Goal: Use online tool/utility: Utilize a website feature to perform a specific function

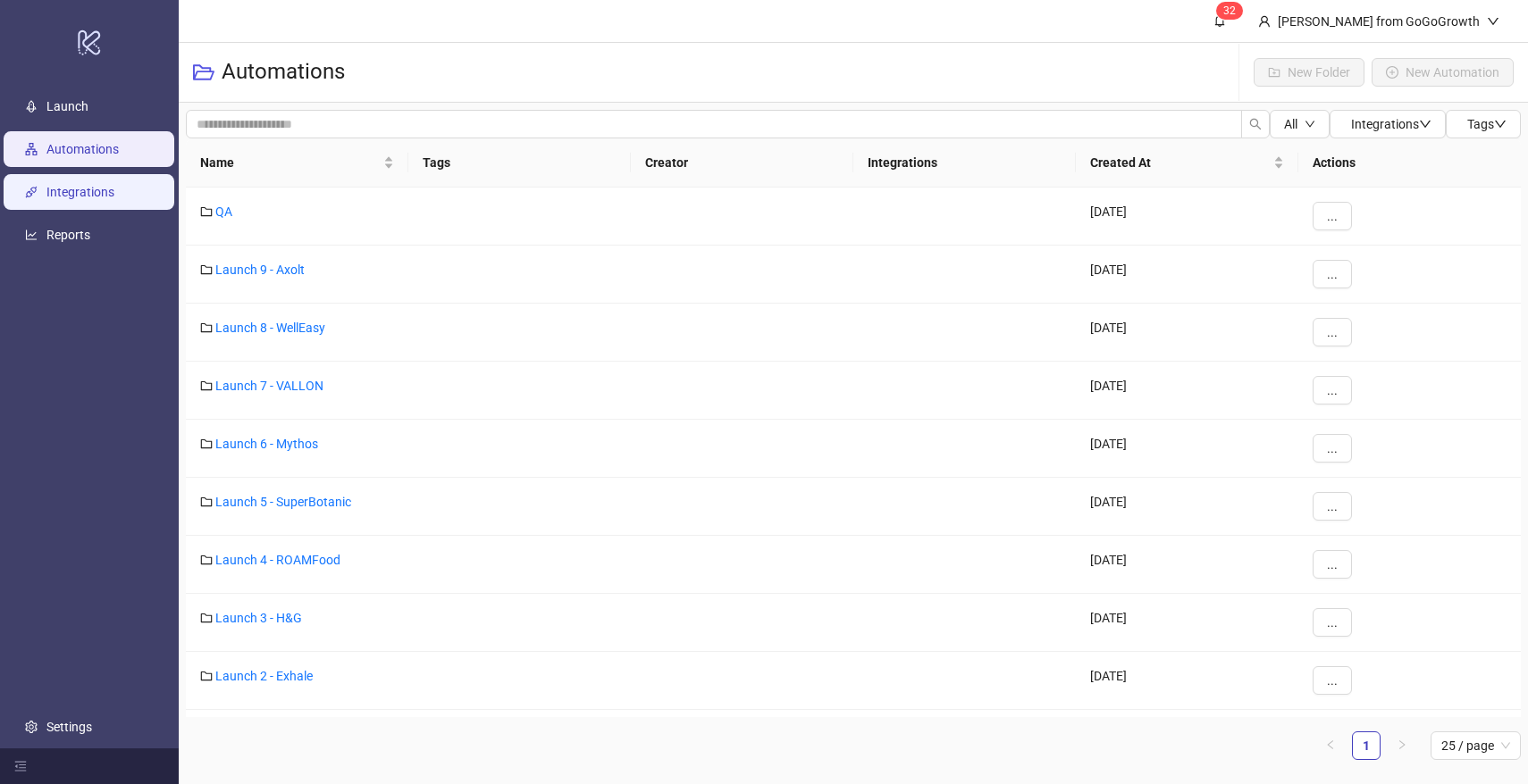
click at [93, 186] on link "Integrations" at bounding box center [81, 192] width 68 height 15
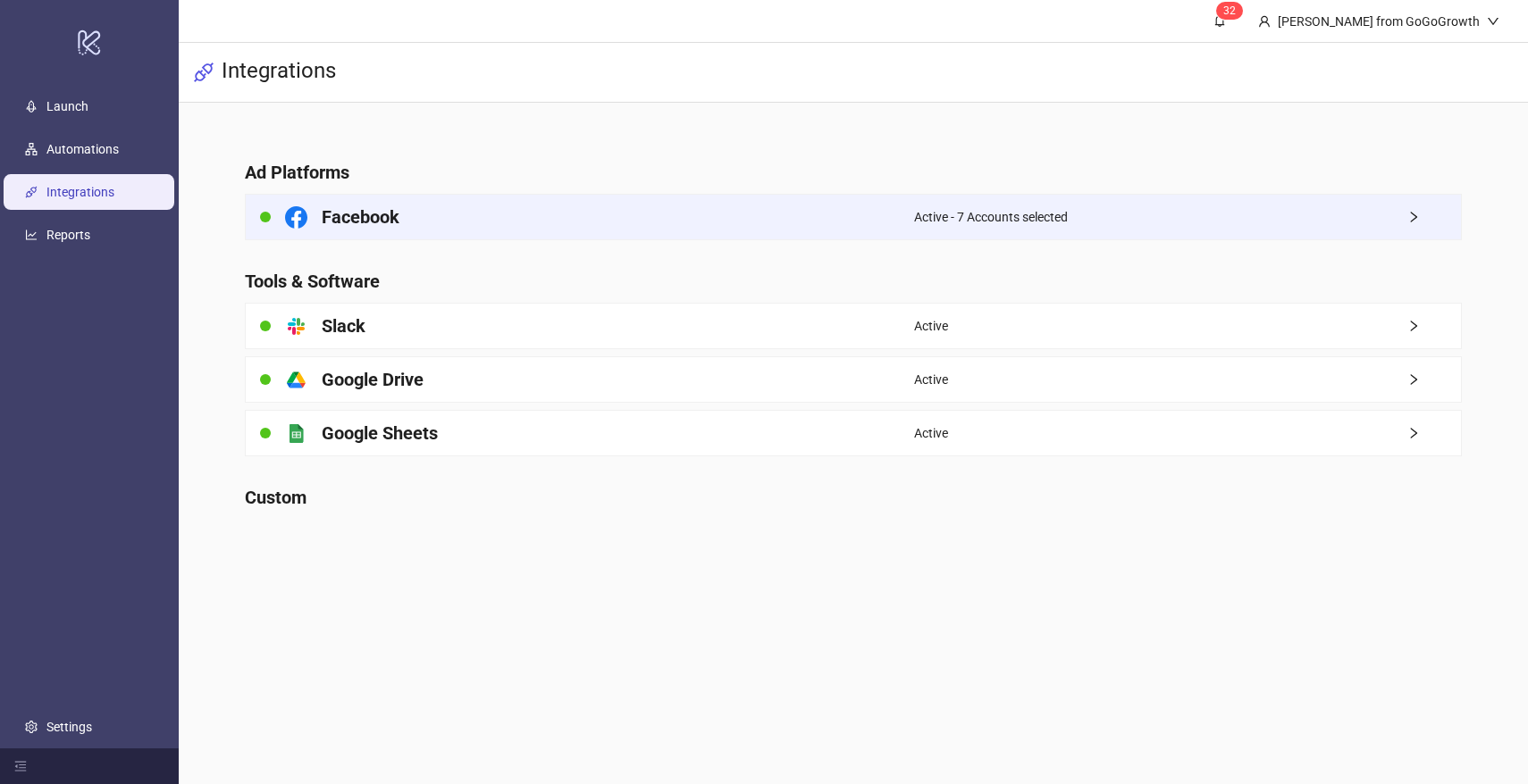
click at [725, 228] on div "Facebook" at bounding box center [579, 217] width 668 height 45
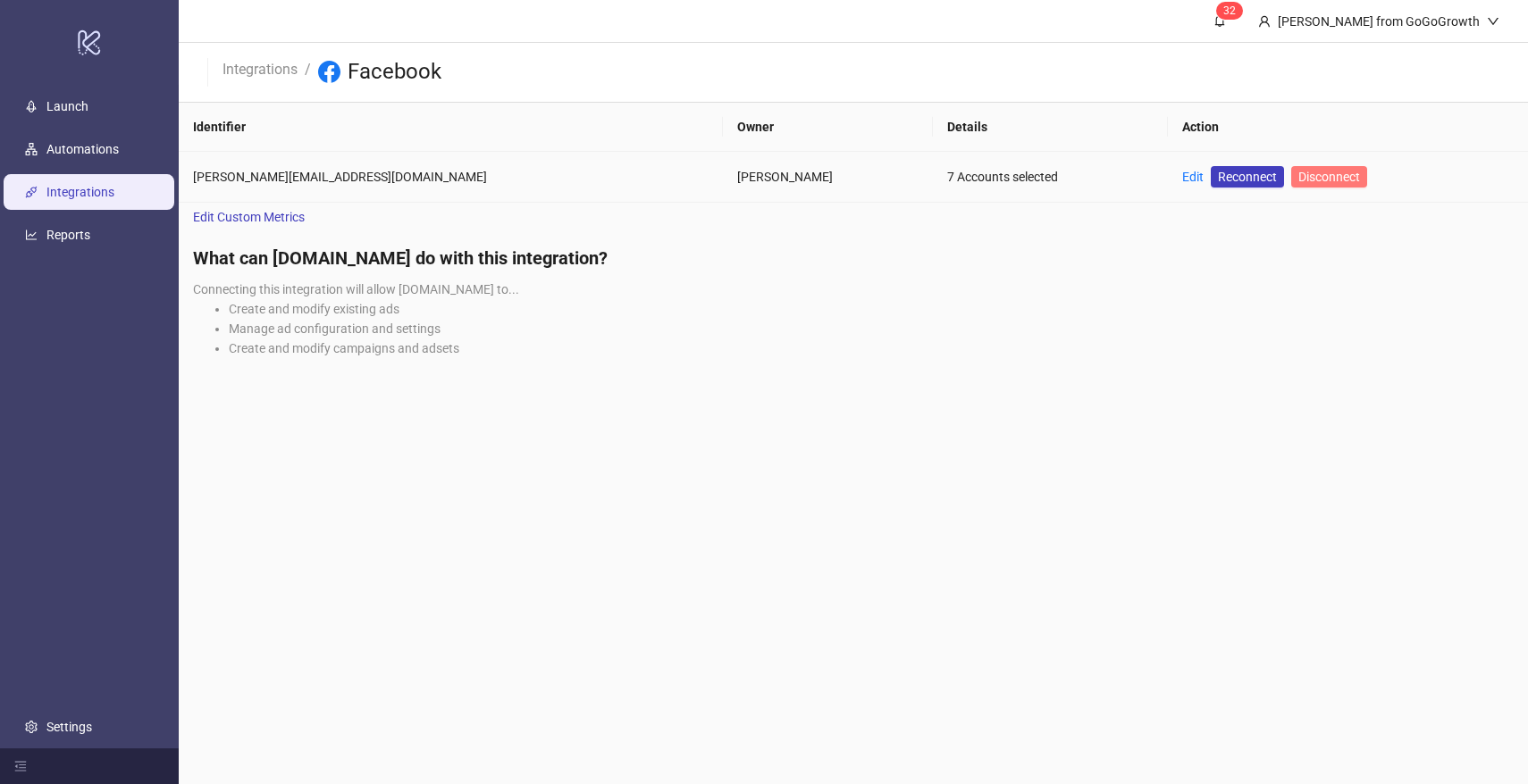
click at [1298, 173] on span "Disconnect" at bounding box center [1328, 177] width 62 height 15
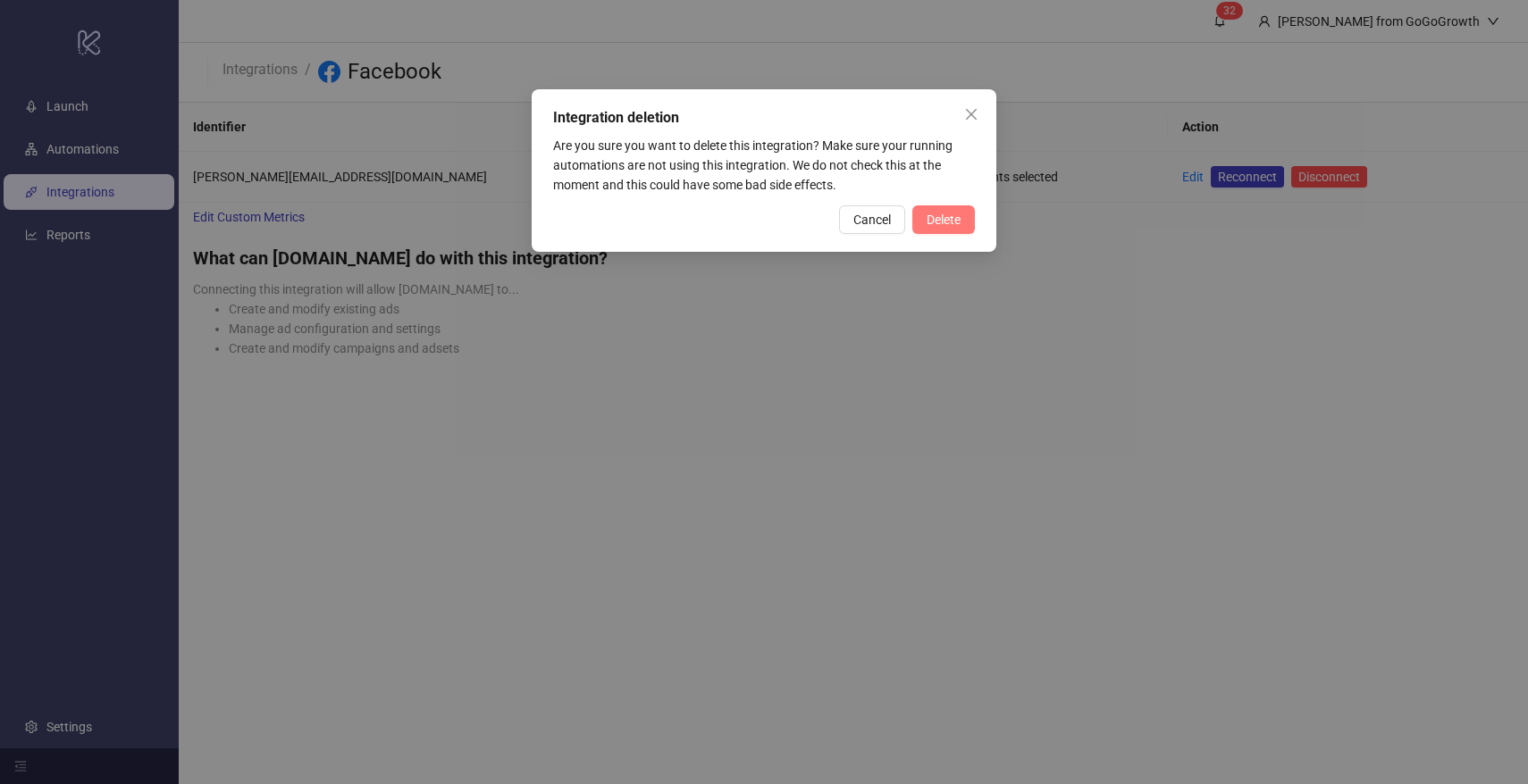
click at [941, 219] on span "Delete" at bounding box center [943, 220] width 34 height 15
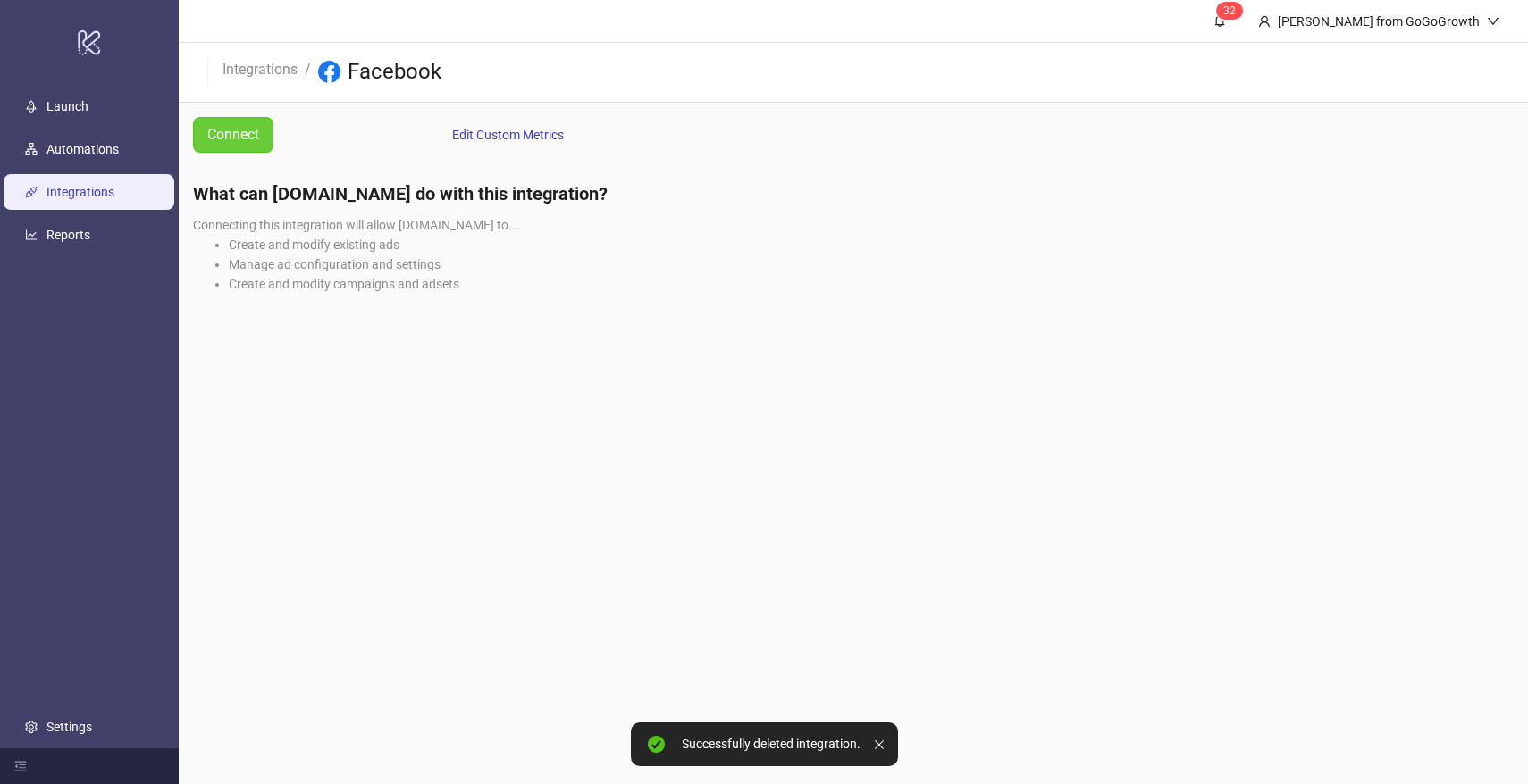
click at [210, 133] on span "Connect" at bounding box center [234, 134] width 51 height 22
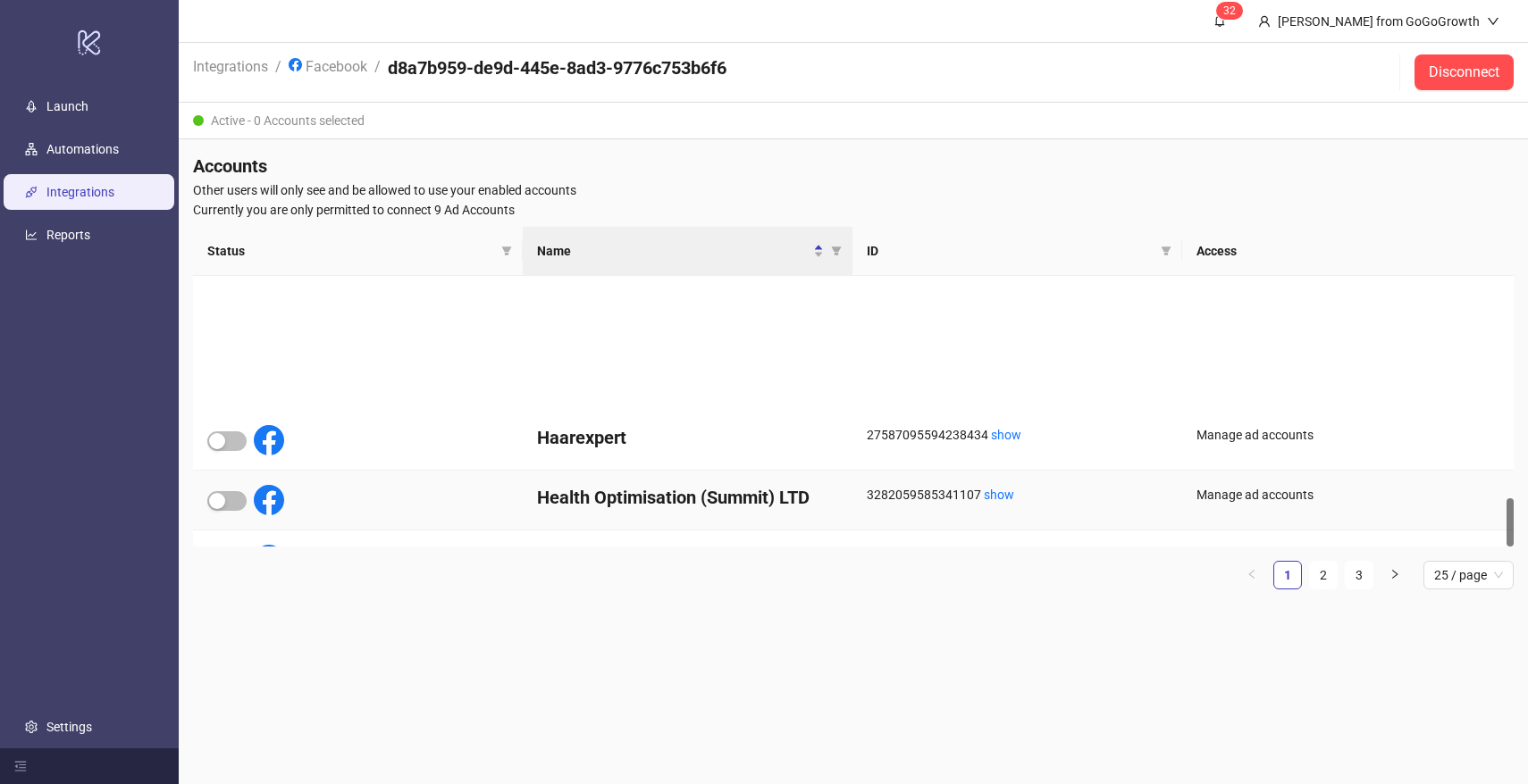
scroll to position [1245, 0]
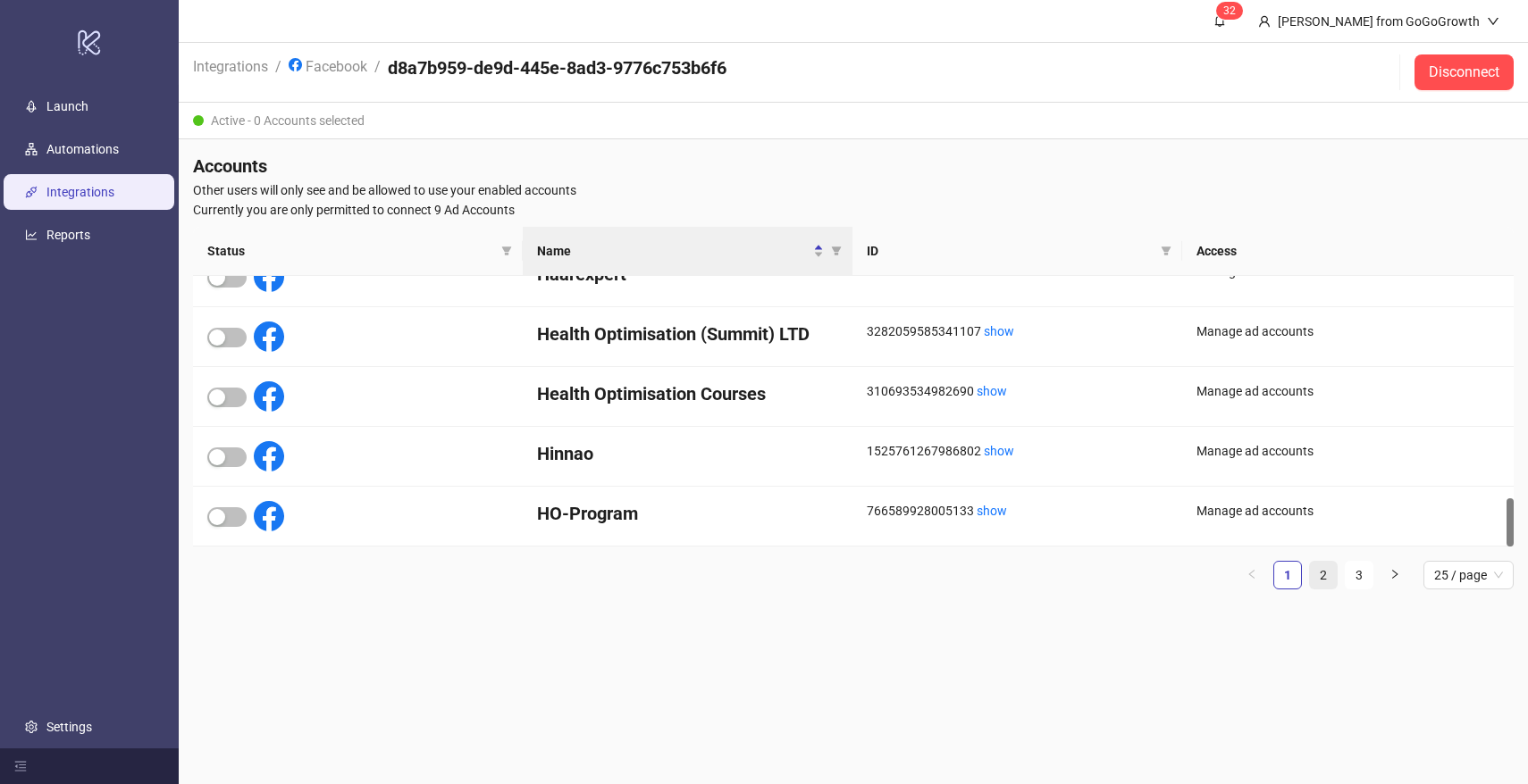
click at [1326, 580] on link "2" at bounding box center [1323, 574] width 27 height 27
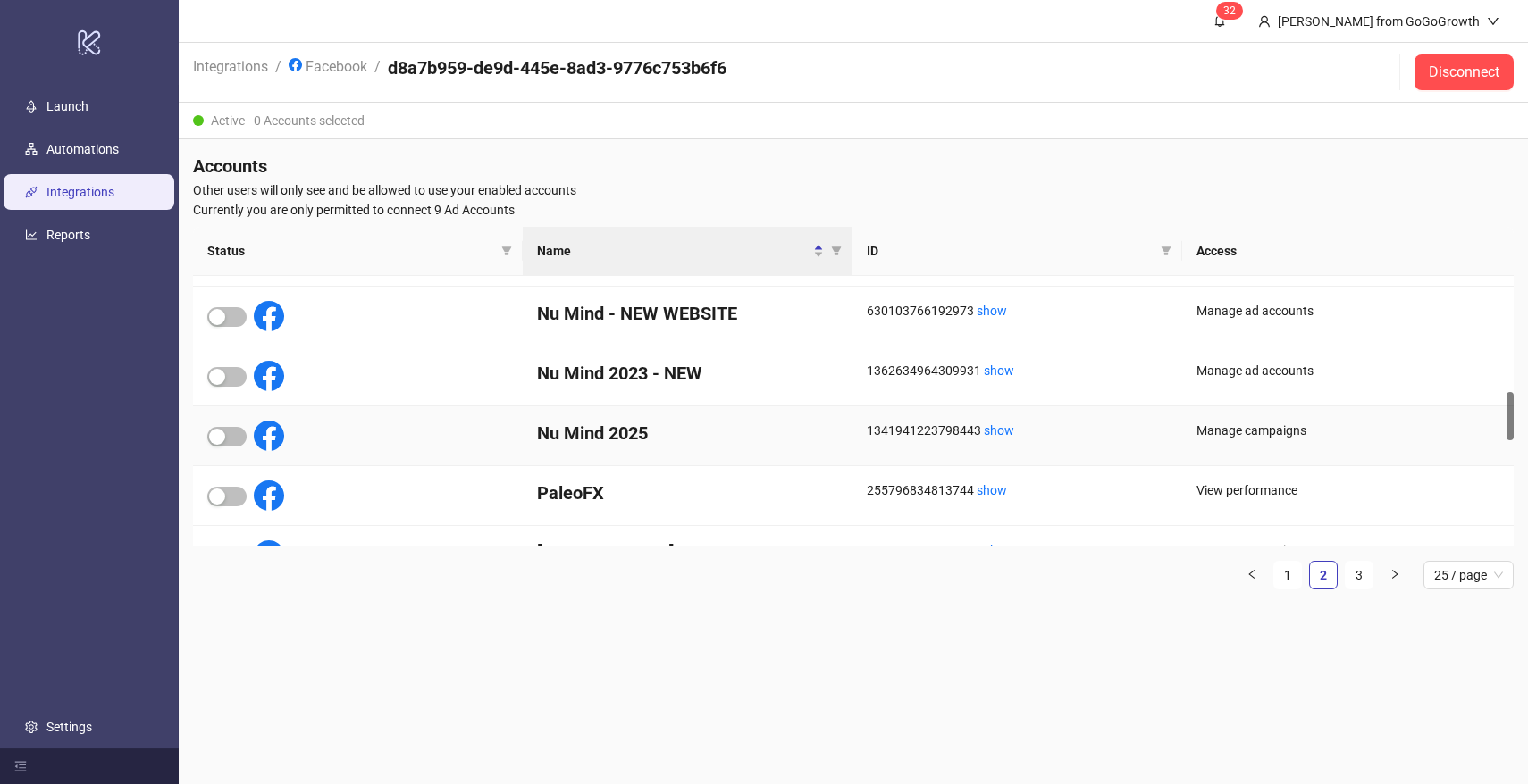
scroll to position [655, 0]
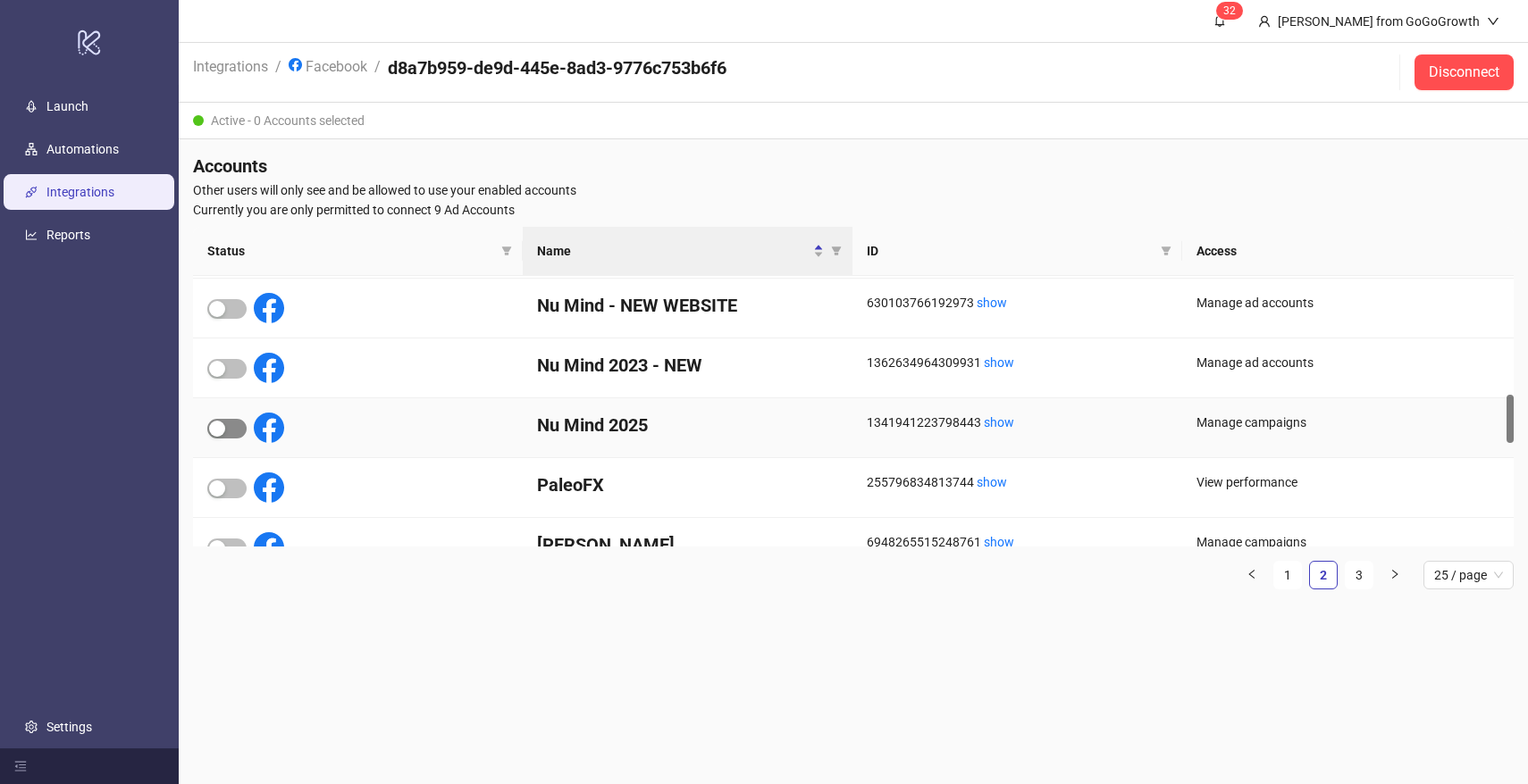
click at [221, 421] on div "button" at bounding box center [216, 428] width 16 height 16
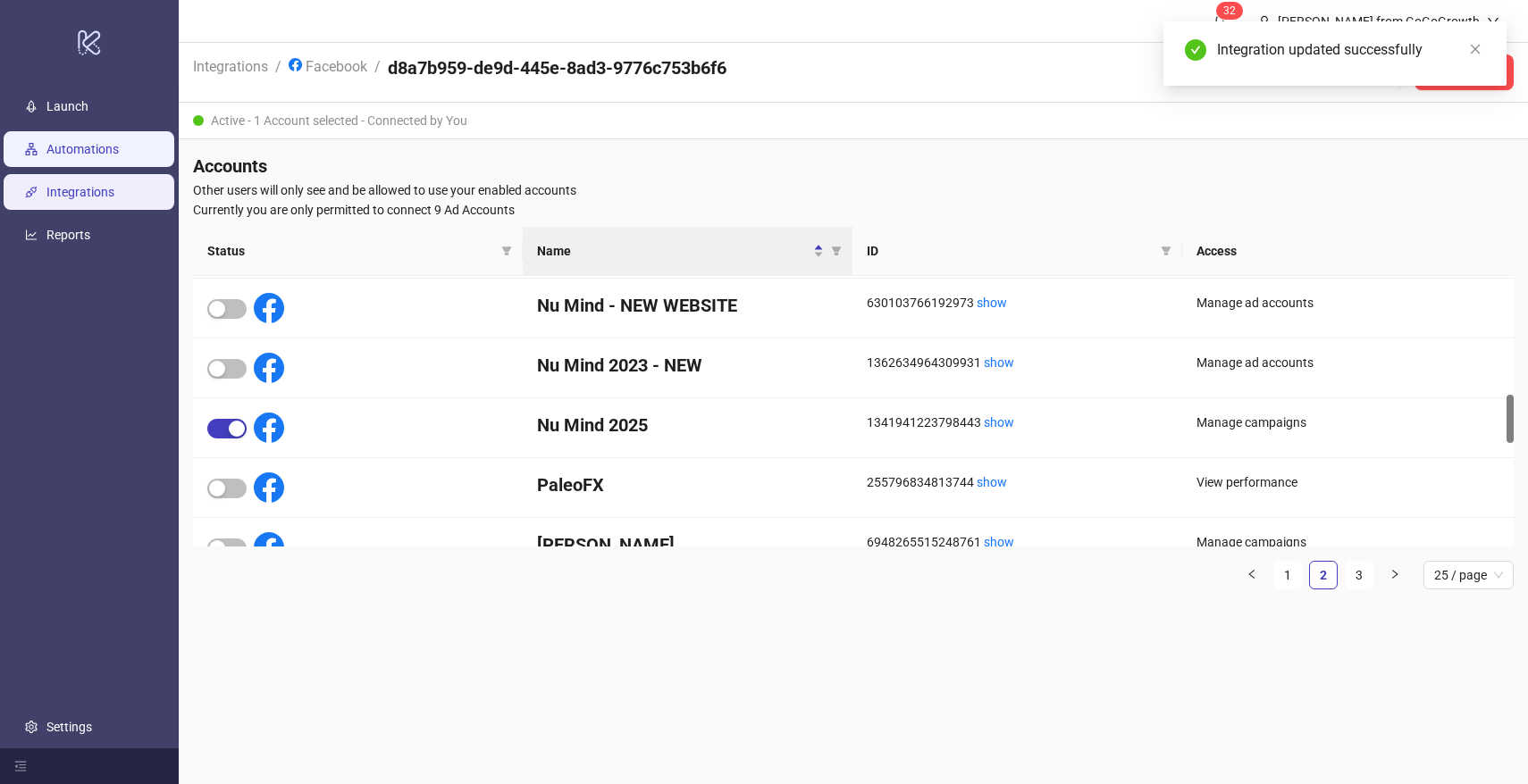
click at [66, 146] on link "Automations" at bounding box center [83, 150] width 73 height 15
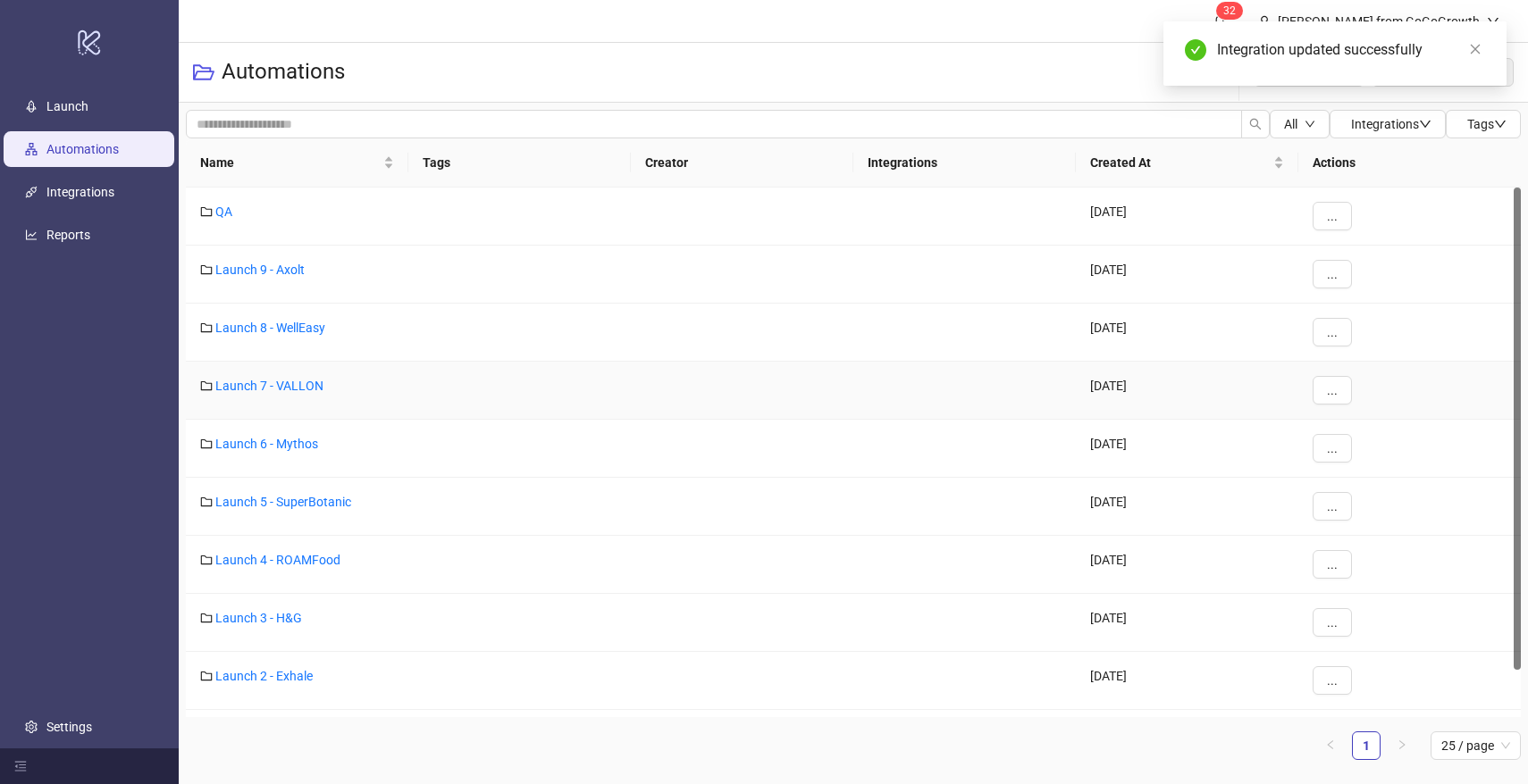
scroll to position [51, 0]
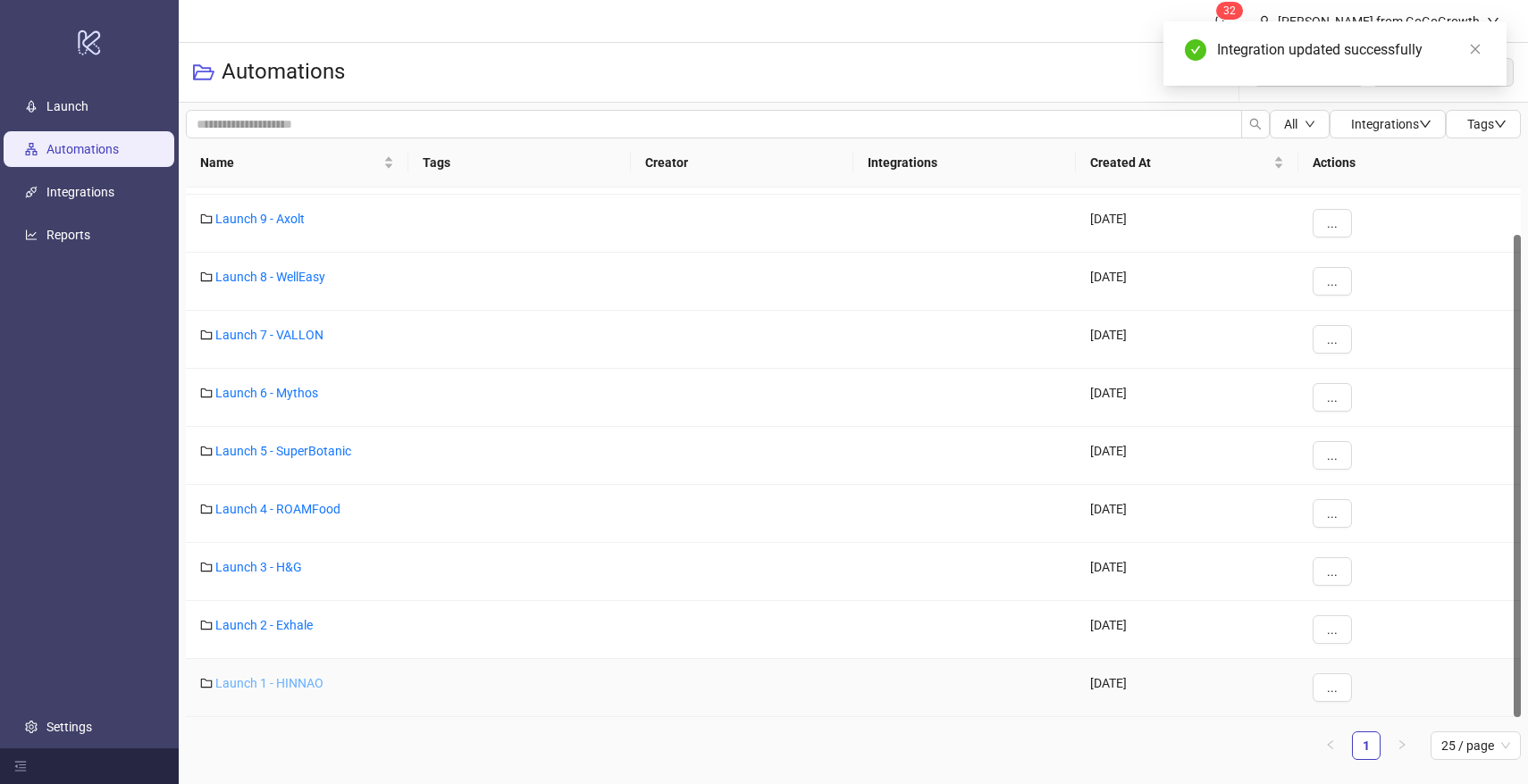
click at [289, 677] on link "Launch 1 - HINNAO" at bounding box center [269, 684] width 108 height 15
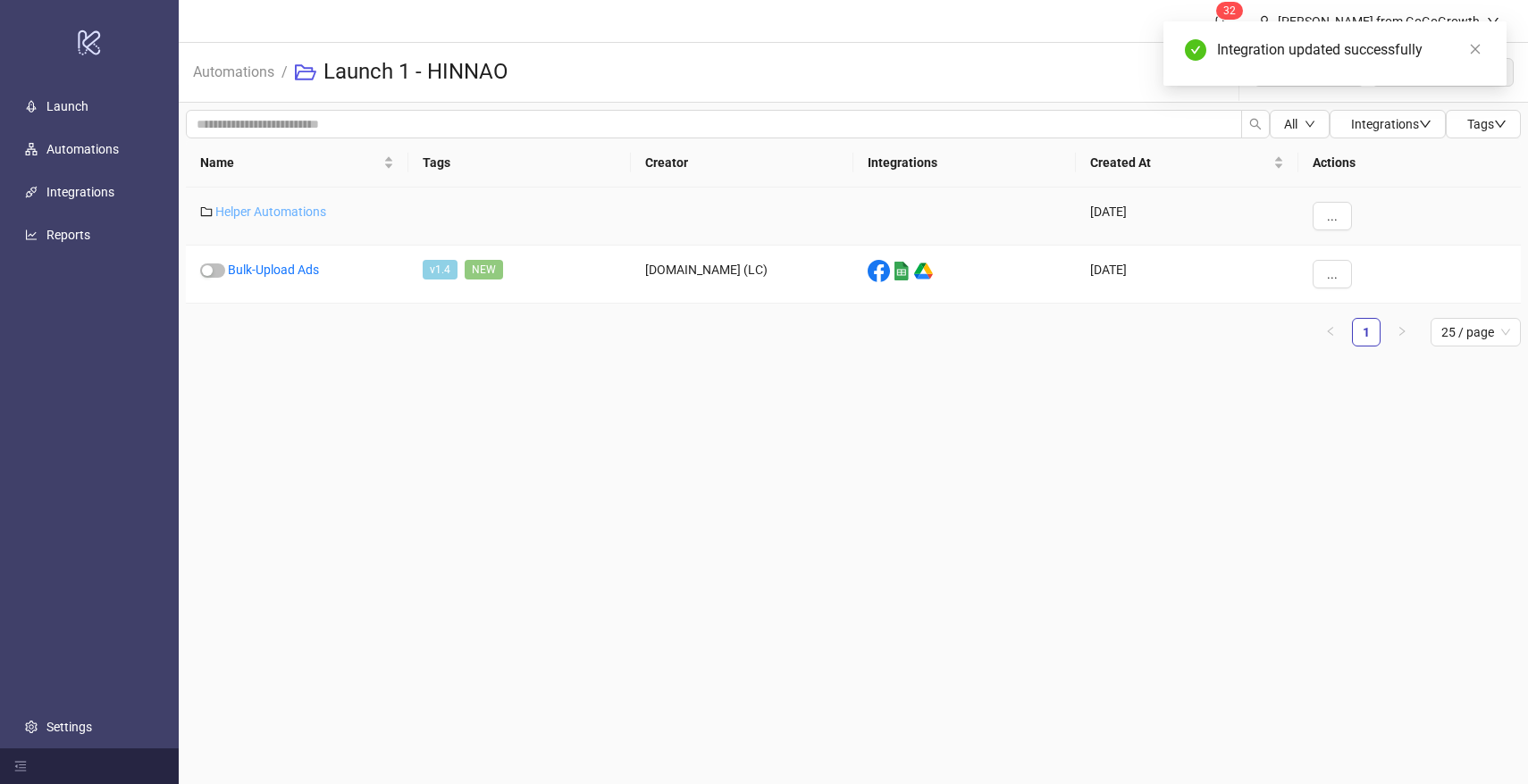
click at [276, 211] on link "Helper Automations" at bounding box center [270, 212] width 111 height 15
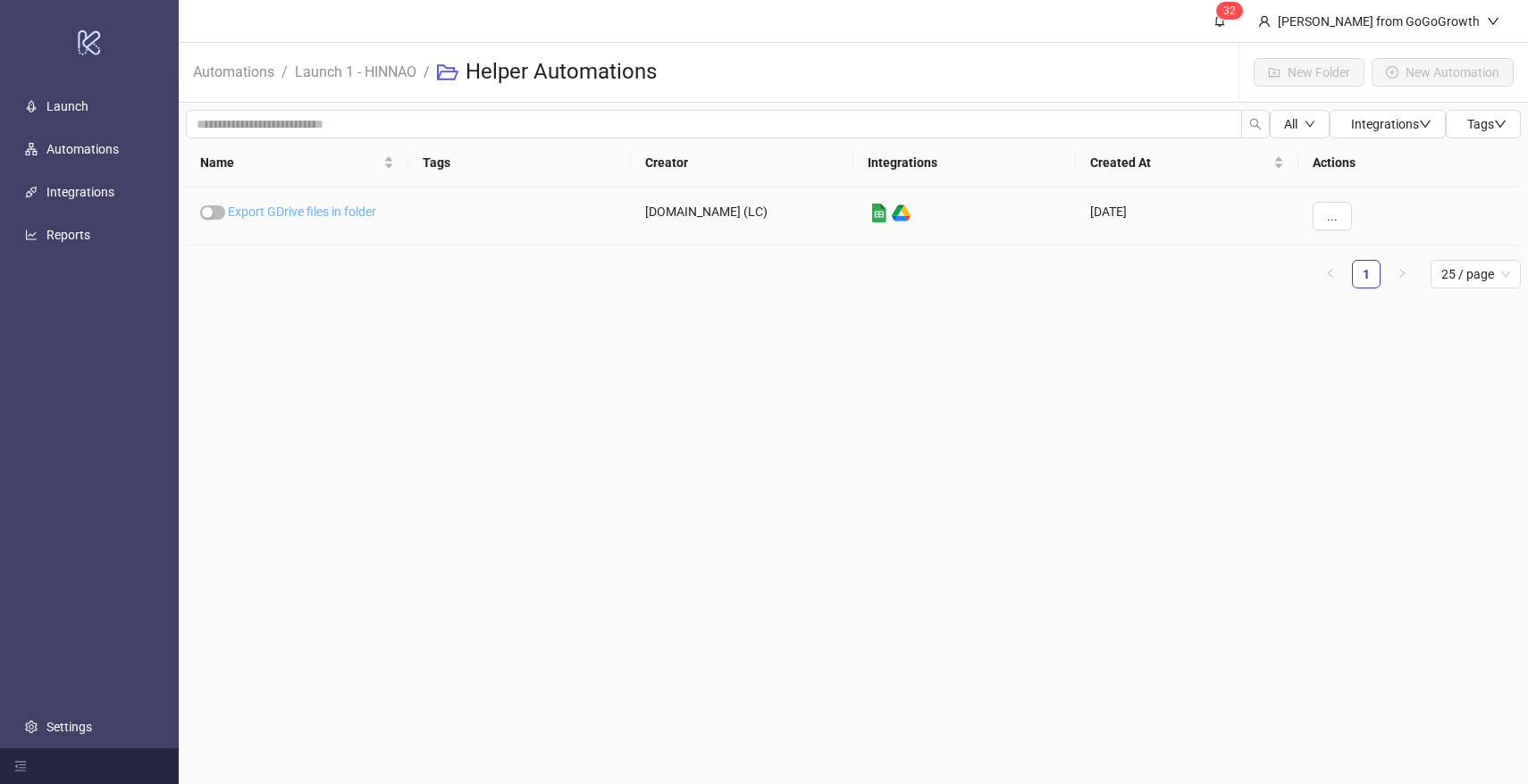
click at [282, 210] on link "Export GDrive files in folder" at bounding box center [302, 212] width 148 height 15
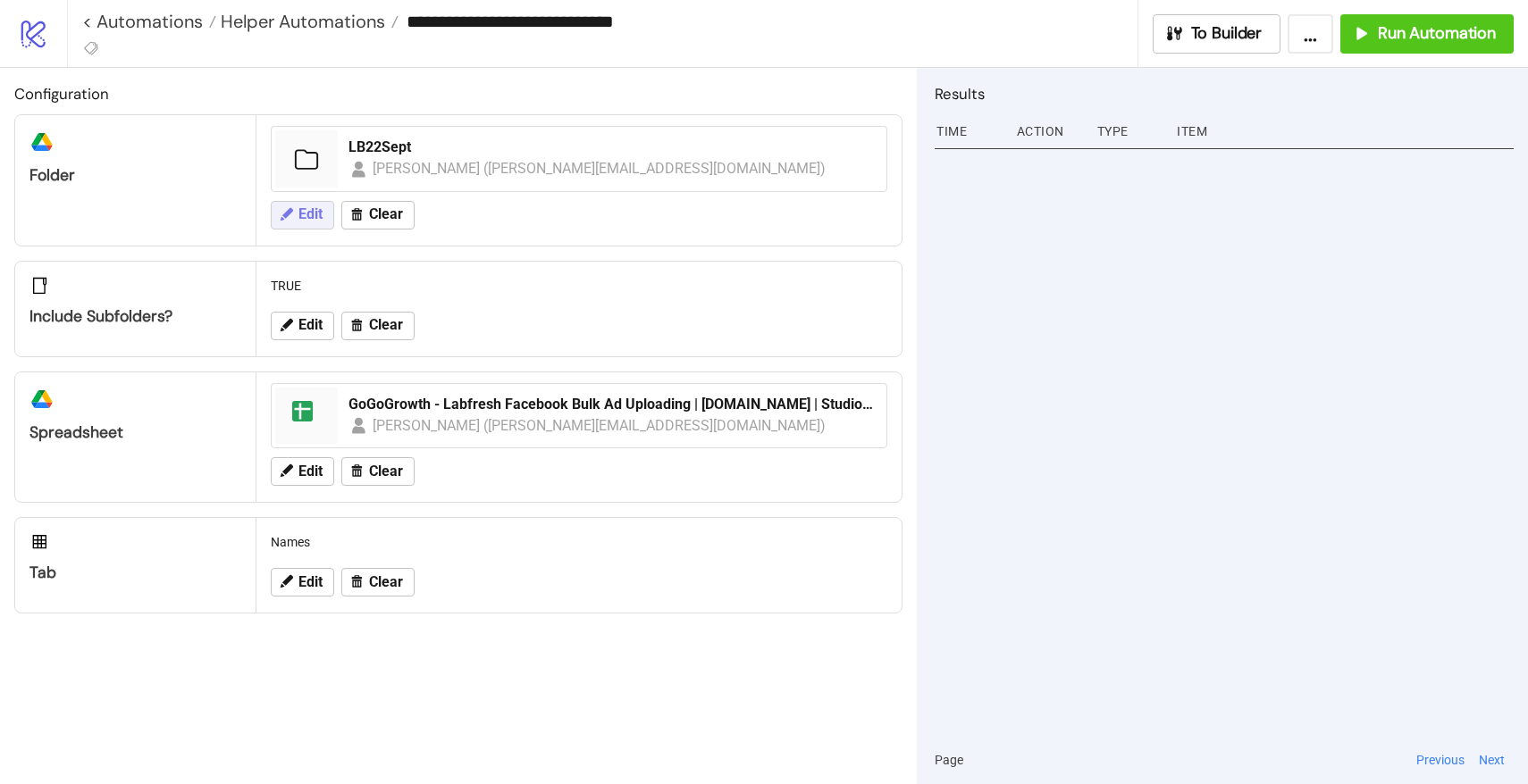
click at [300, 214] on span "Edit" at bounding box center [311, 214] width 24 height 16
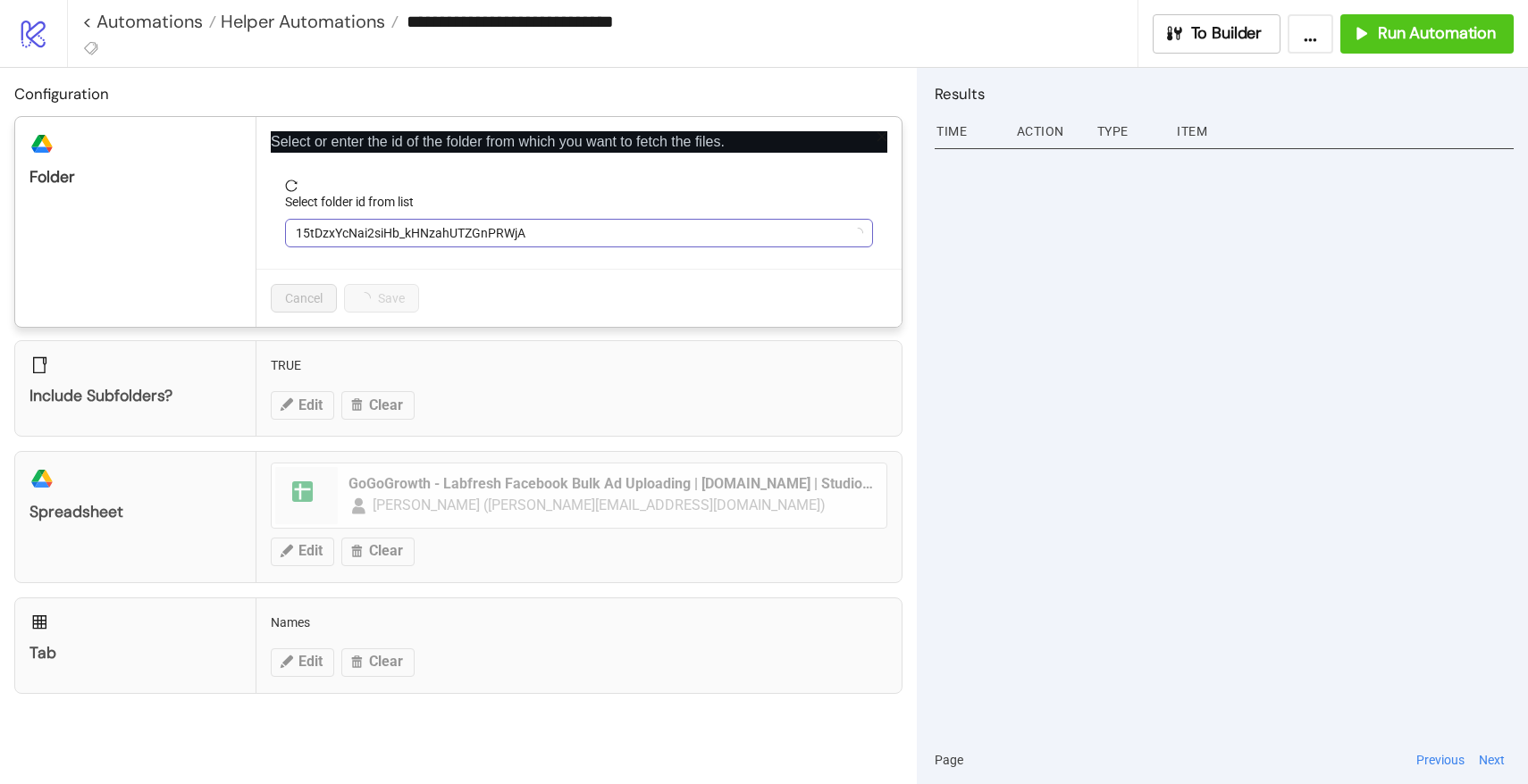
click at [426, 226] on span "15tDzxYcNai2siHb_kHNzahUTZGnPRWjA" at bounding box center [579, 233] width 566 height 27
click at [426, 226] on span "LB22Sept" at bounding box center [579, 233] width 566 height 27
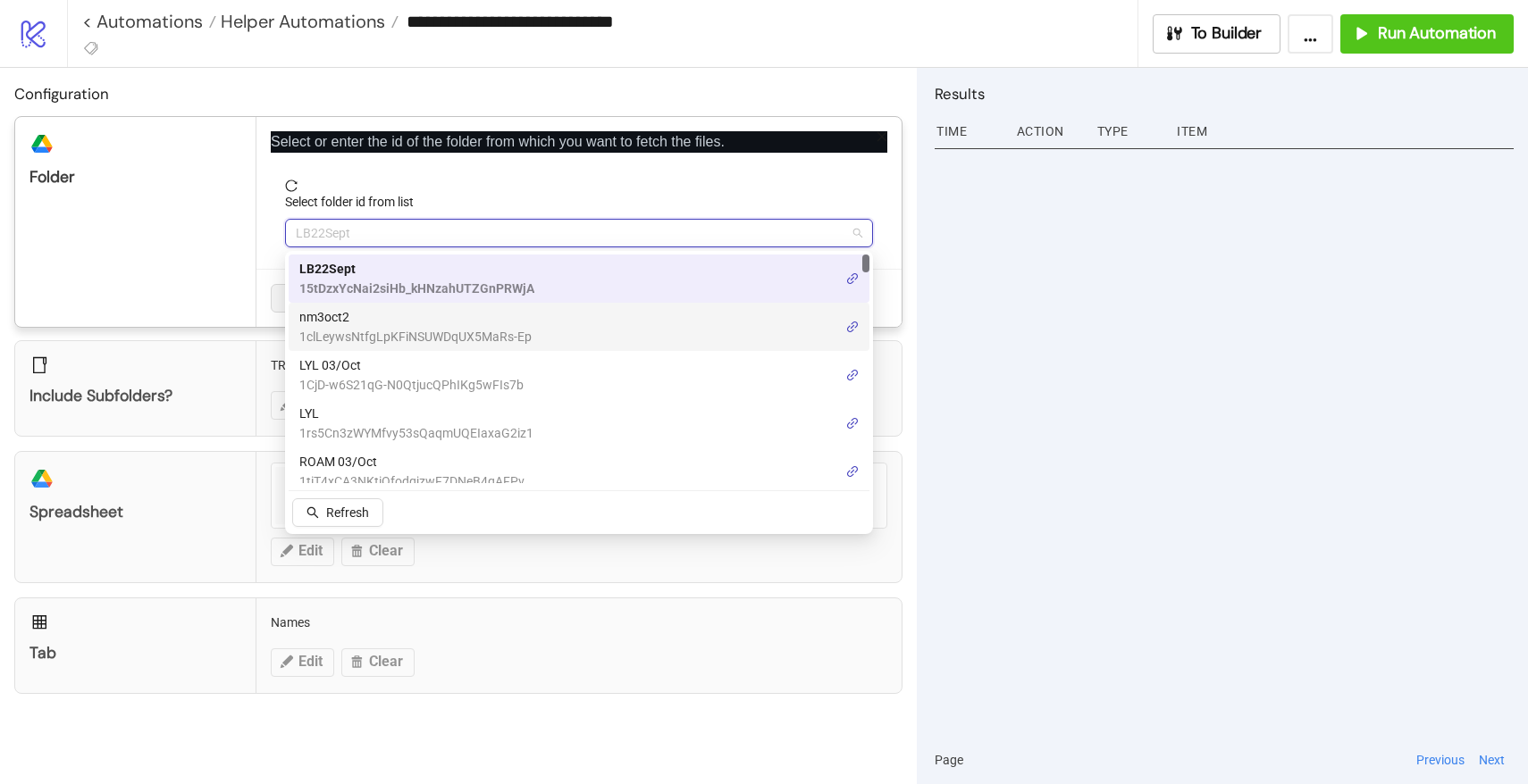
click at [384, 326] on span "nm3oct2" at bounding box center [416, 316] width 233 height 19
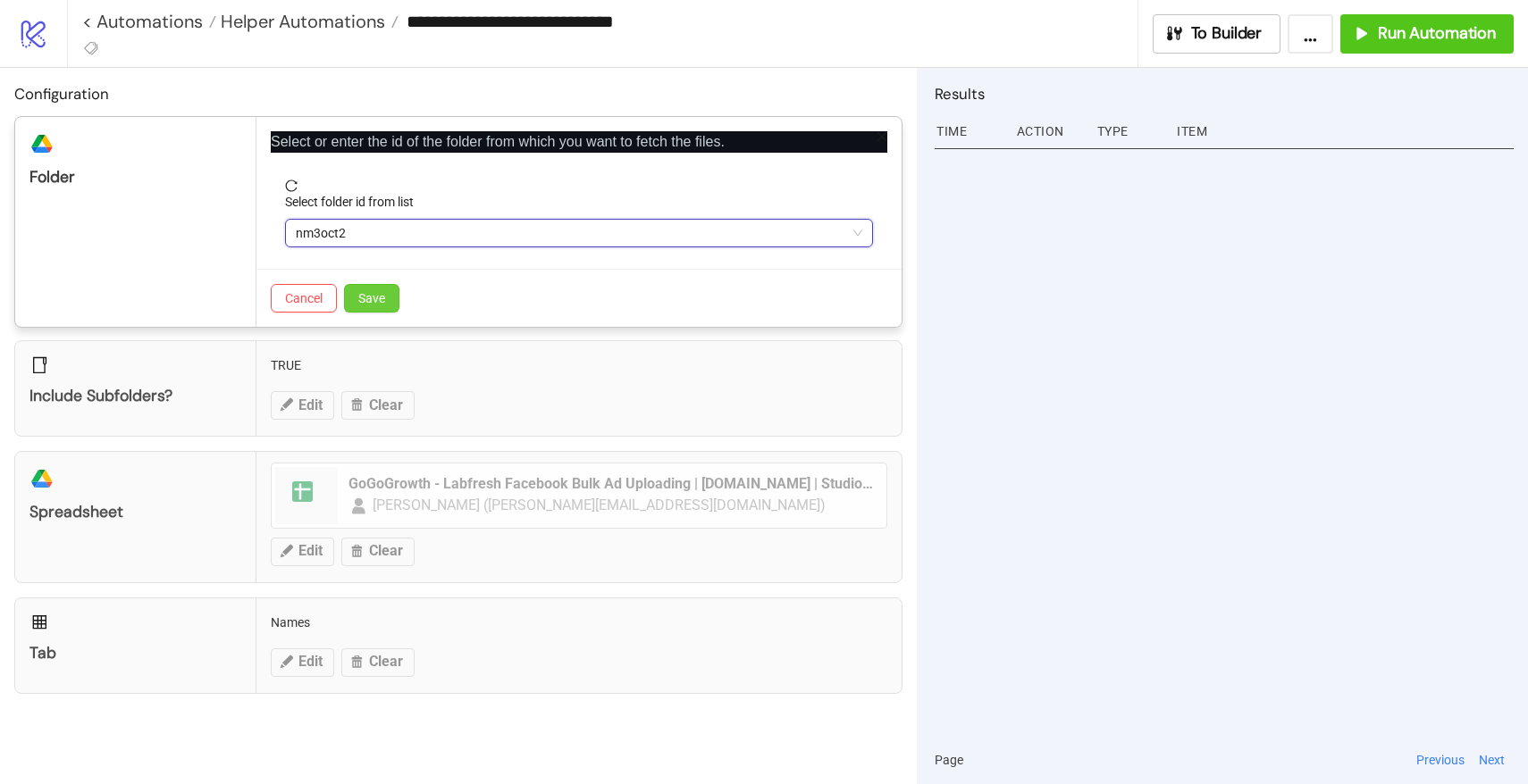
click at [365, 291] on span "Save" at bounding box center [371, 299] width 27 height 15
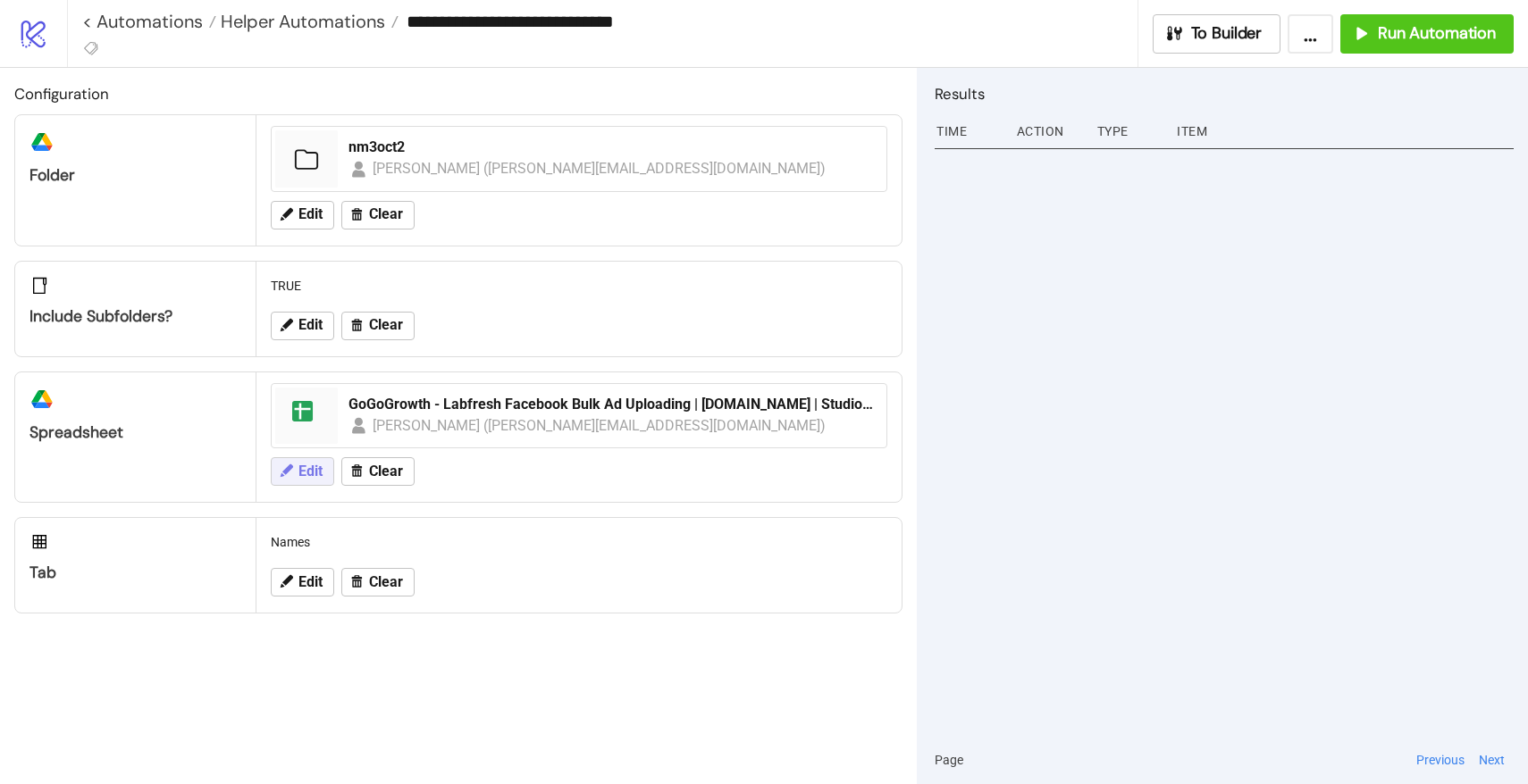
click at [300, 472] on span "Edit" at bounding box center [311, 471] width 24 height 16
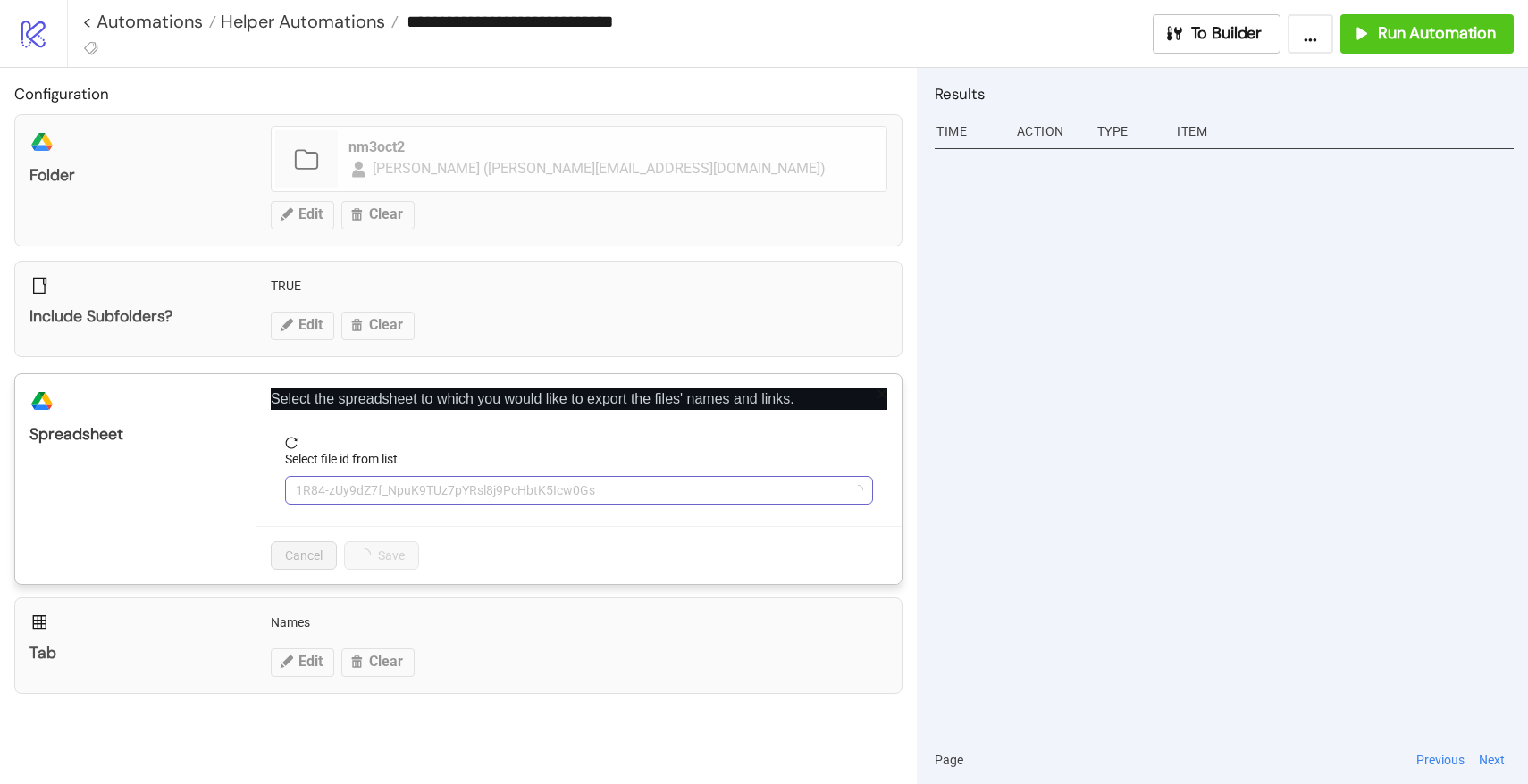
click at [374, 487] on span "1R84-zUy9dZ7f_NpuK9TUz7pYRsl8j9PcHbtK5Icw0Gs" at bounding box center [579, 490] width 566 height 27
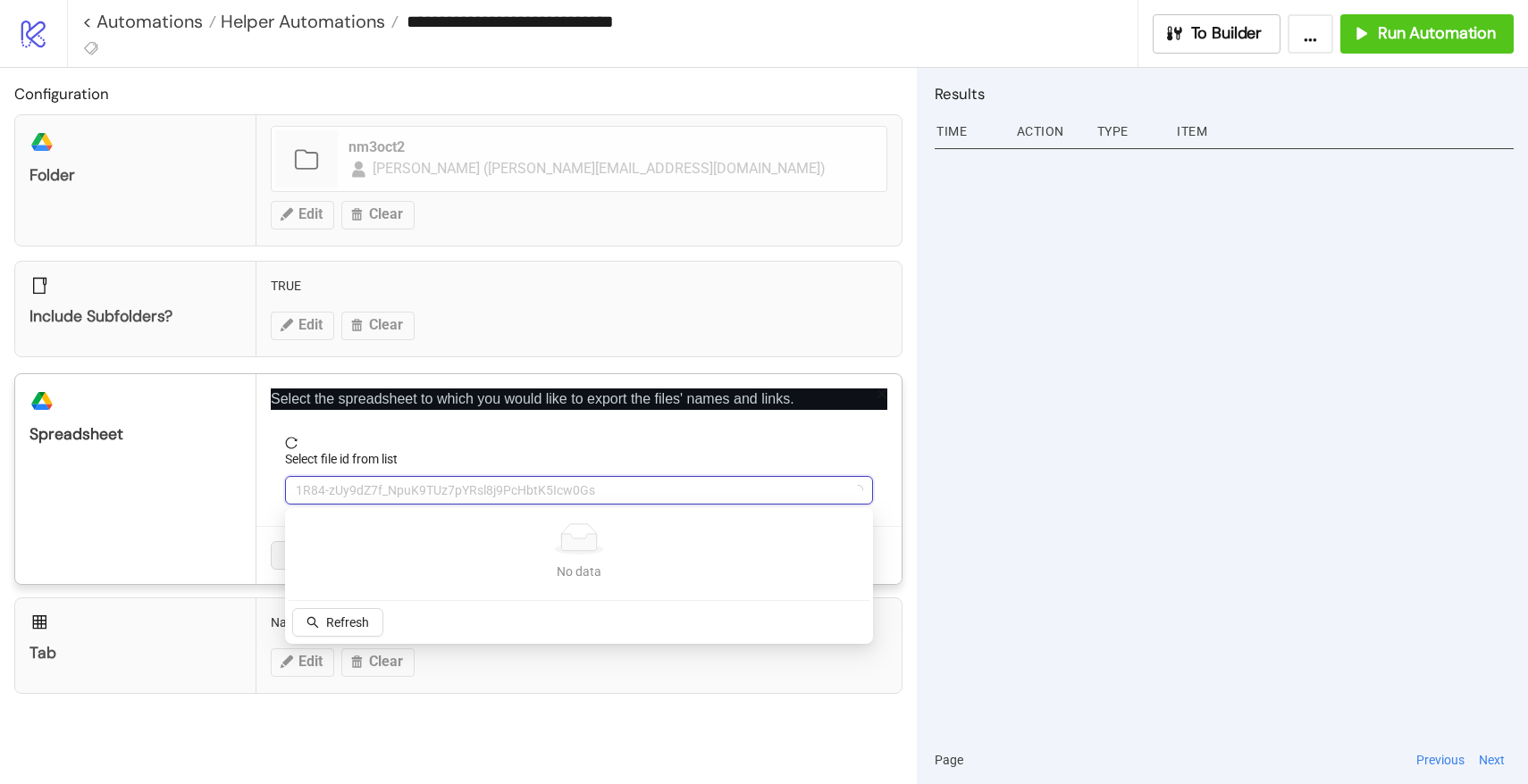
click at [374, 487] on span "1R84-zUy9dZ7f_NpuK9TUz7pYRsl8j9PcHbtK5Icw0Gs" at bounding box center [579, 490] width 566 height 27
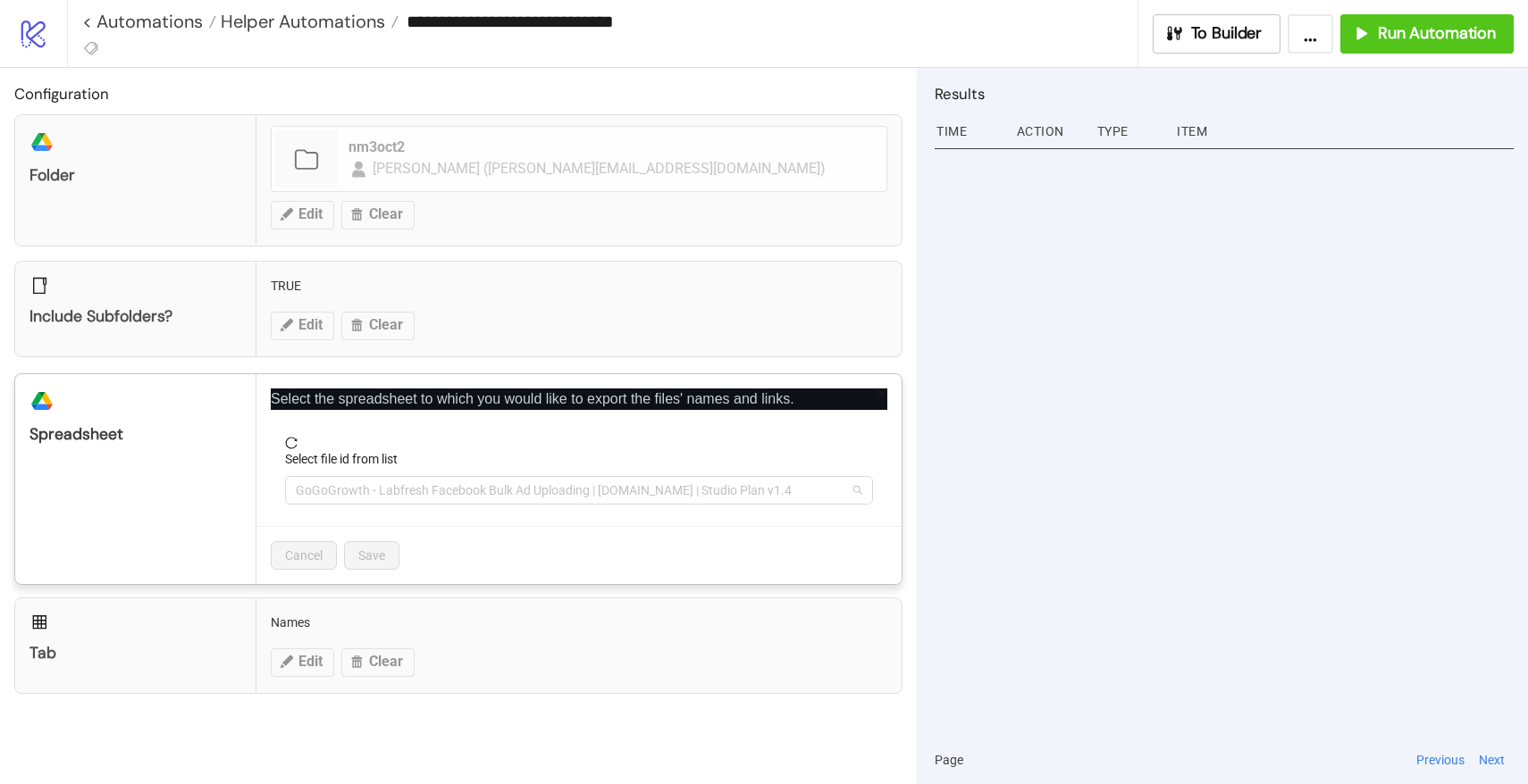
click at [374, 487] on span "GoGoGrowth - Labfresh Facebook Bulk Ad Uploading | [DOMAIN_NAME] | Studio Plan …" at bounding box center [579, 490] width 566 height 27
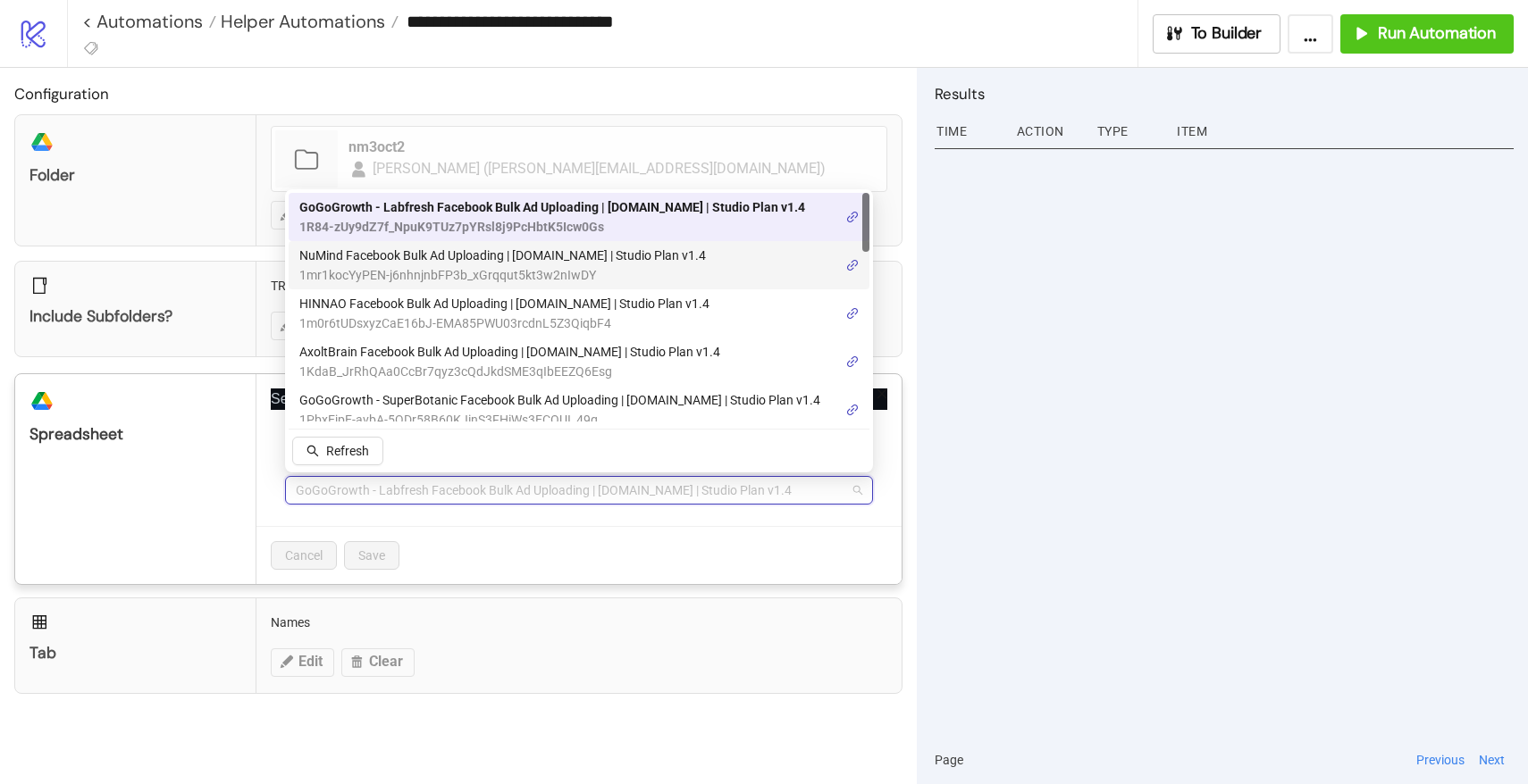
click at [416, 267] on span "1mr1kocYyPEN-j6nhnjnbFP3b_xGrqqut5kt3w2nIwDY" at bounding box center [503, 275] width 406 height 19
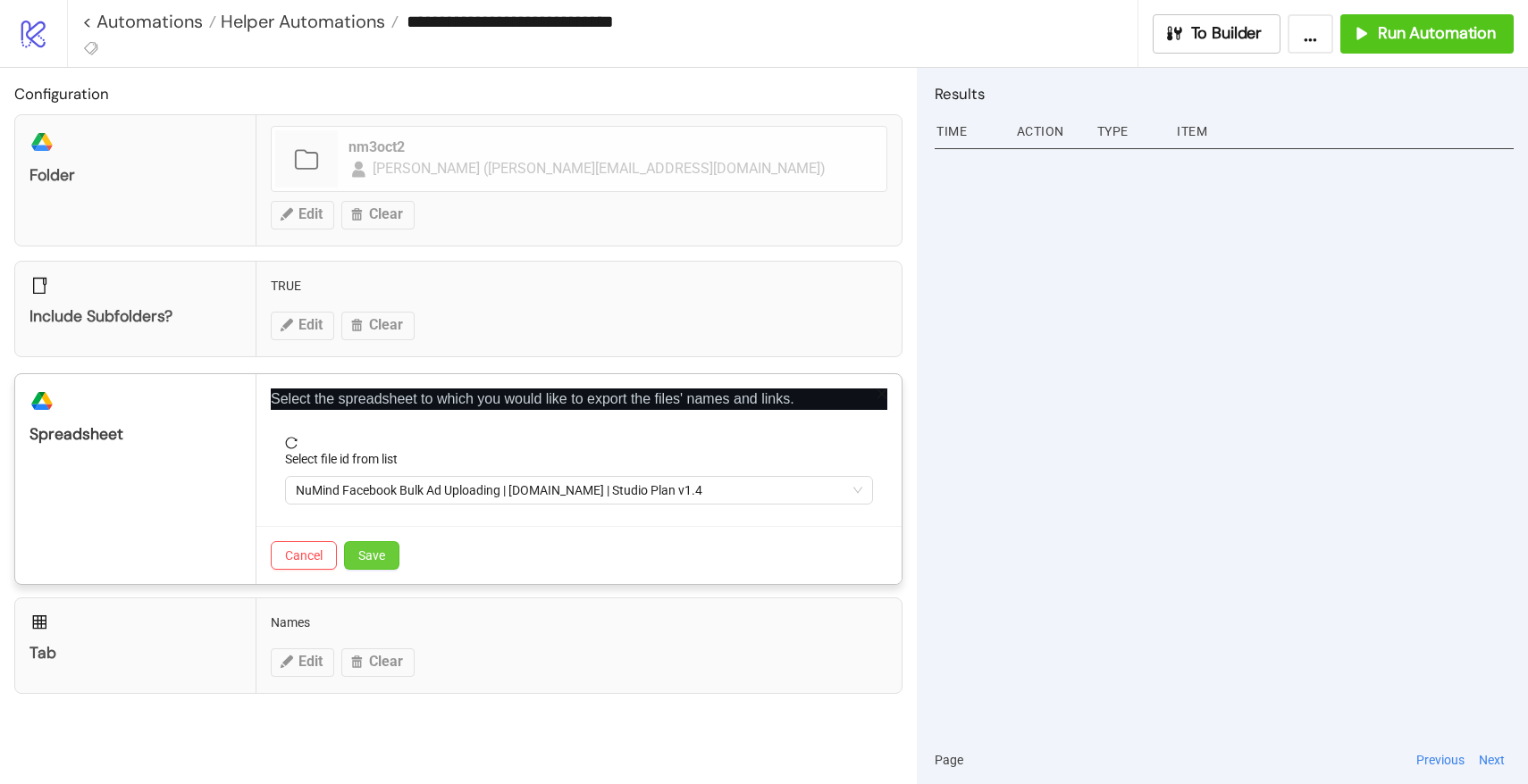
click at [364, 562] on button "Save" at bounding box center [371, 555] width 55 height 28
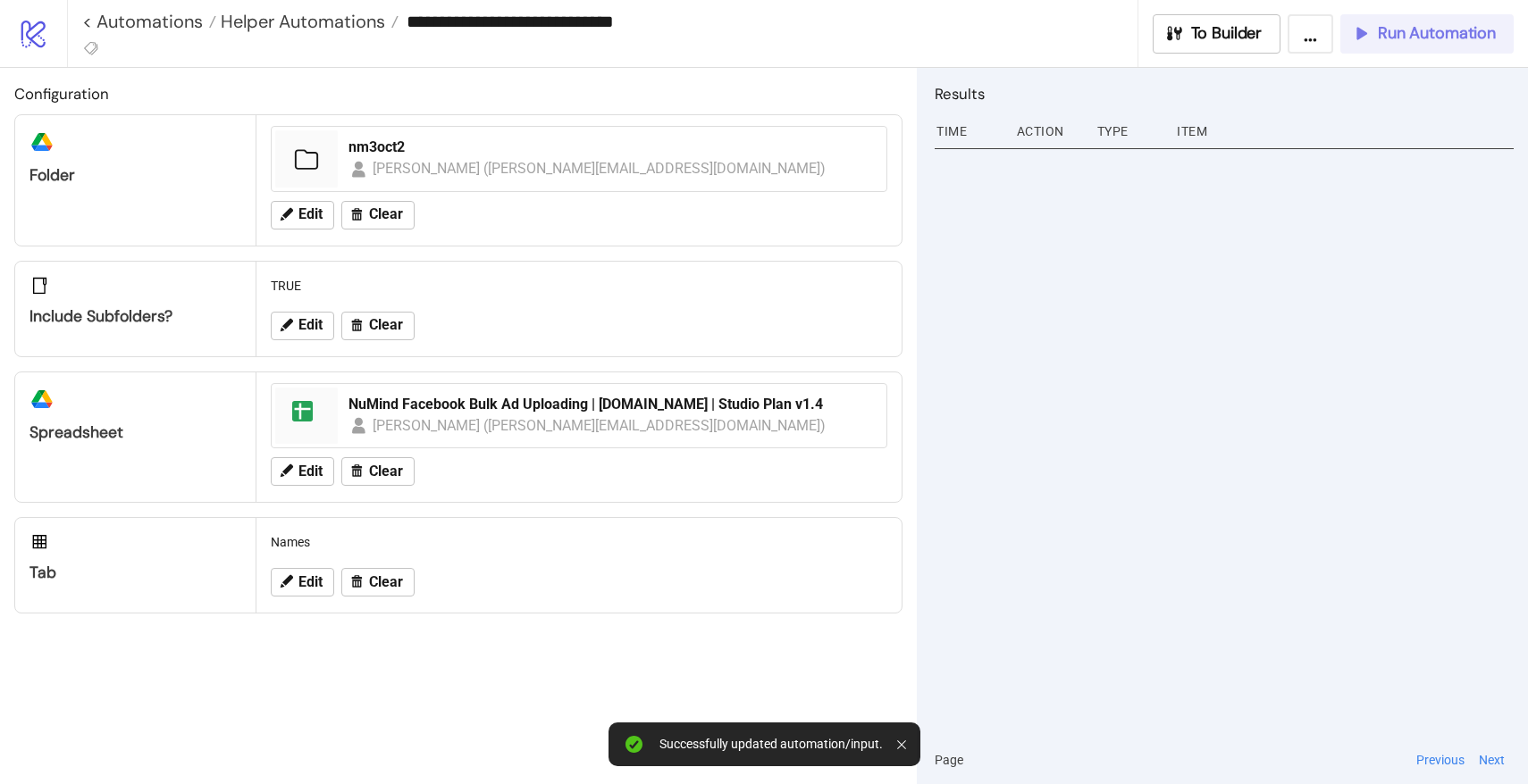
click at [1390, 38] on span "Run Automation" at bounding box center [1437, 33] width 118 height 20
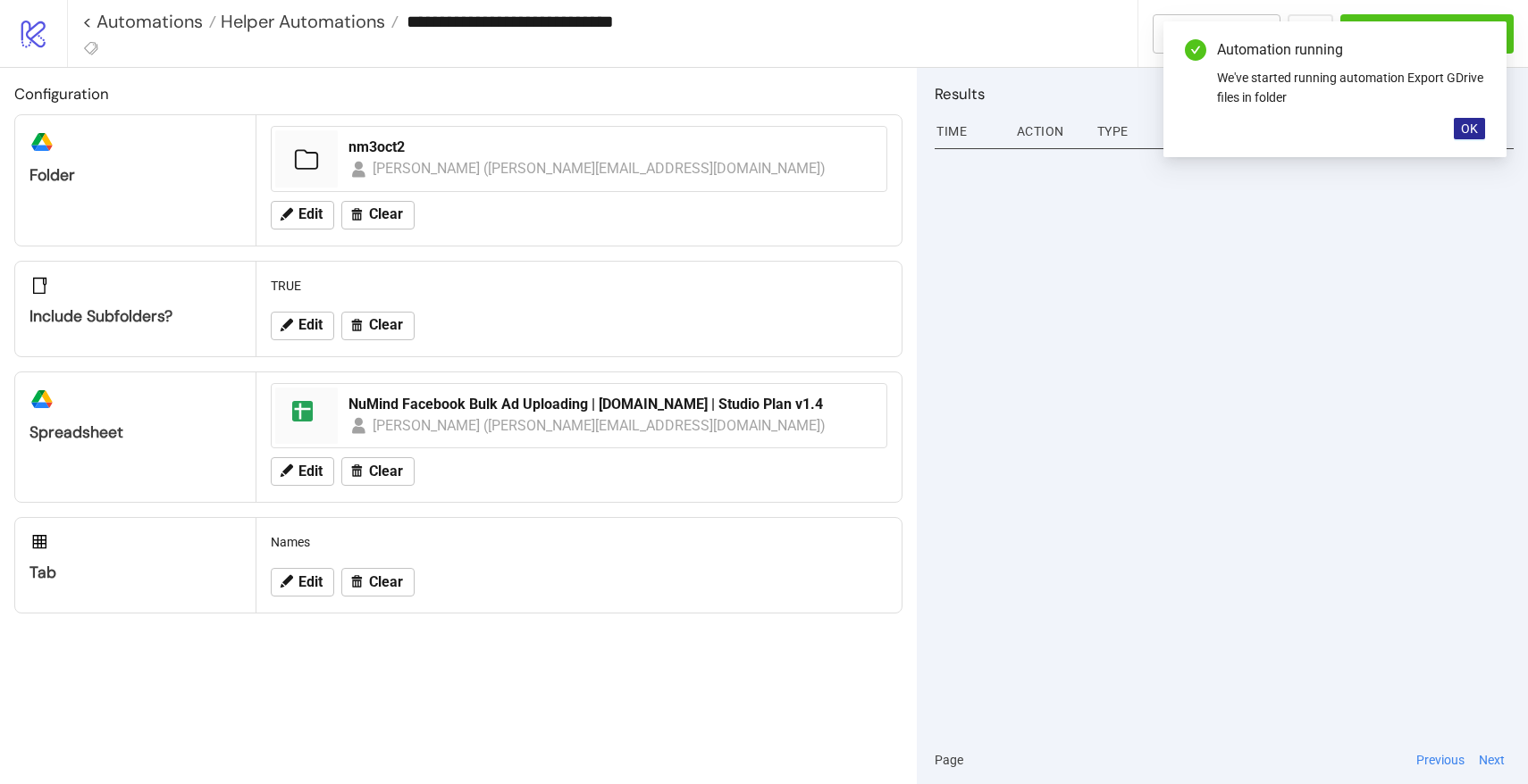
click at [1462, 131] on span "OK" at bounding box center [1469, 129] width 17 height 15
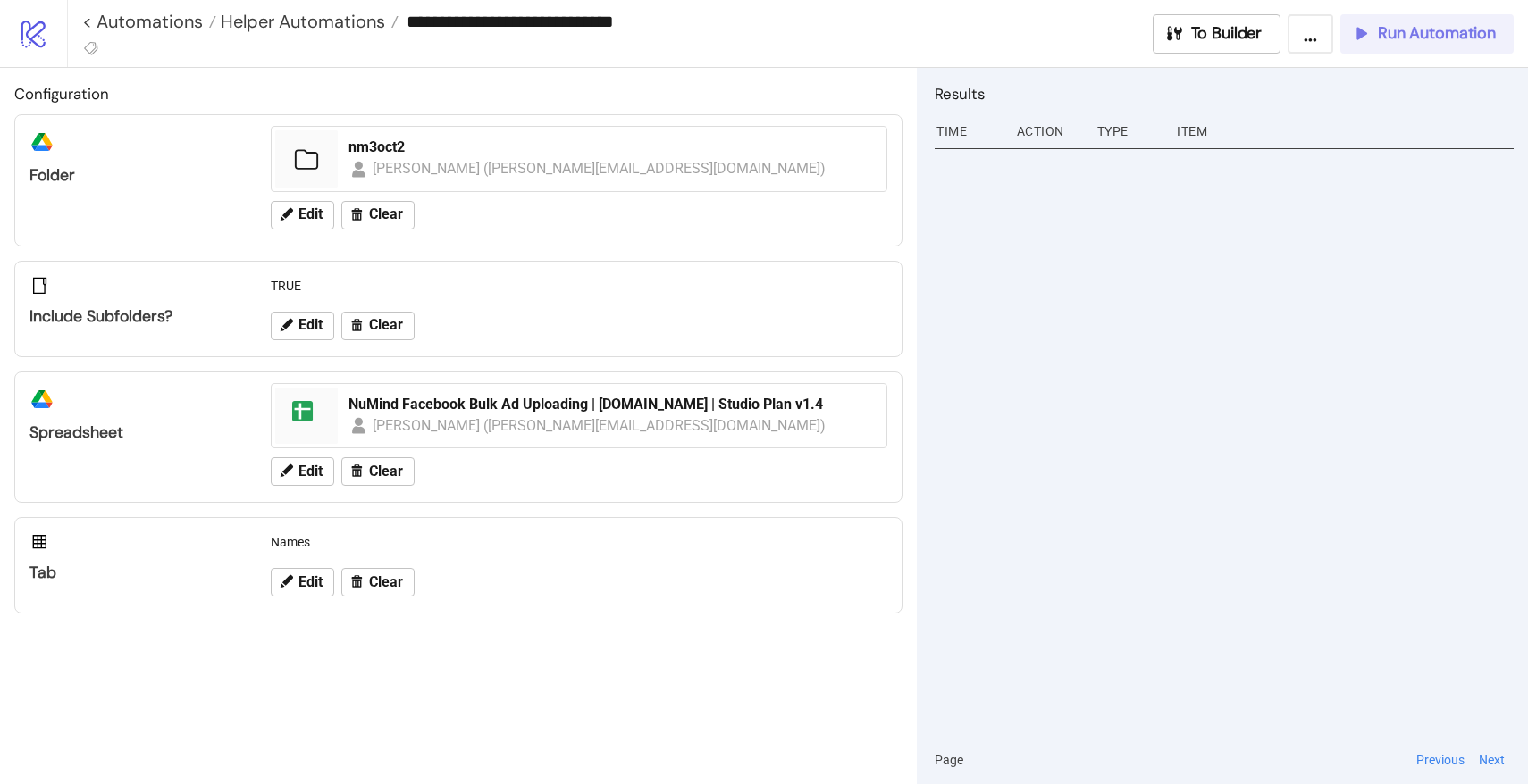
click at [1390, 46] on button "Run Automation" at bounding box center [1427, 34] width 174 height 40
click at [332, 26] on span "Helper Automations" at bounding box center [301, 21] width 169 height 23
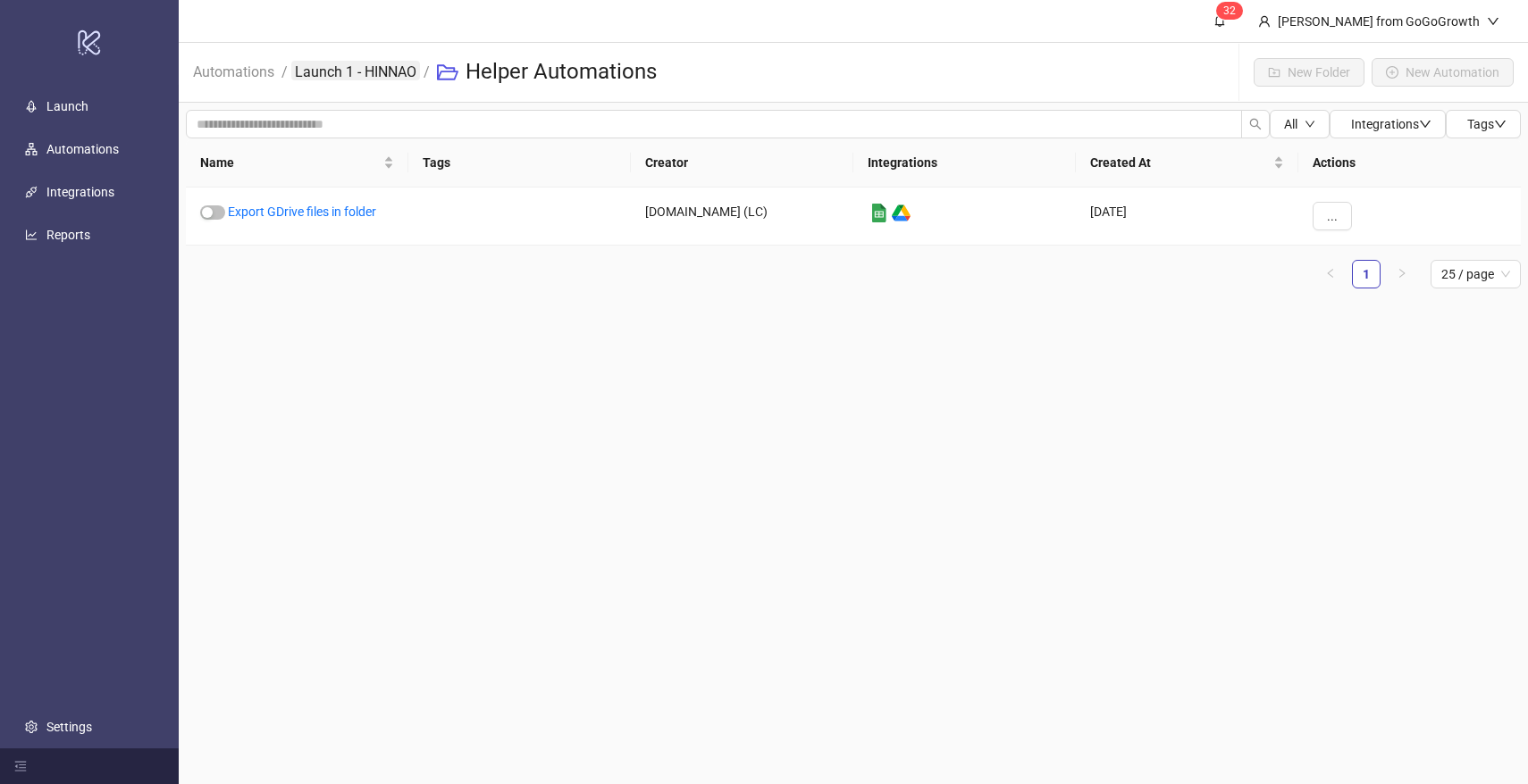
click at [331, 78] on link "Launch 1 - HINNAO" at bounding box center [356, 70] width 129 height 19
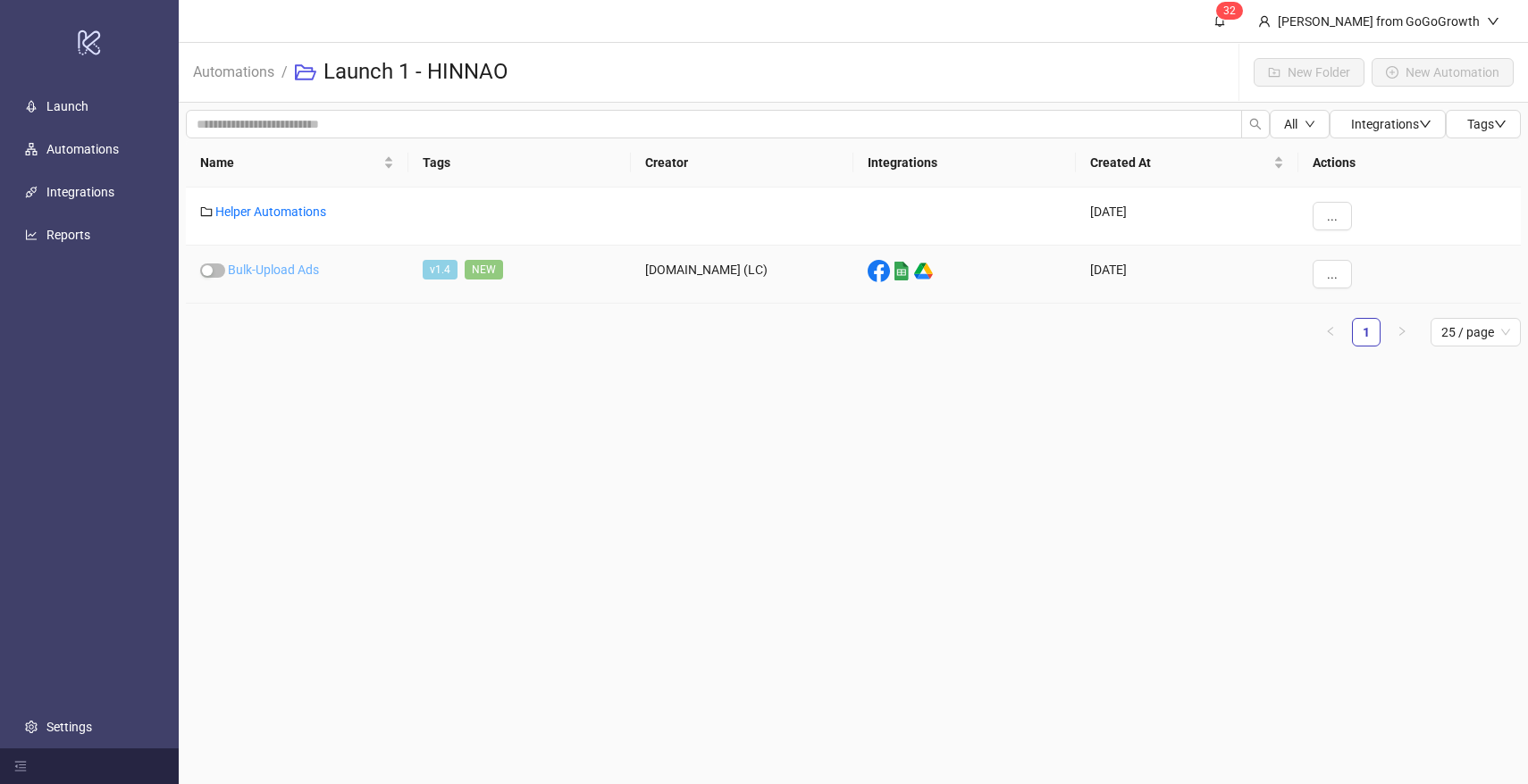
click at [268, 272] on link "Bulk-Upload Ads" at bounding box center [273, 270] width 91 height 15
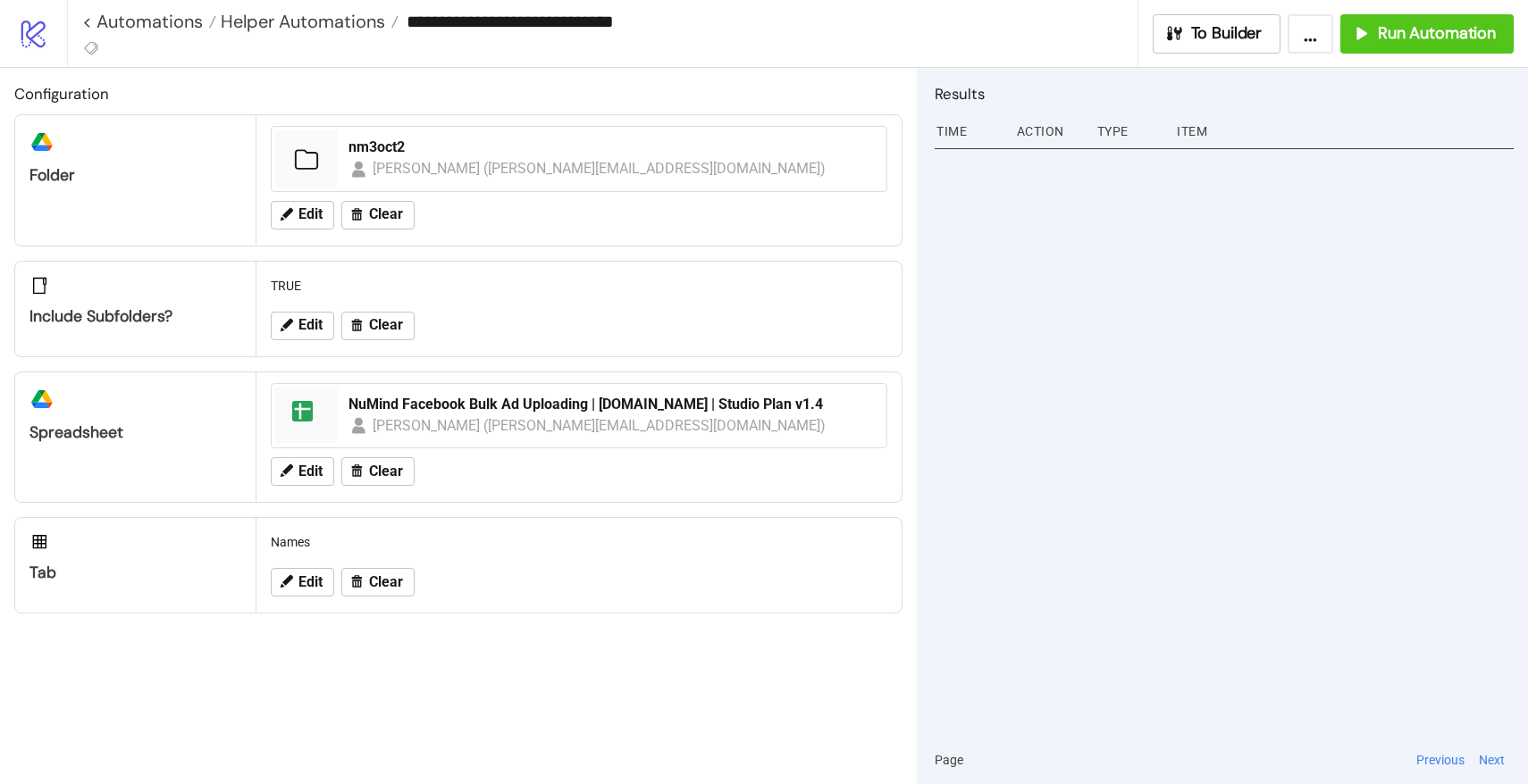
type input "**********"
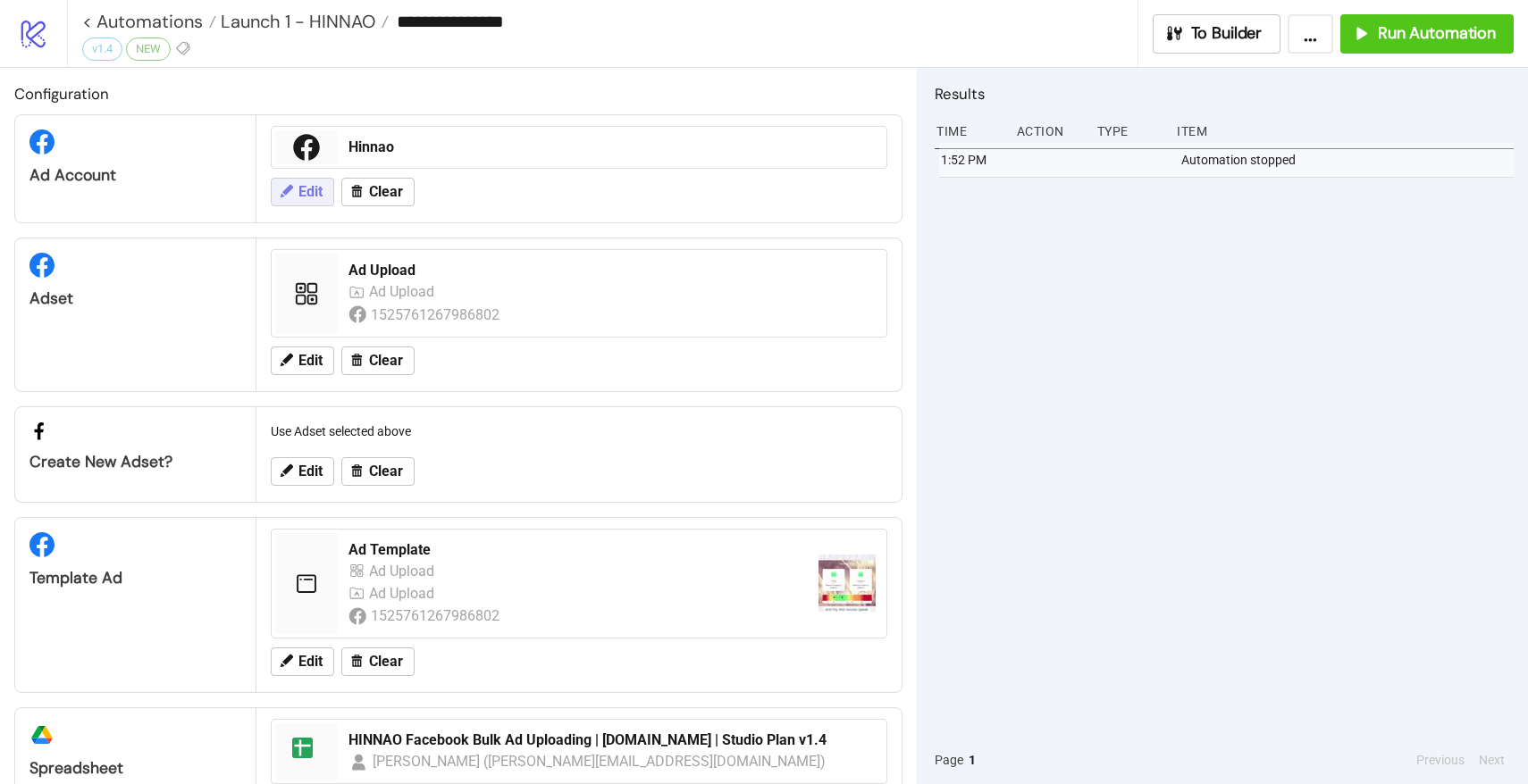
click at [295, 188] on button "Edit" at bounding box center [302, 191] width 63 height 28
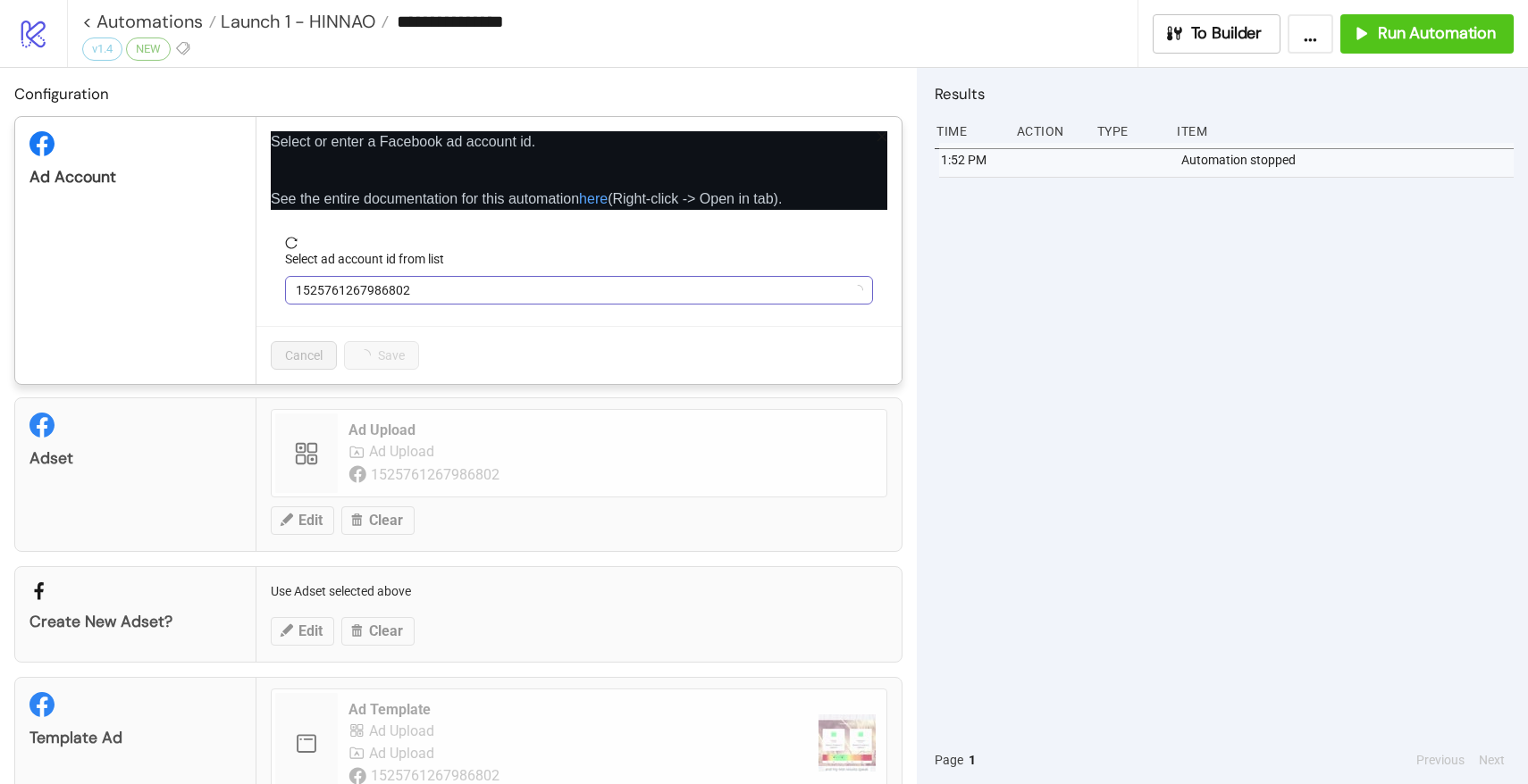
click at [376, 290] on span "1525761267986802" at bounding box center [579, 290] width 566 height 27
click at [376, 290] on span "Hinnao" at bounding box center [579, 290] width 566 height 27
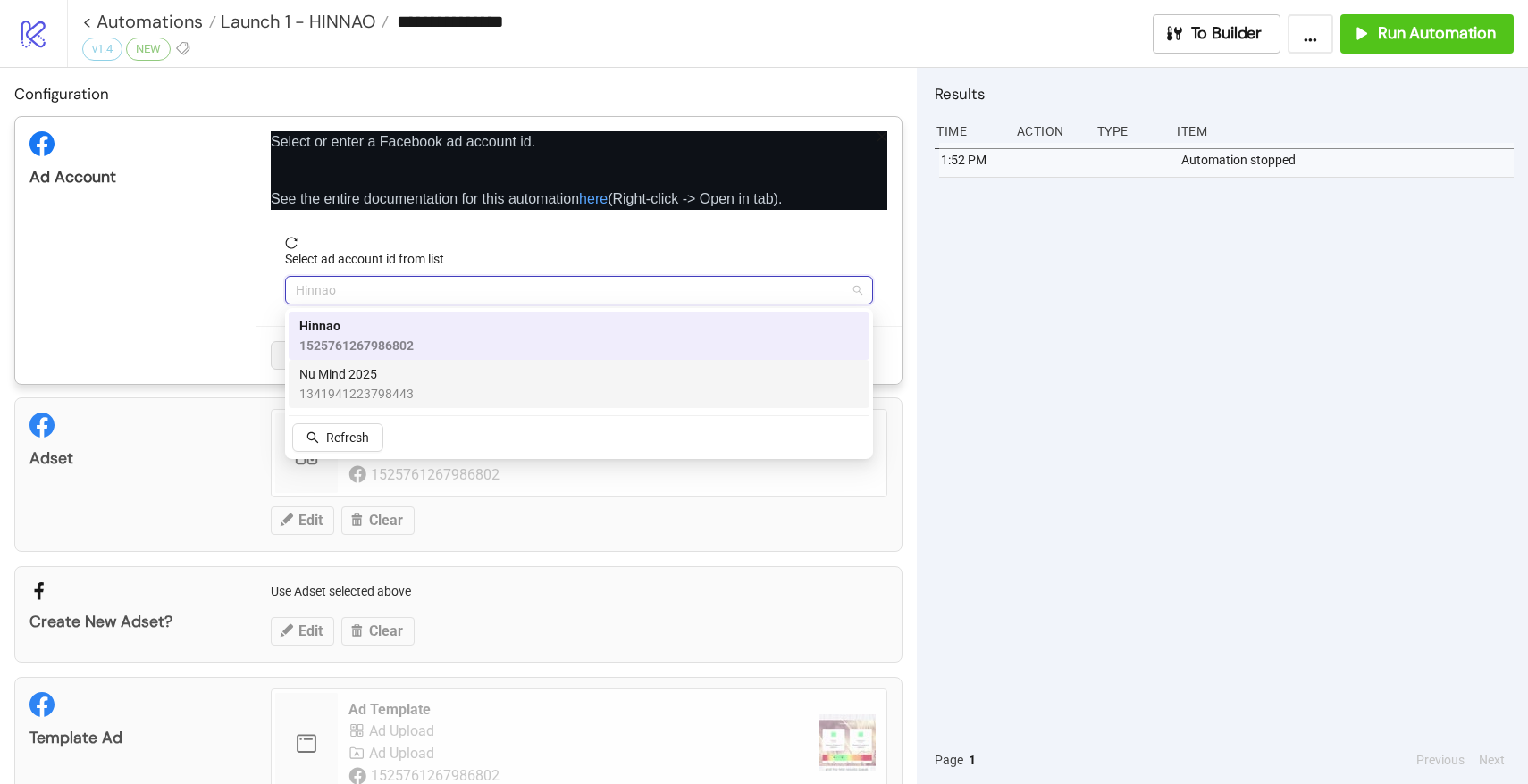
click at [348, 374] on span "Nu Mind 2025" at bounding box center [357, 374] width 114 height 19
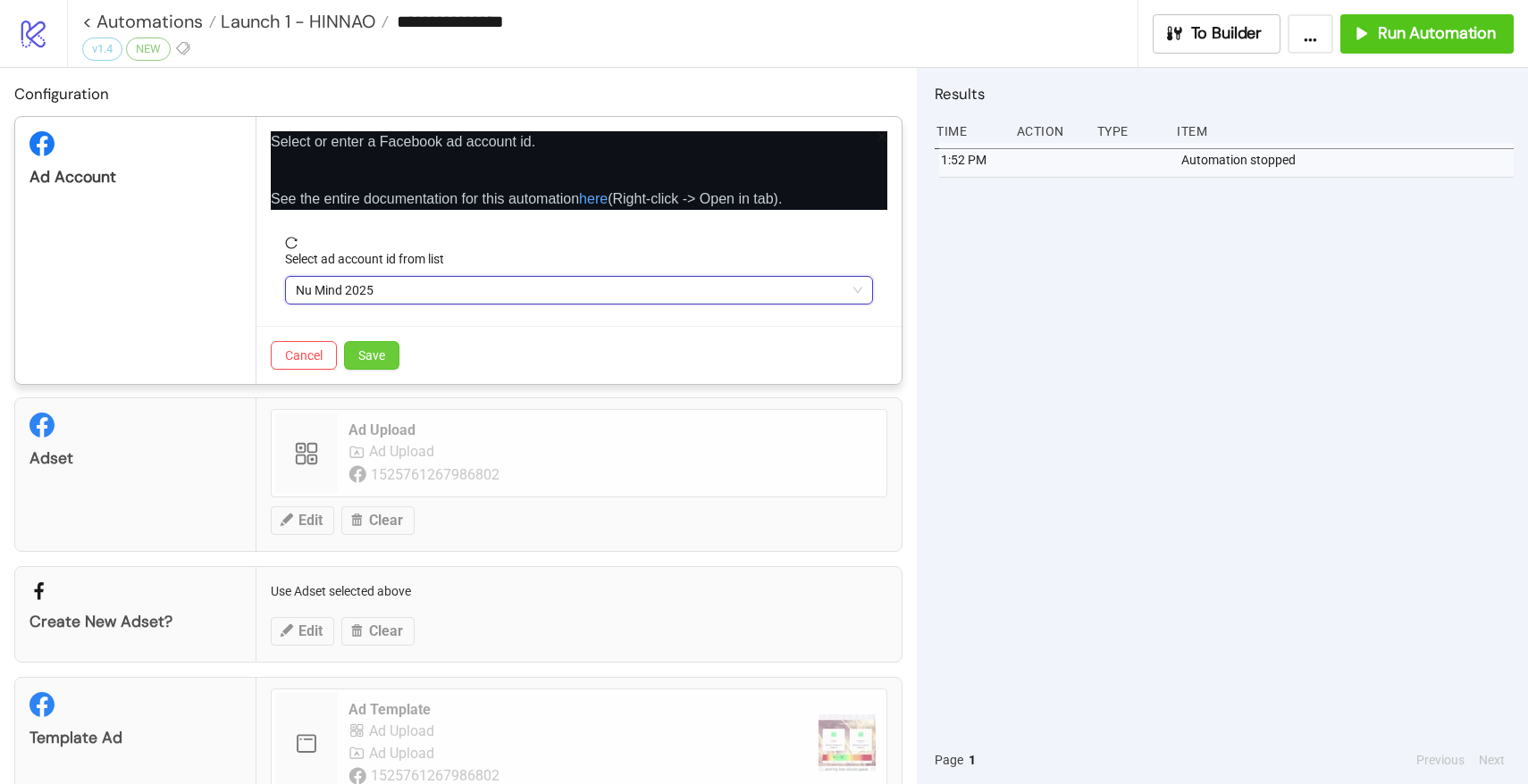
click at [358, 348] on button "Save" at bounding box center [371, 355] width 55 height 28
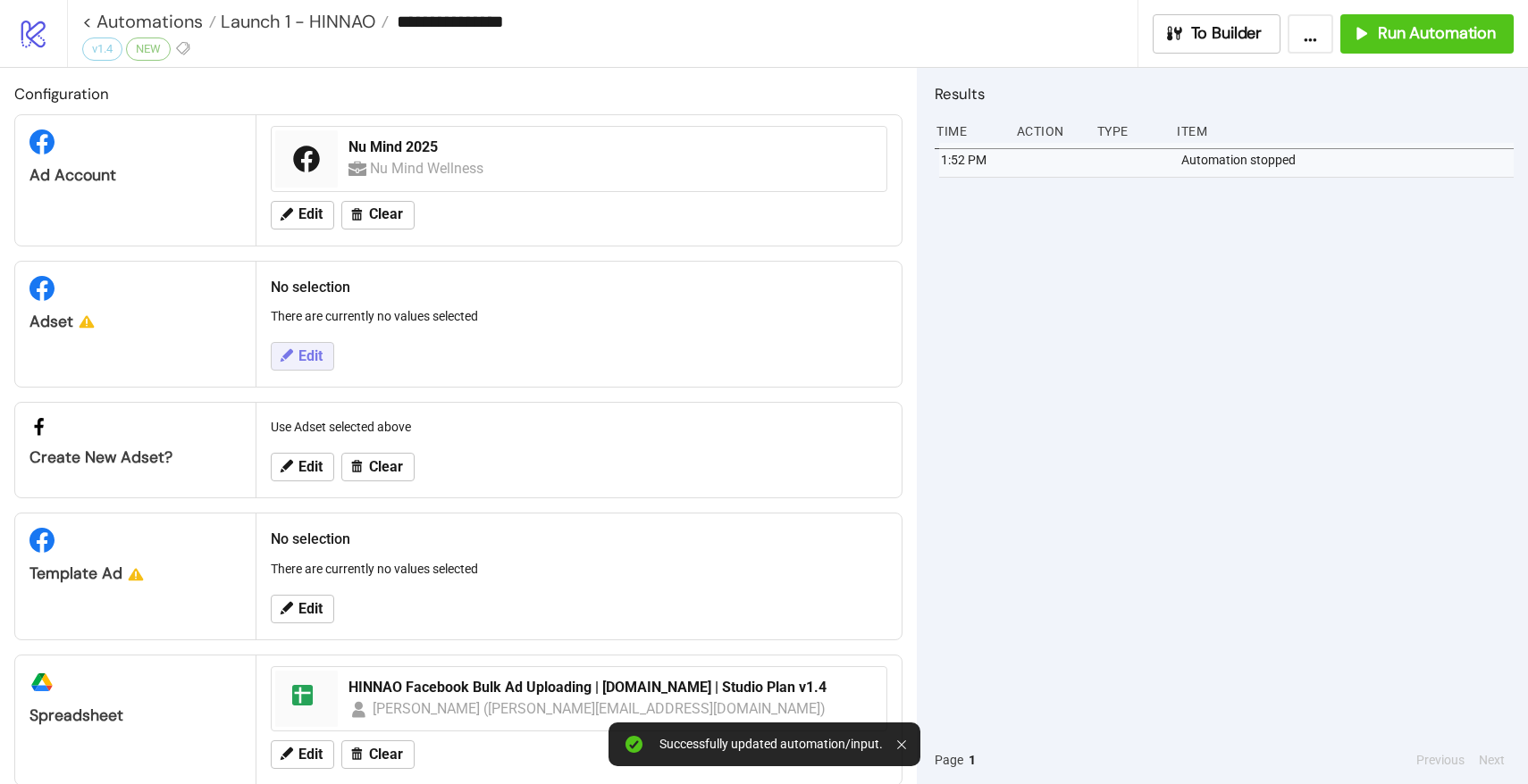
click at [309, 362] on span "Edit" at bounding box center [311, 356] width 24 height 16
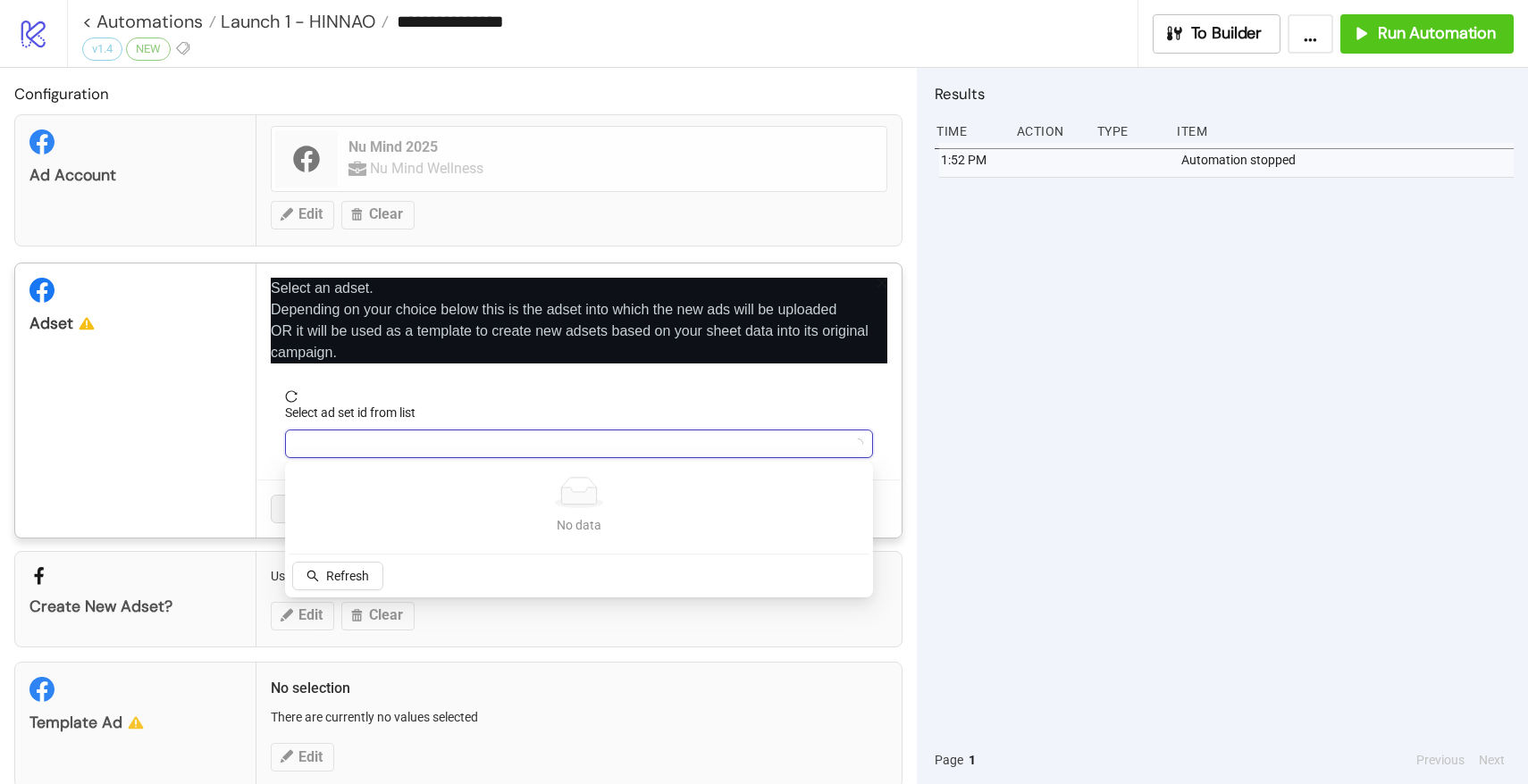
click at [347, 440] on input "Select ad set id from list" at bounding box center [571, 444] width 551 height 27
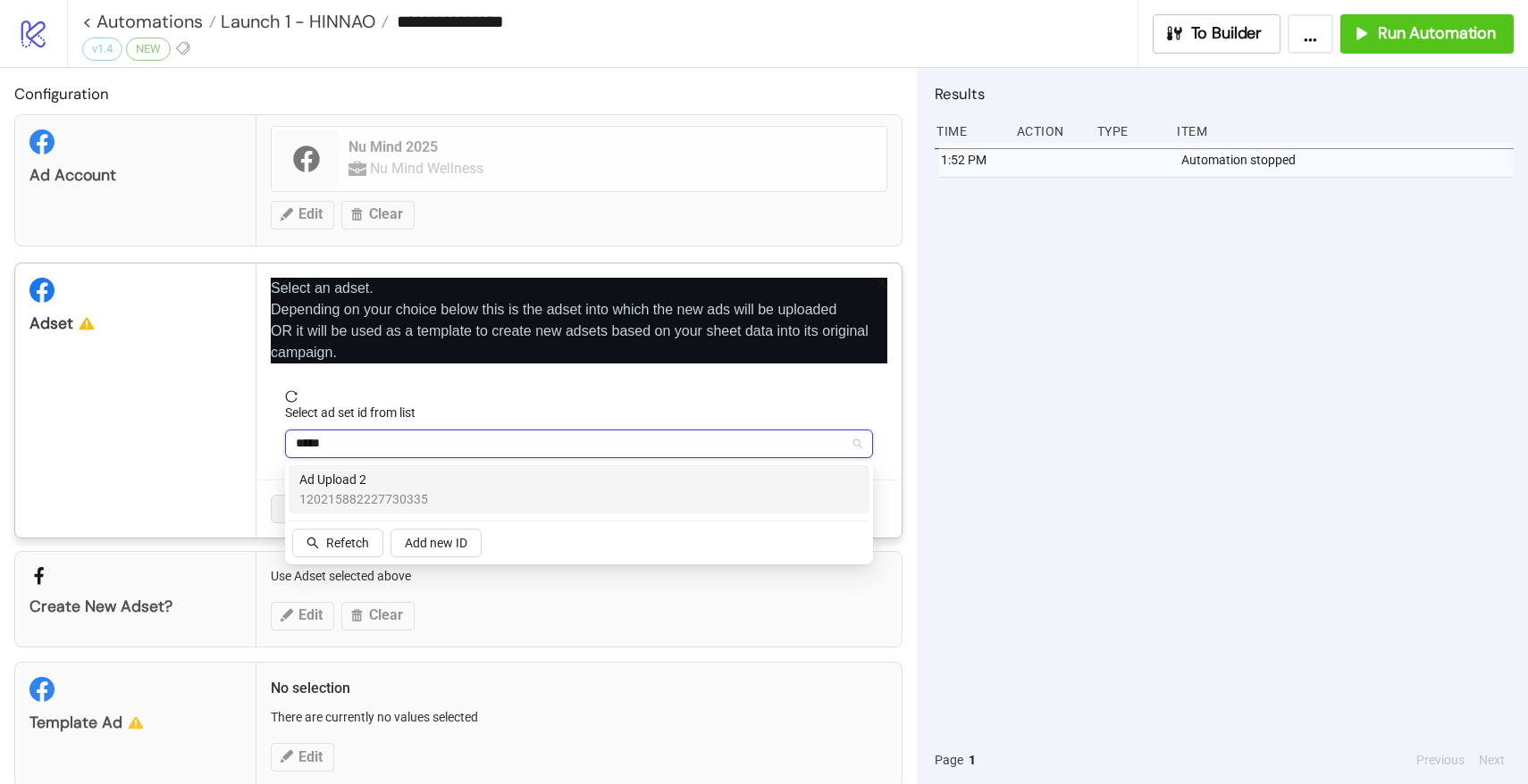
type input "******"
click at [331, 483] on span "Ad Upload 2" at bounding box center [364, 479] width 129 height 19
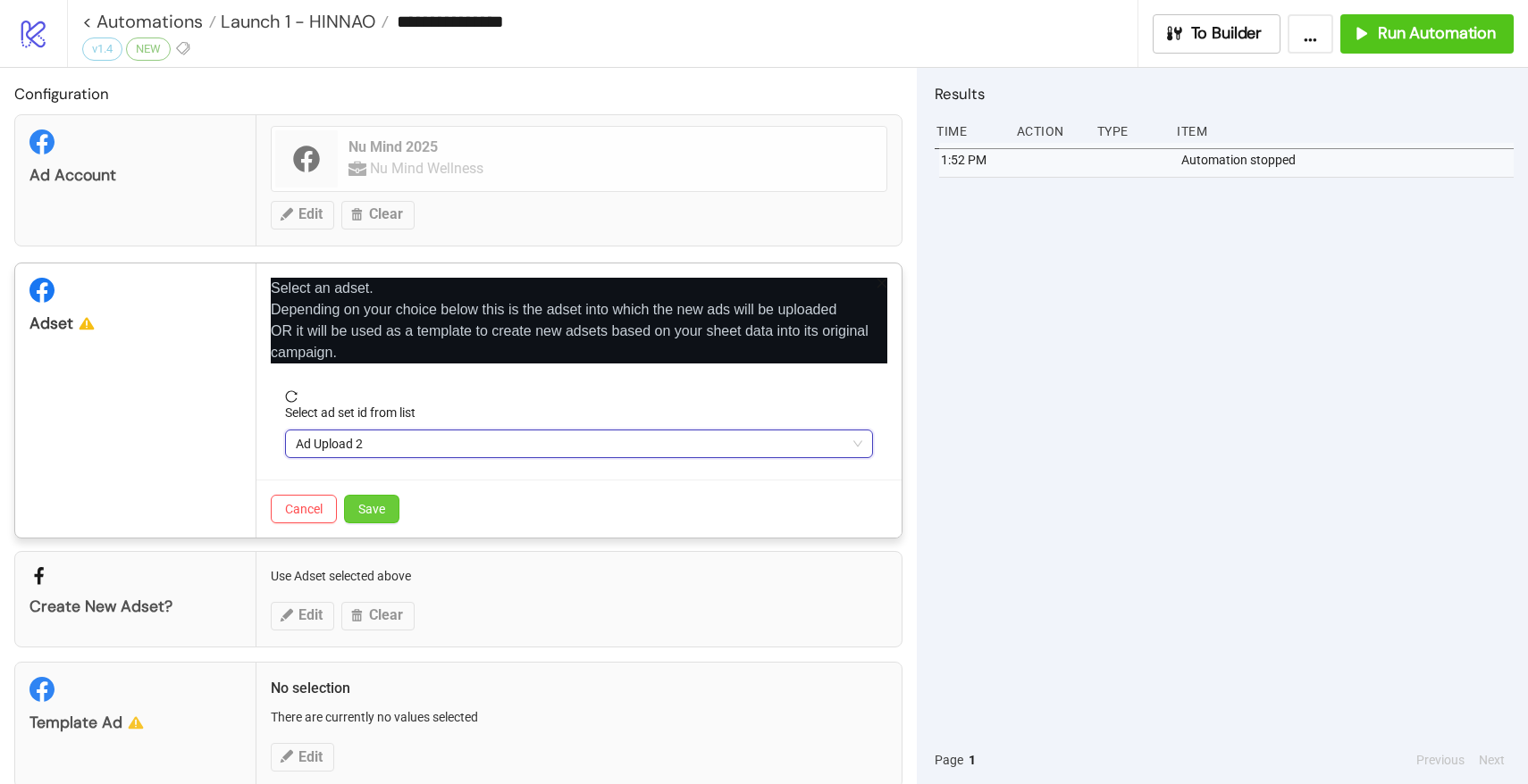
click at [378, 512] on span "Save" at bounding box center [371, 509] width 27 height 15
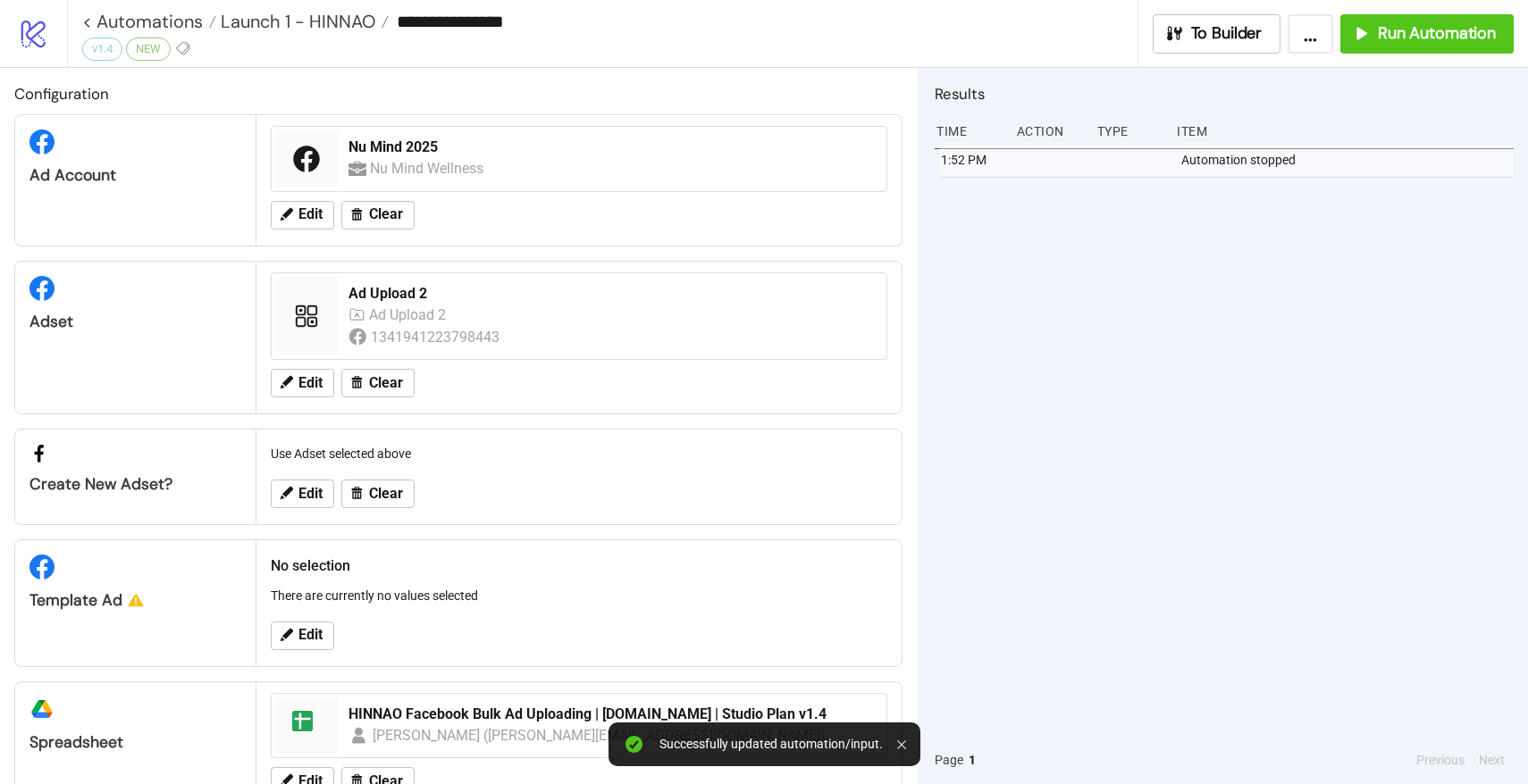
scroll to position [57, 0]
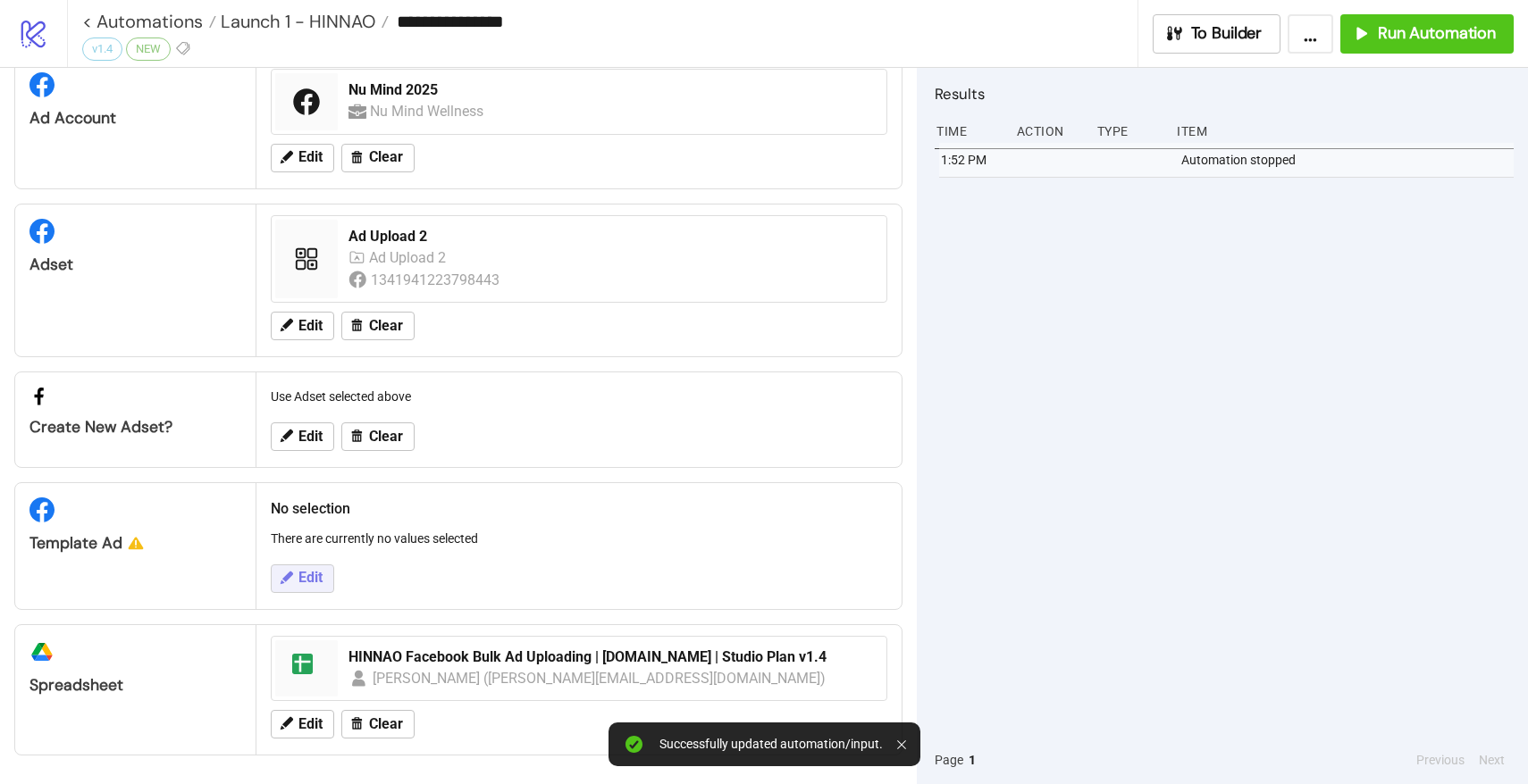
click at [294, 586] on button "Edit" at bounding box center [302, 578] width 63 height 28
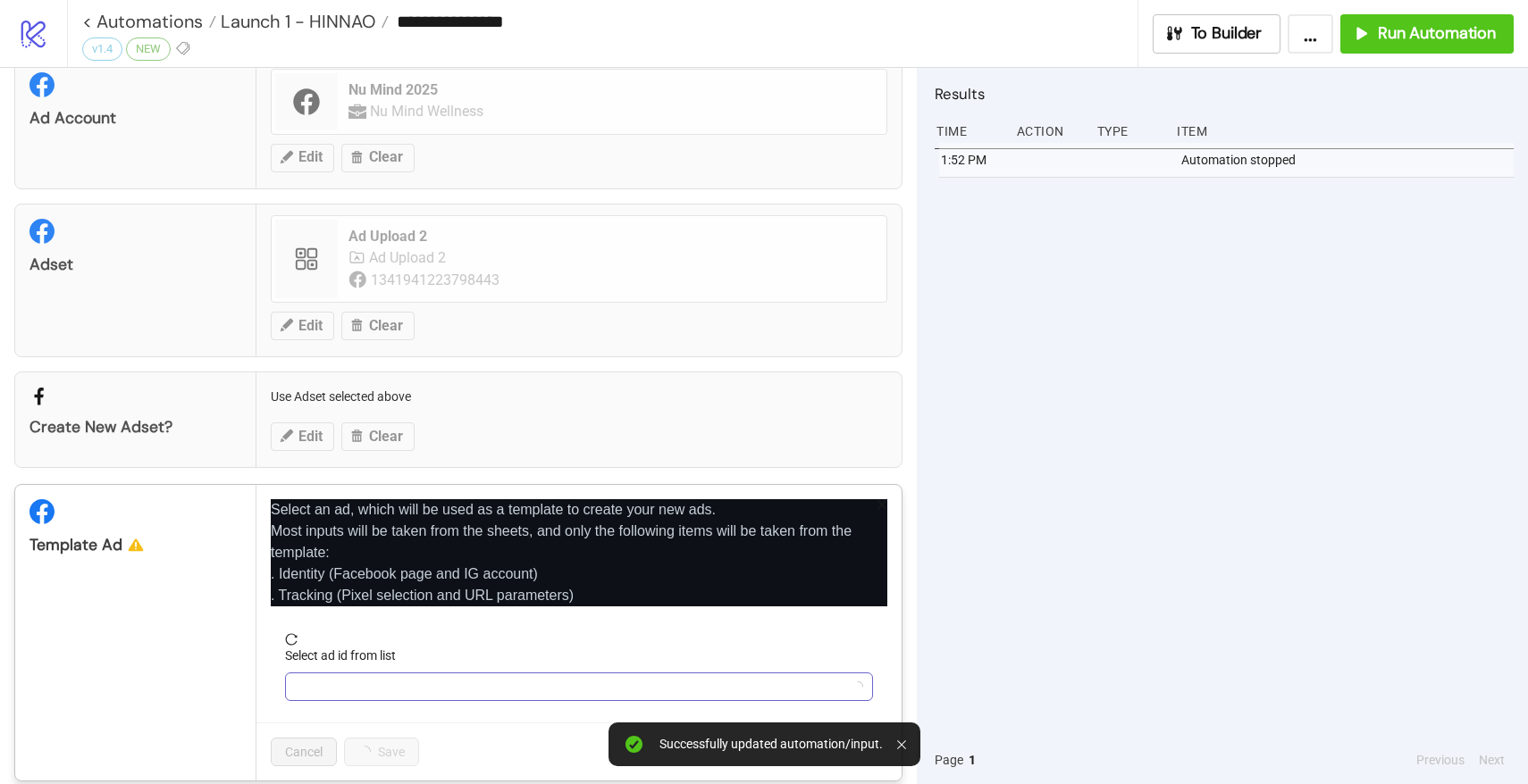
click at [374, 682] on input "Select ad id from list" at bounding box center [571, 687] width 551 height 27
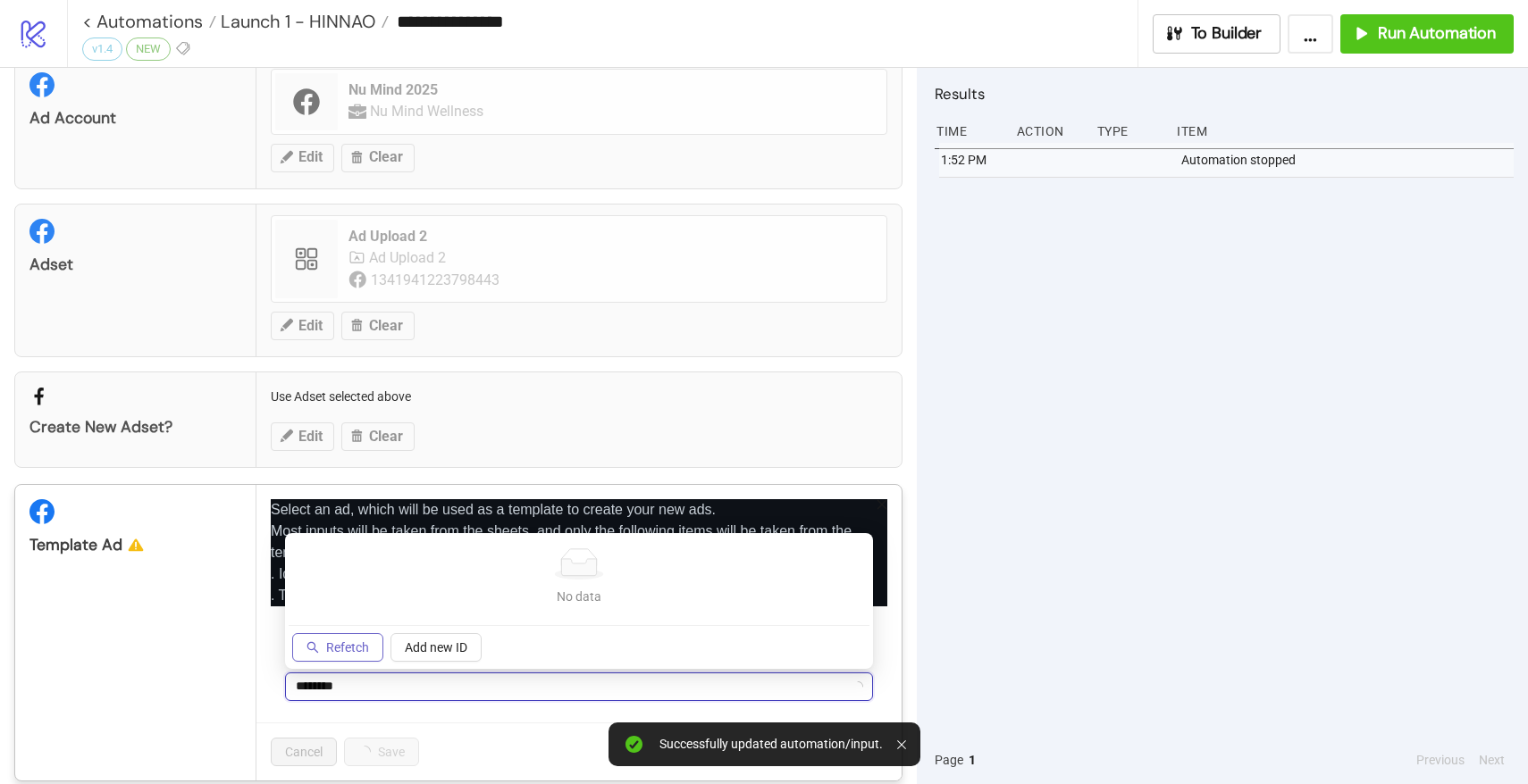
type input "********"
click at [349, 651] on span "Refetch" at bounding box center [348, 648] width 43 height 15
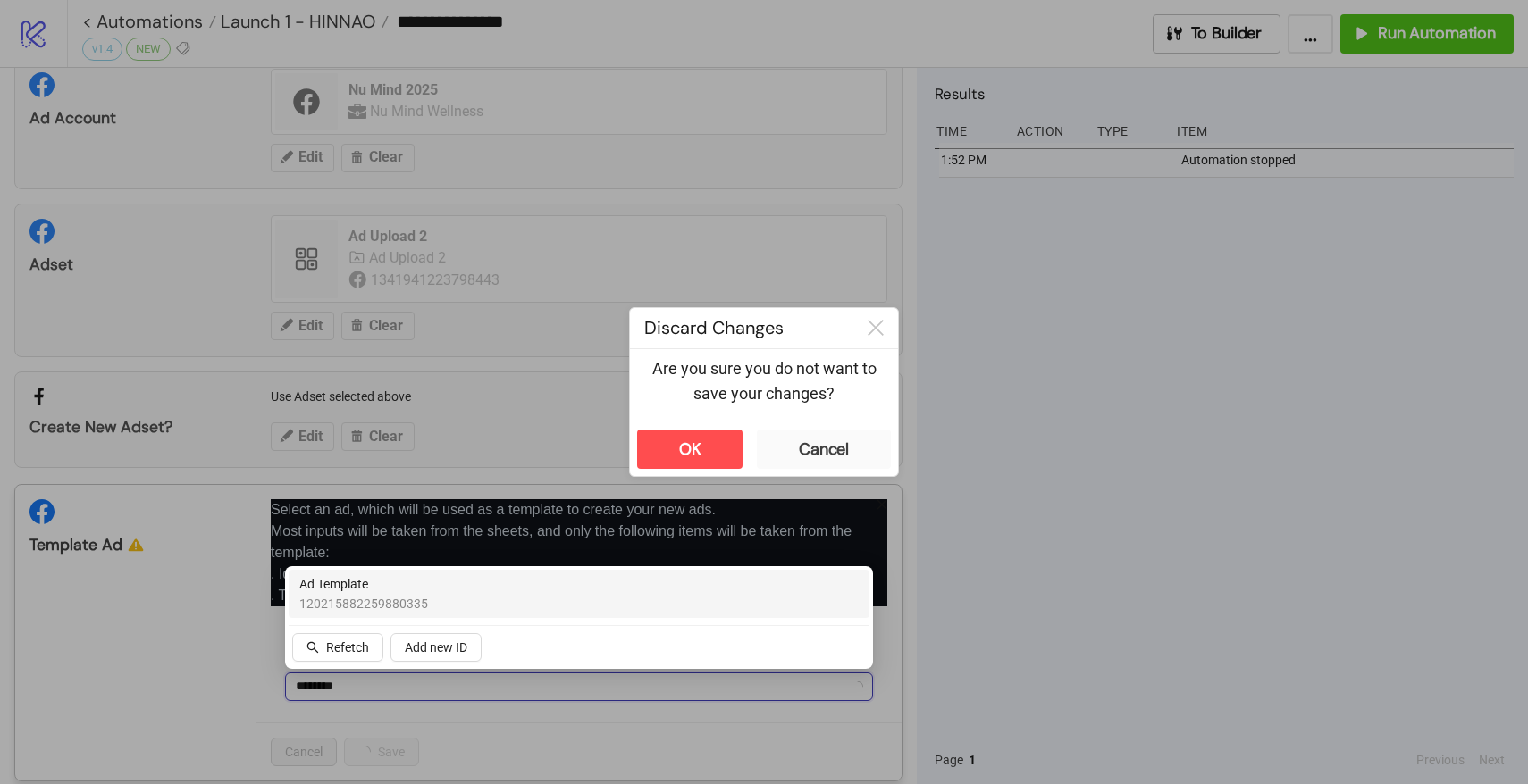
click at [353, 599] on span "120215882259880335" at bounding box center [364, 603] width 129 height 19
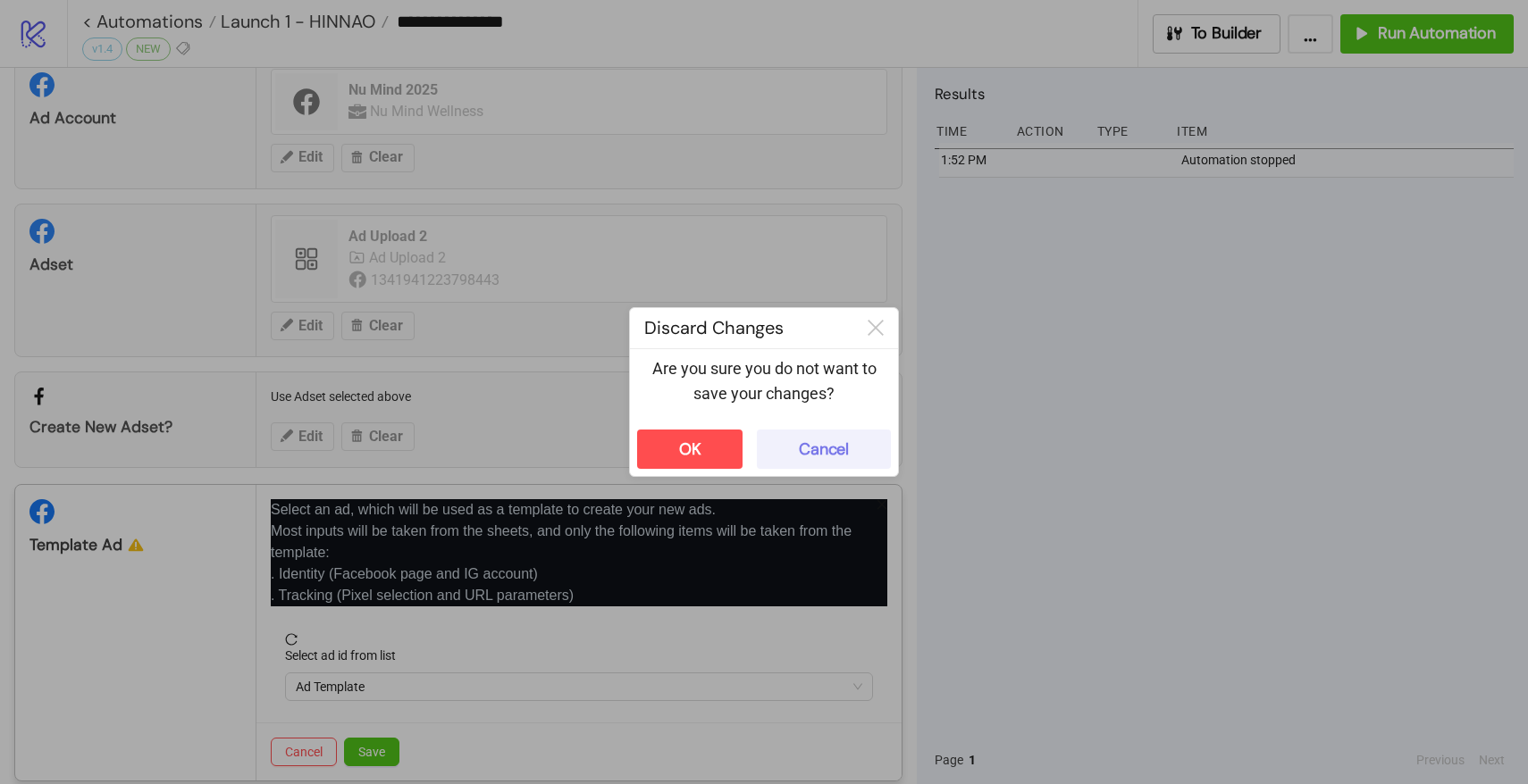
click at [852, 446] on button "Cancel" at bounding box center [824, 449] width 134 height 40
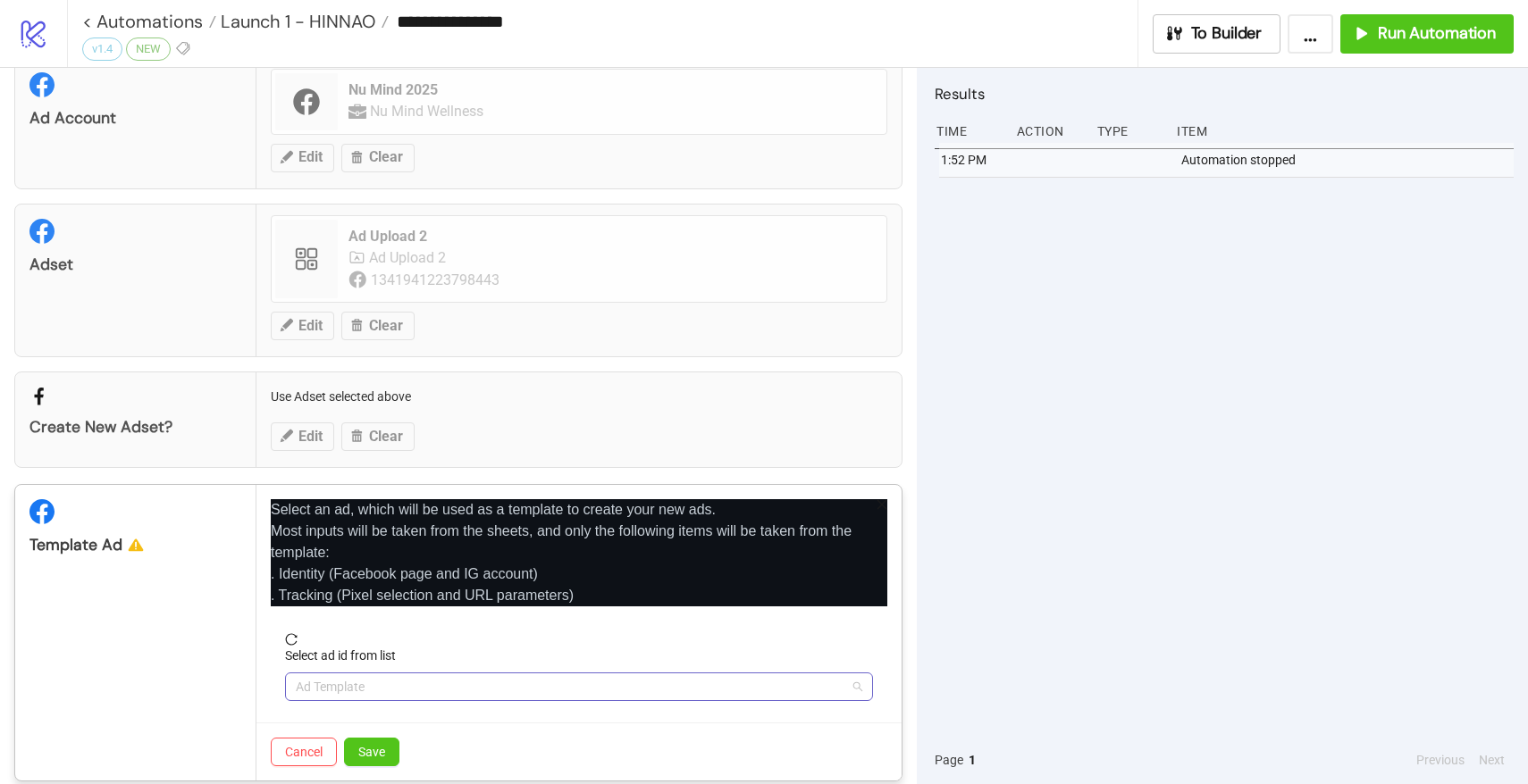
click at [377, 679] on span "Ad Template" at bounding box center [579, 687] width 566 height 27
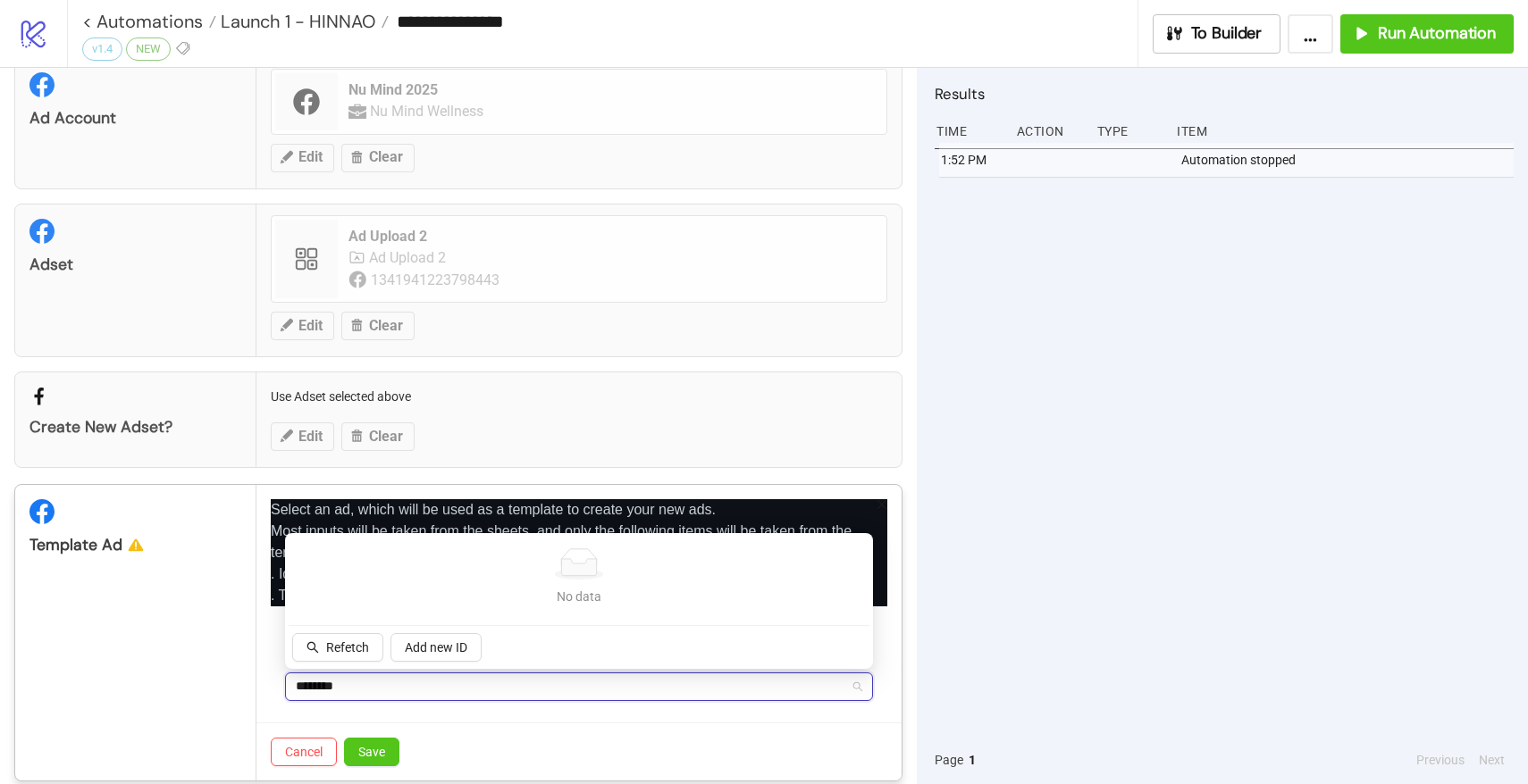
type input "********"
click at [341, 629] on div "No data No data Refetch Add new ID" at bounding box center [579, 601] width 581 height 129
click at [341, 635] on button "Refetch" at bounding box center [337, 647] width 91 height 28
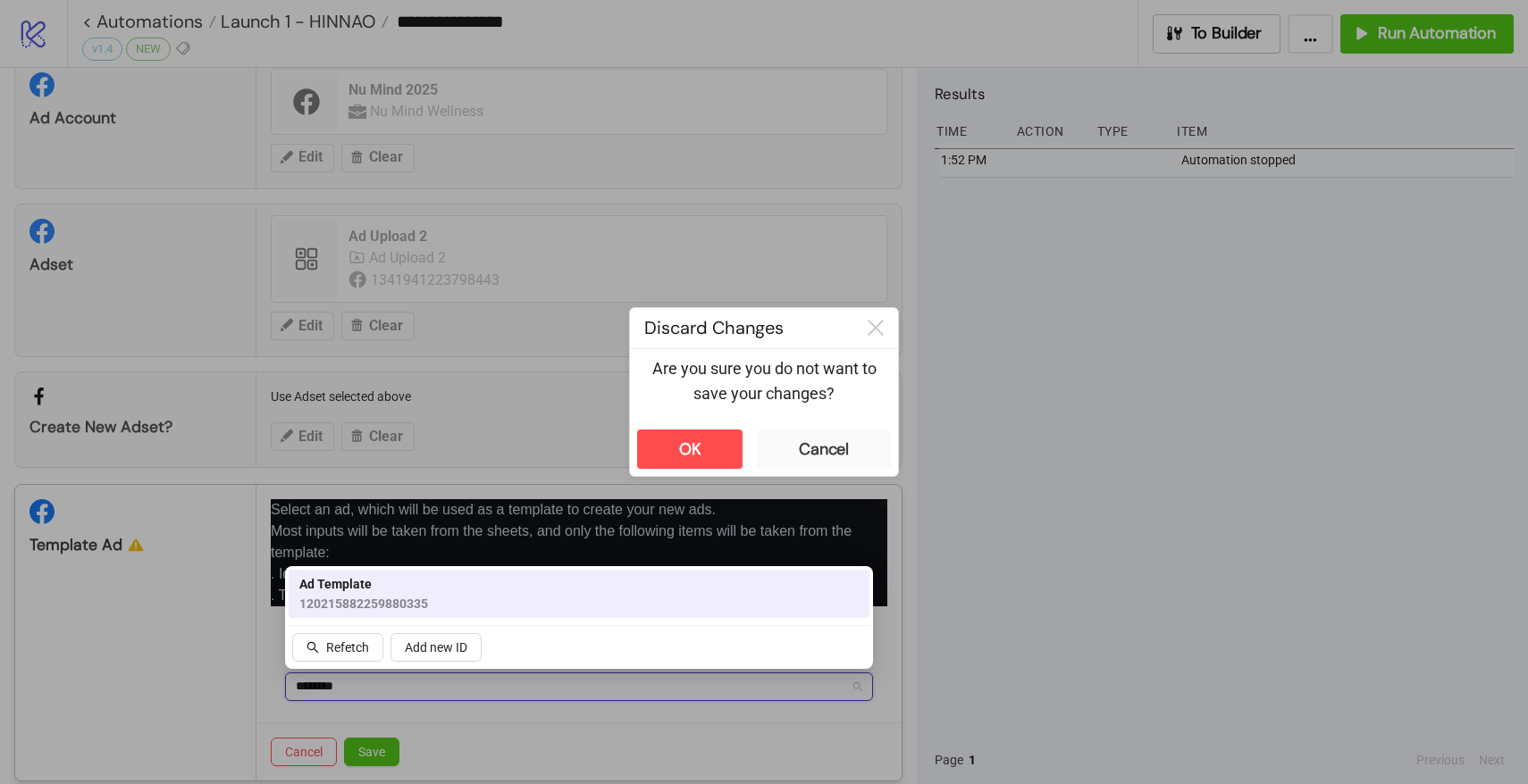
click at [358, 591] on span "Ad Template" at bounding box center [364, 584] width 129 height 19
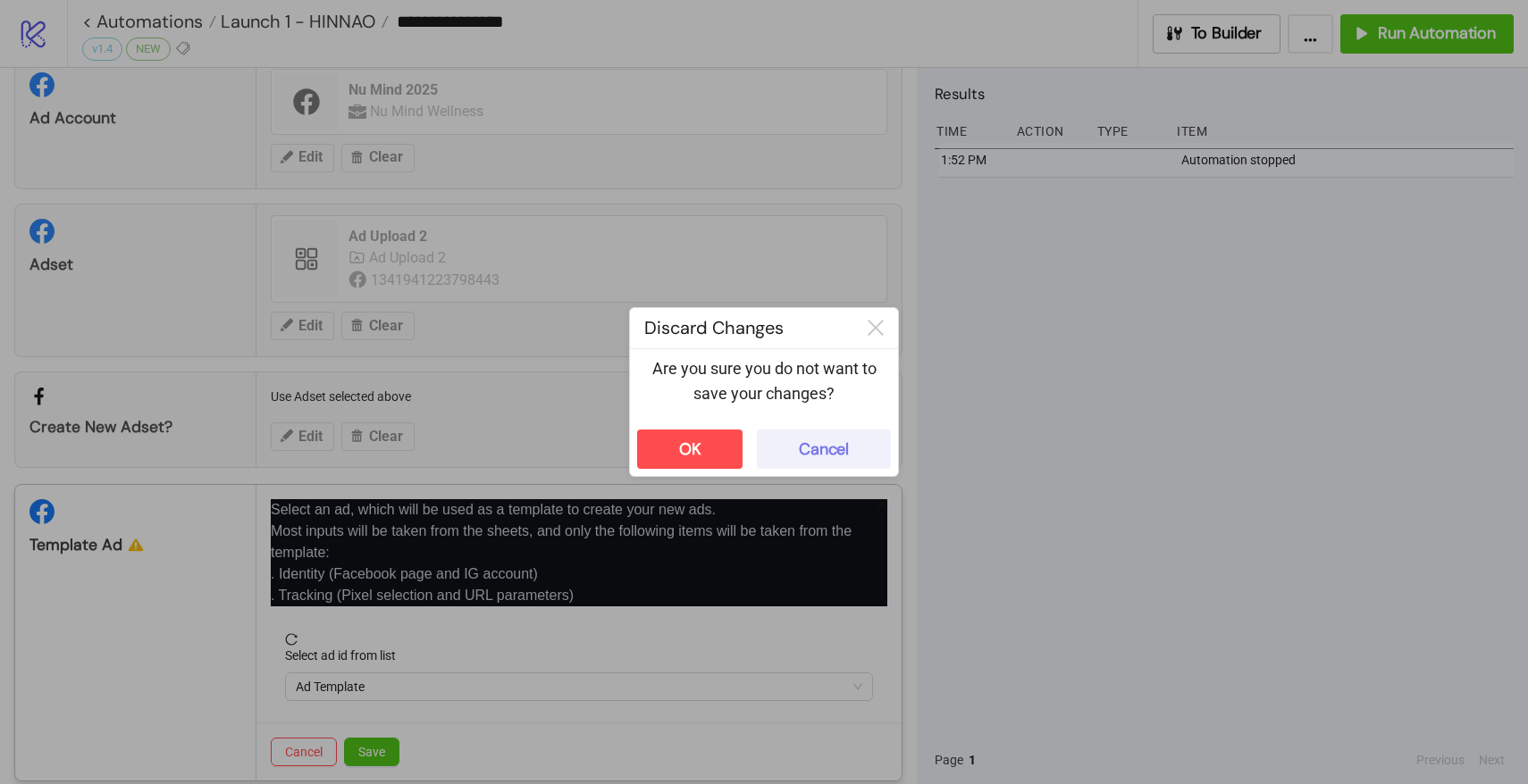
click at [815, 442] on div "Cancel" at bounding box center [824, 449] width 50 height 20
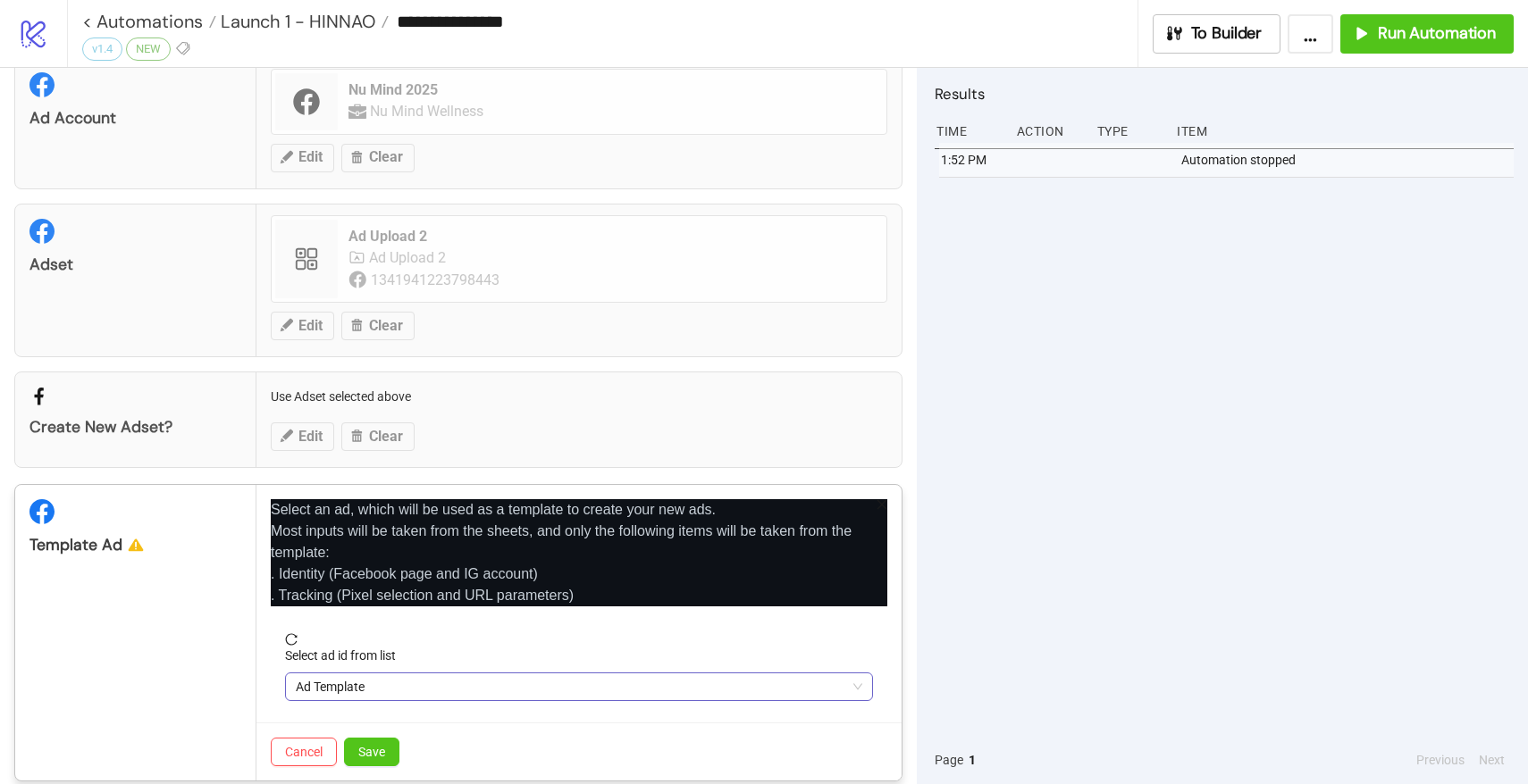
click at [368, 683] on span "Ad Template" at bounding box center [579, 687] width 566 height 27
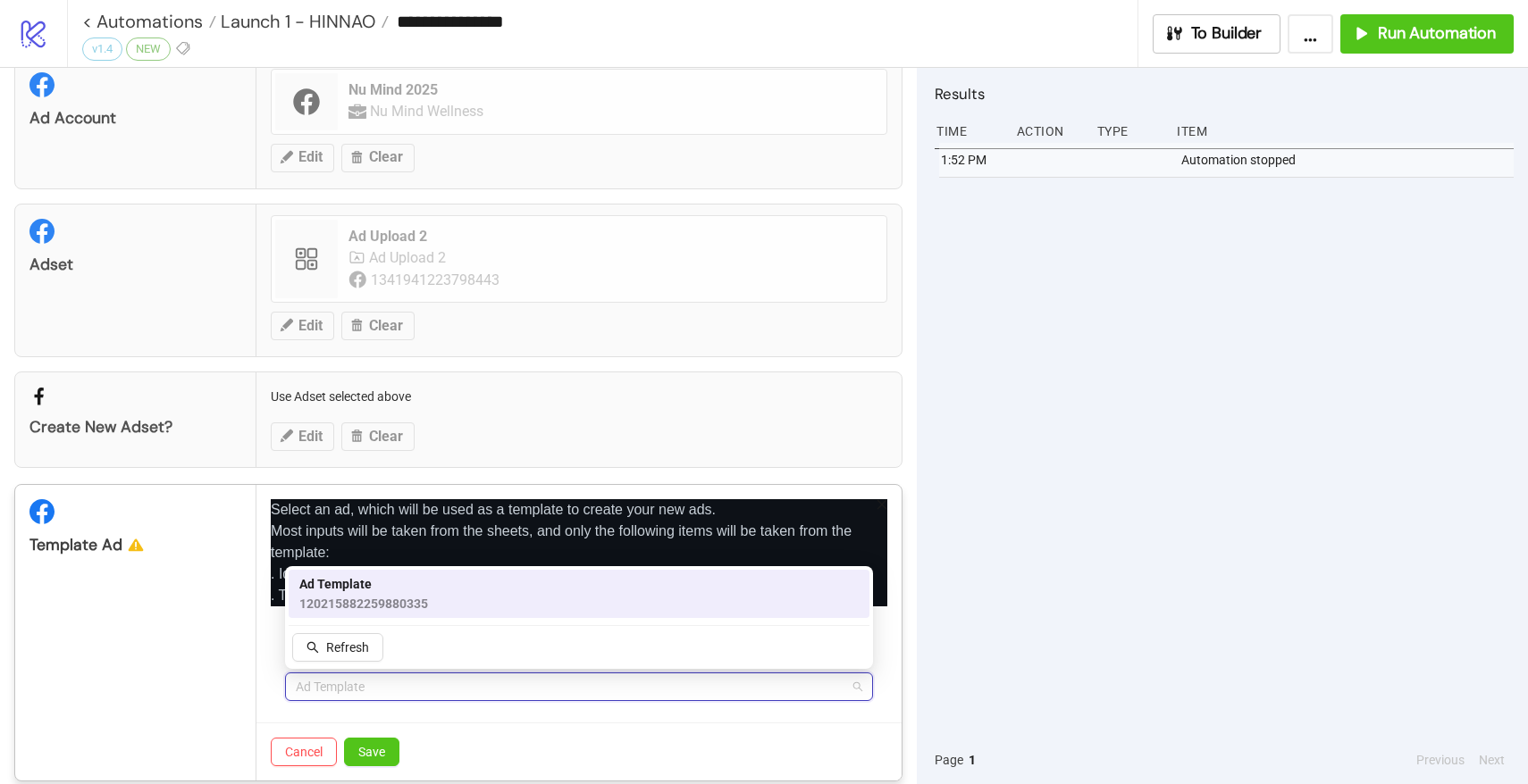
click at [364, 600] on span "120215882259880335" at bounding box center [364, 603] width 129 height 19
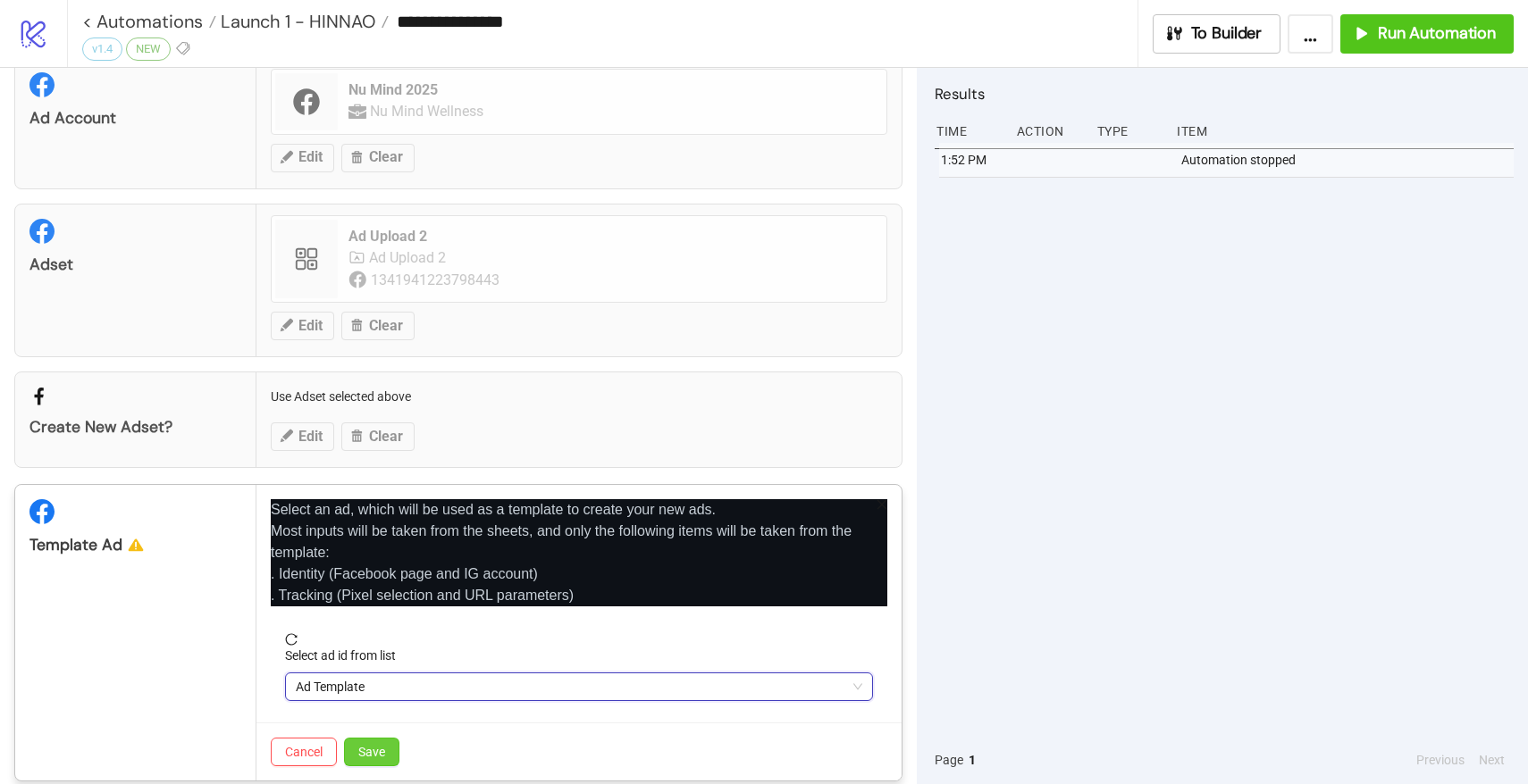
click at [361, 745] on span "Save" at bounding box center [371, 753] width 27 height 15
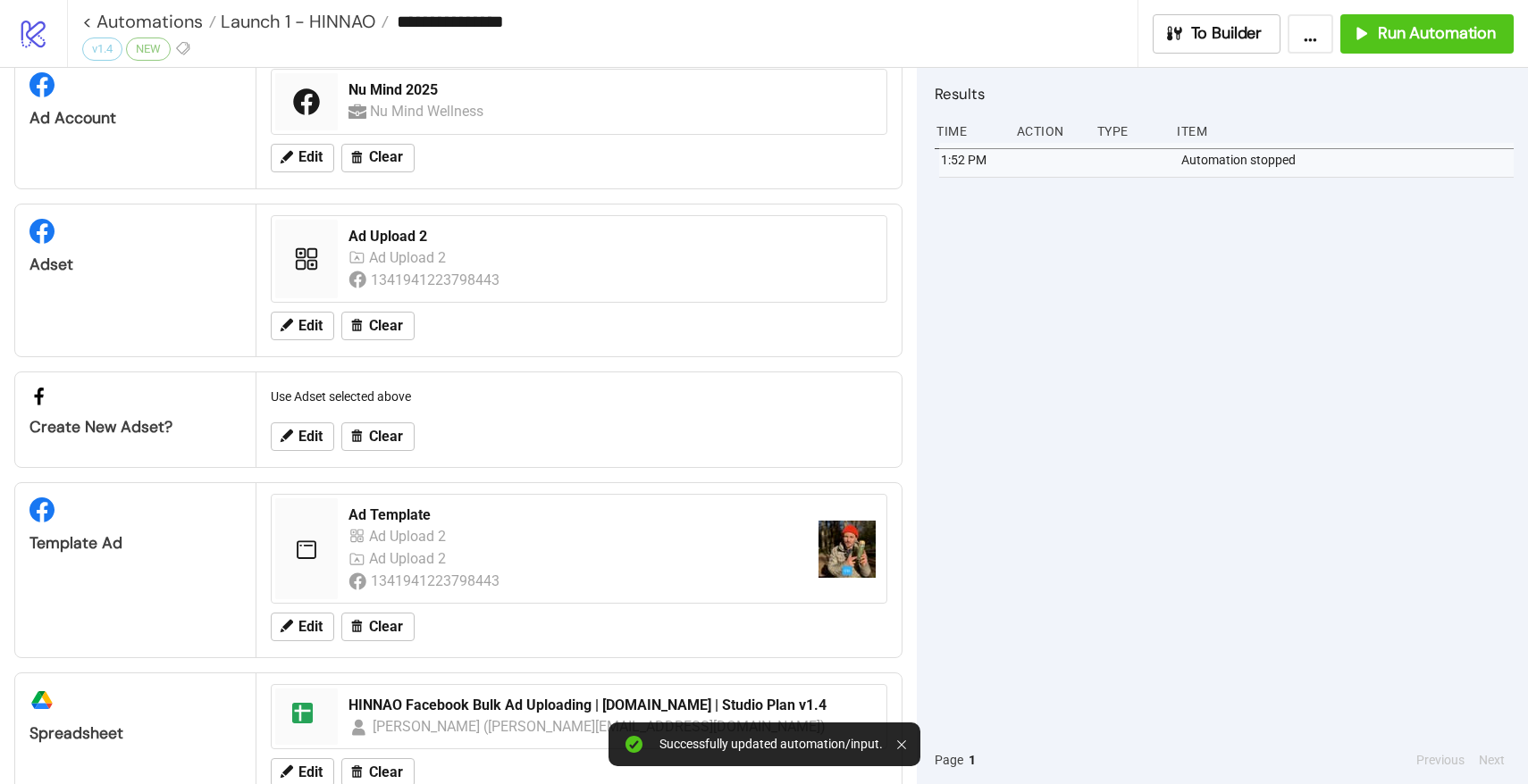
scroll to position [106, 0]
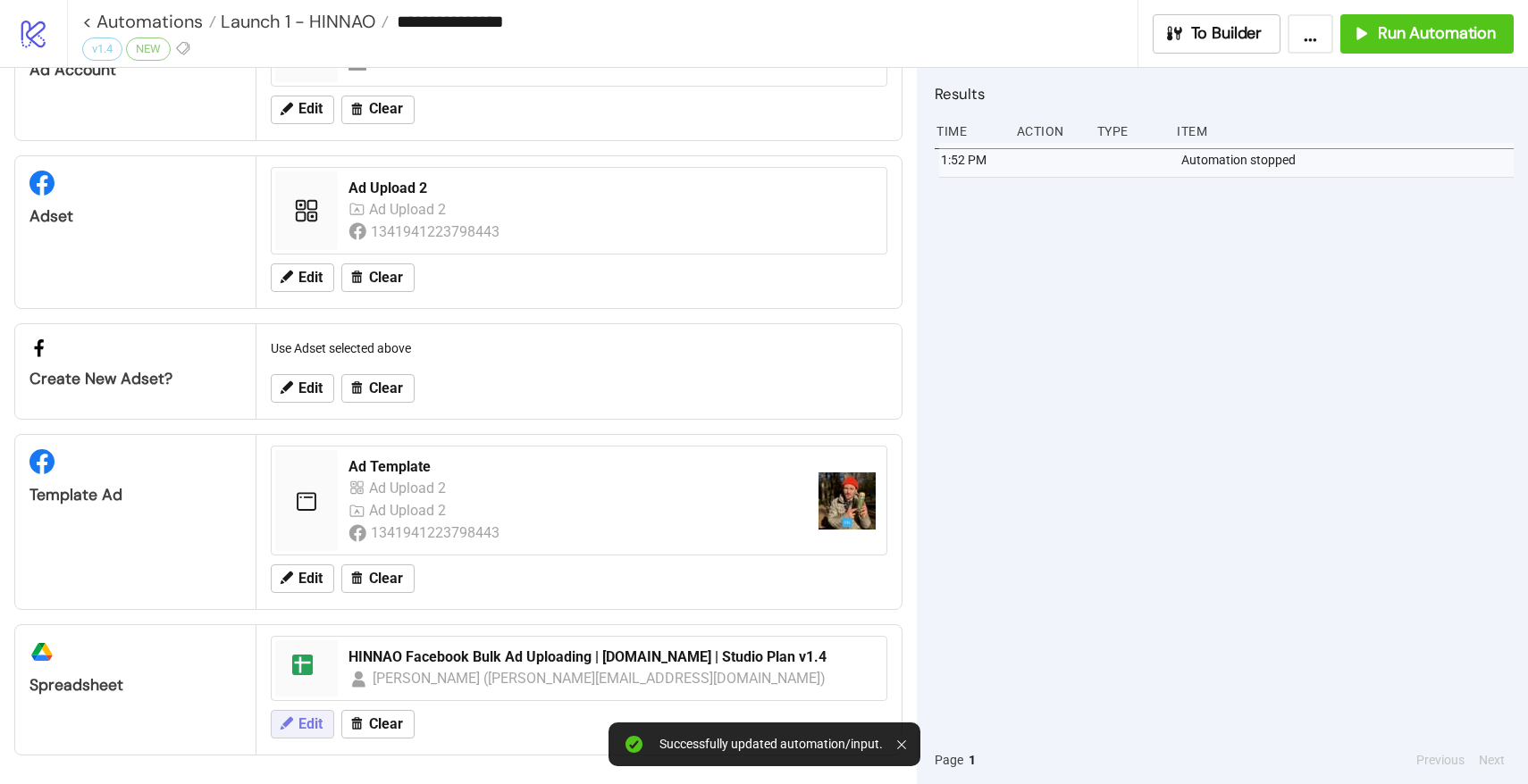
click at [285, 719] on icon at bounding box center [285, 723] width 16 height 16
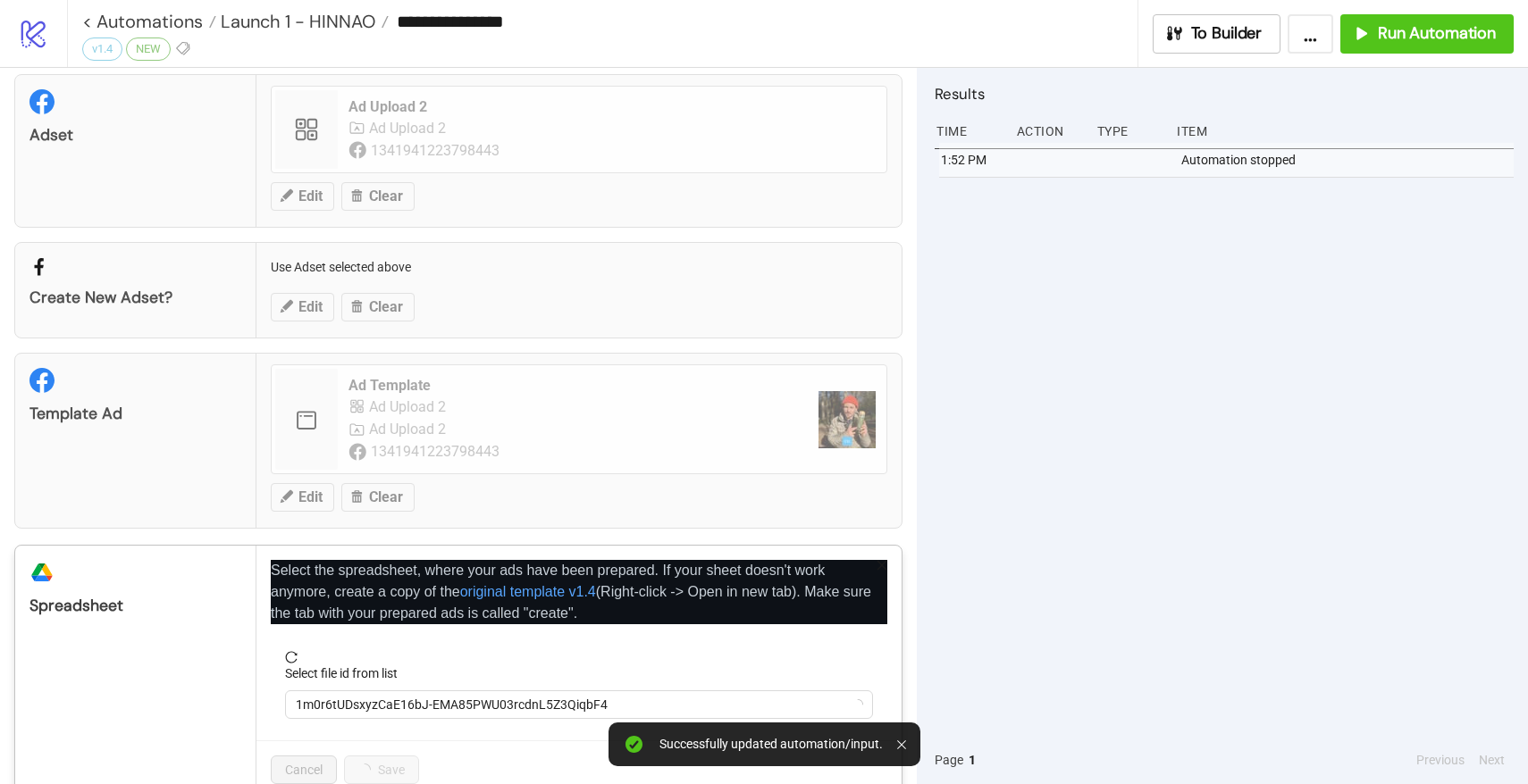
scroll to position [229, 0]
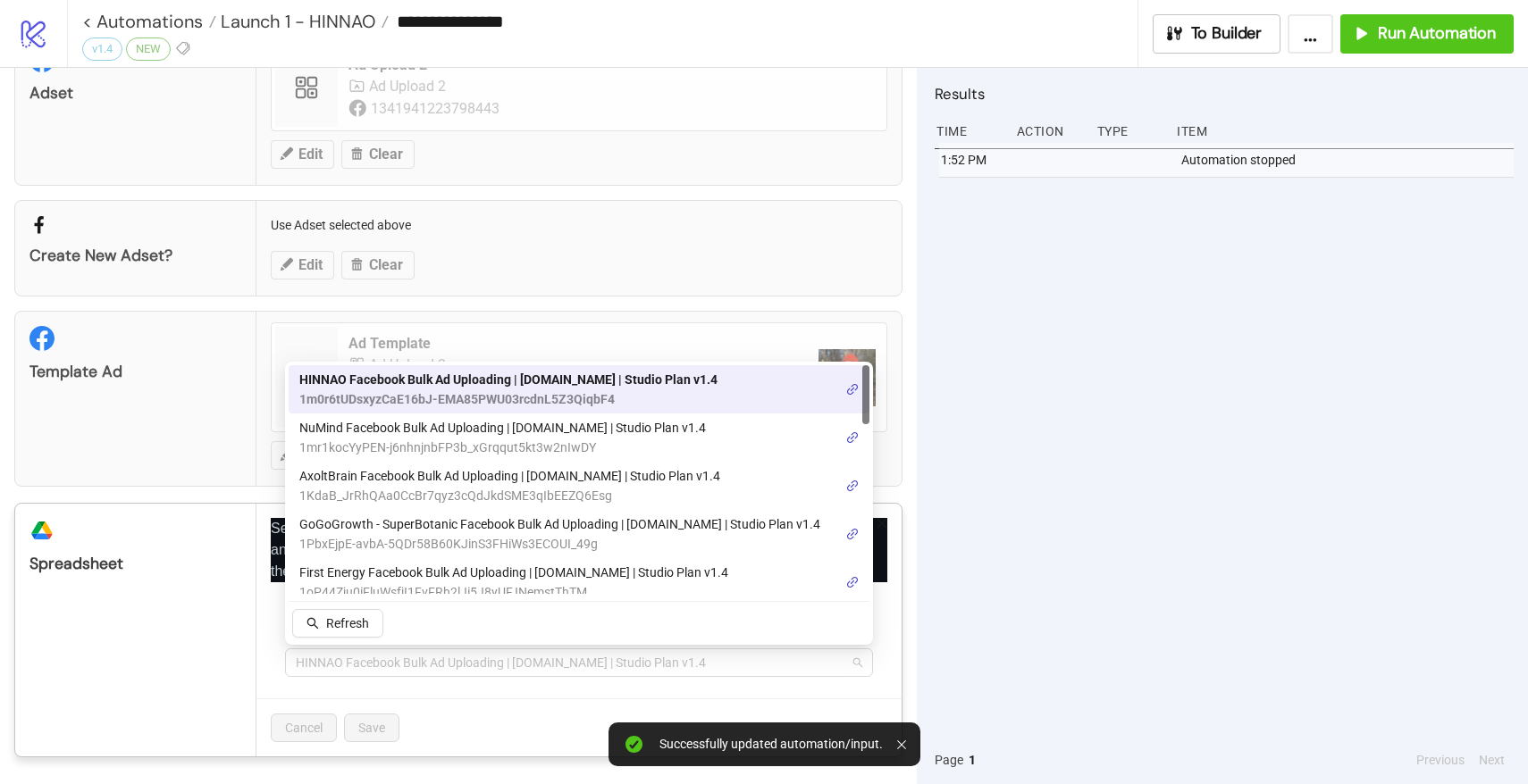
click at [365, 650] on span "HINNAO Facebook Bulk Ad Uploading | [DOMAIN_NAME] | Studio Plan v1.4" at bounding box center [579, 663] width 566 height 27
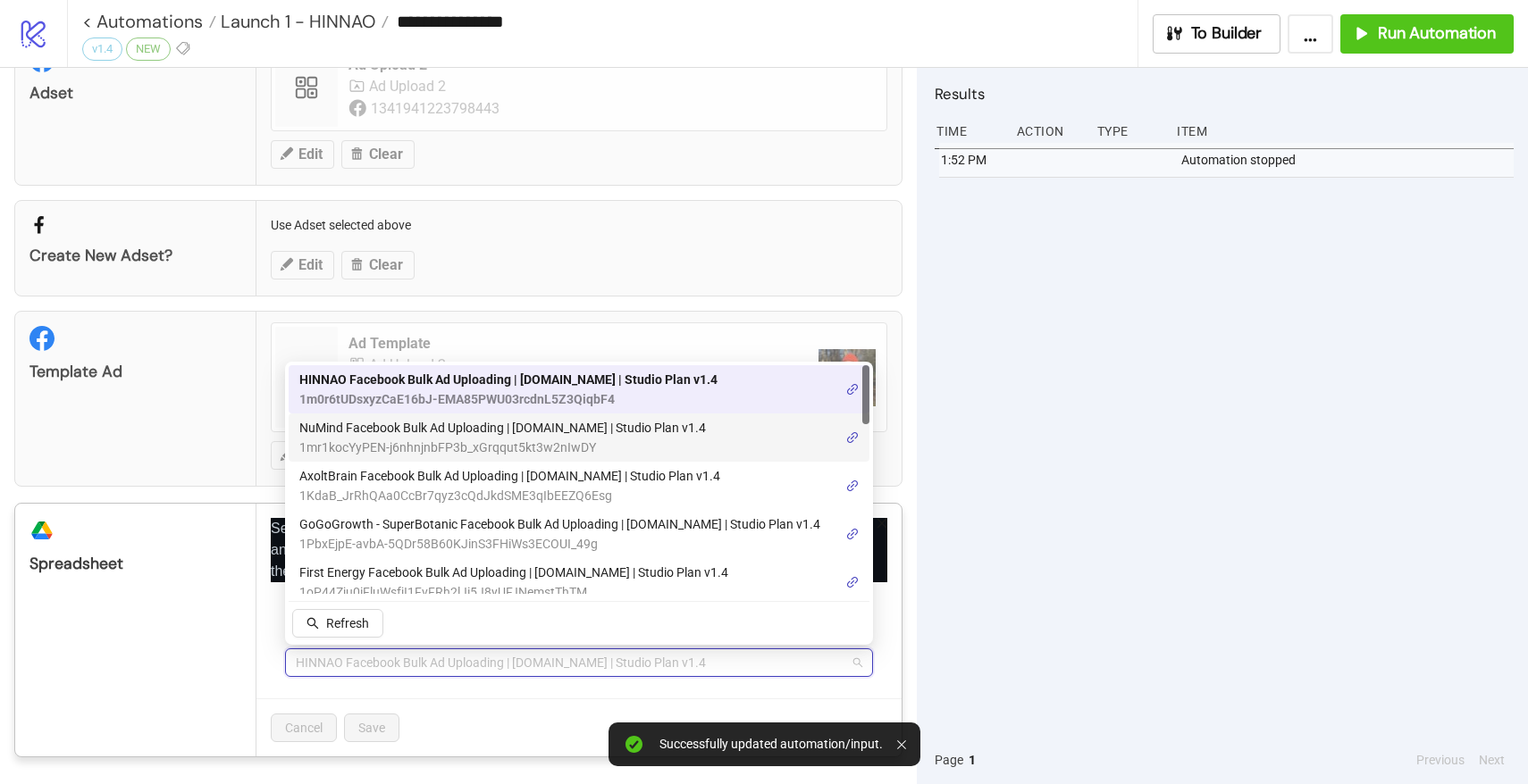
click at [450, 426] on span "NuMind Facebook Bulk Ad Uploading | [DOMAIN_NAME] | Studio Plan v1.4" at bounding box center [503, 427] width 406 height 19
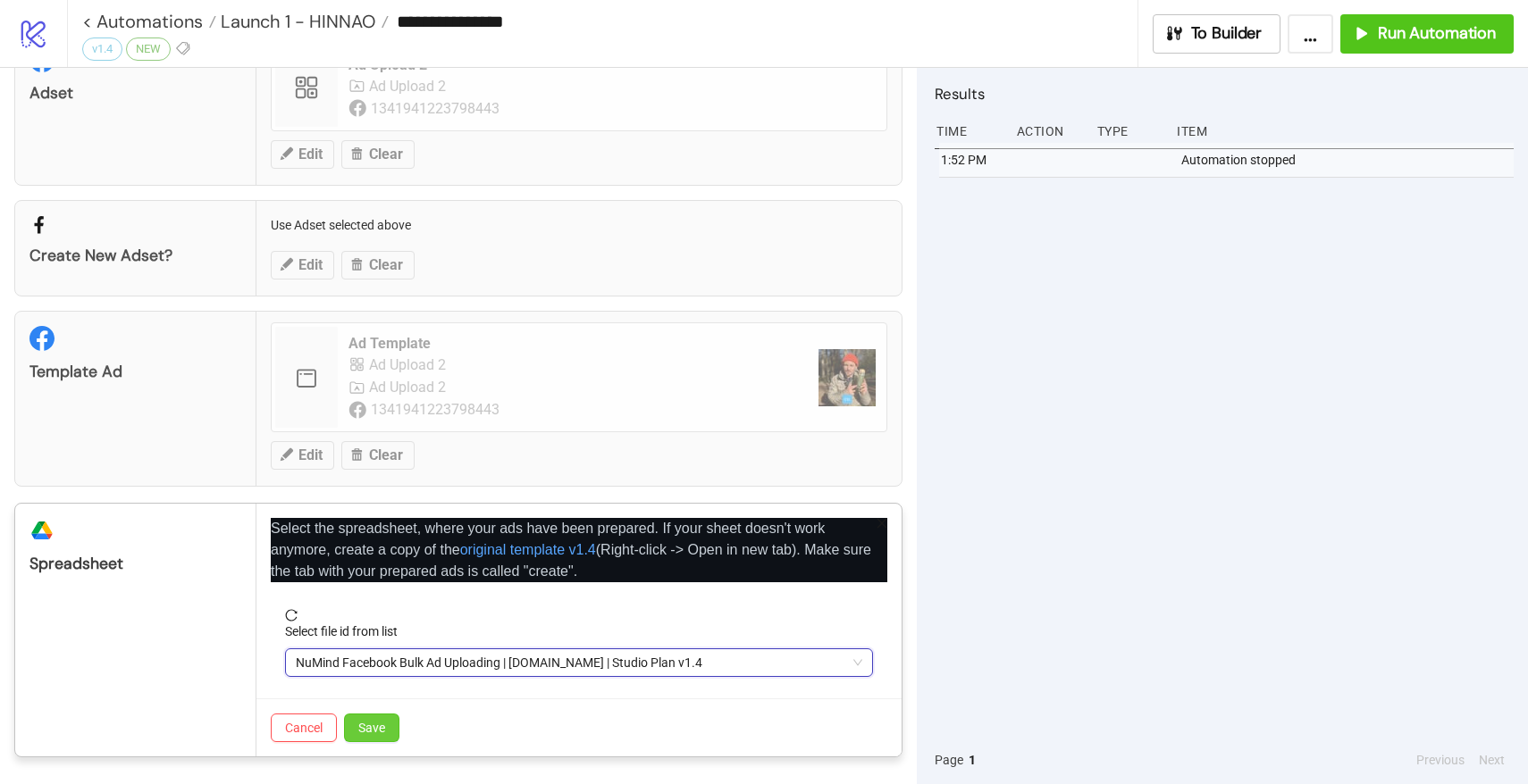
click at [365, 715] on button "Save" at bounding box center [371, 728] width 55 height 28
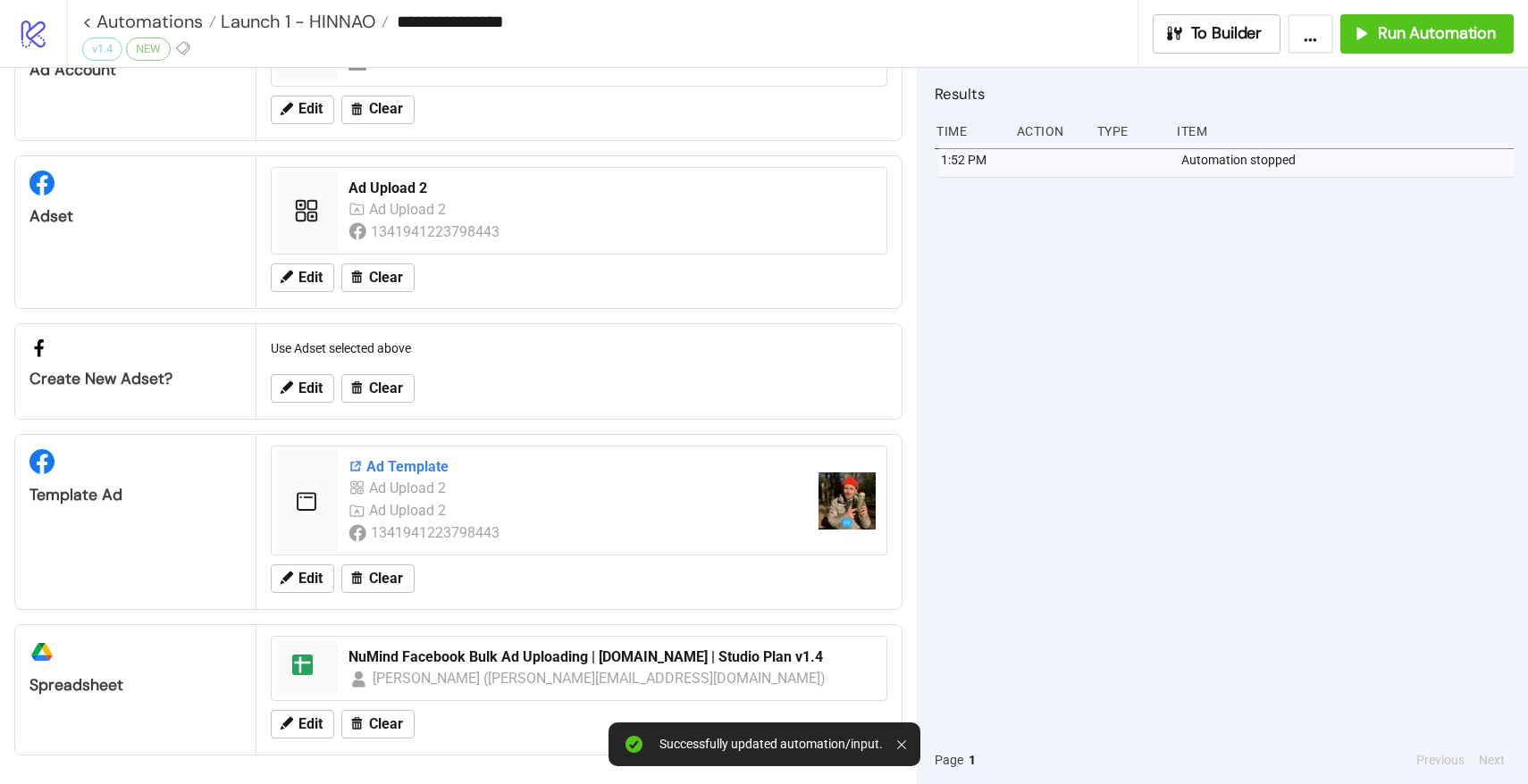
scroll to position [0, 0]
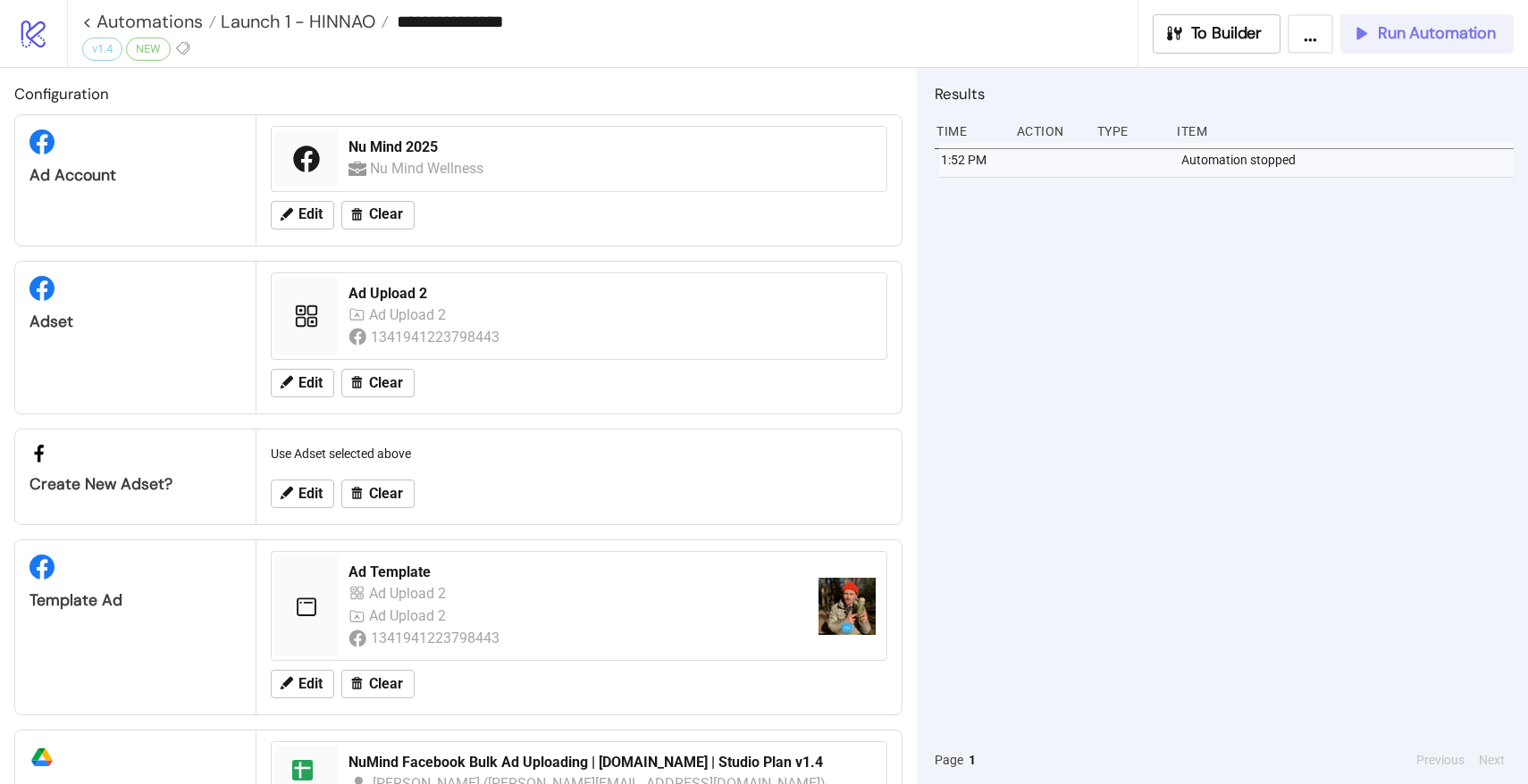
click at [1394, 40] on span "Run Automation" at bounding box center [1437, 33] width 118 height 20
